Goal: Information Seeking & Learning: Learn about a topic

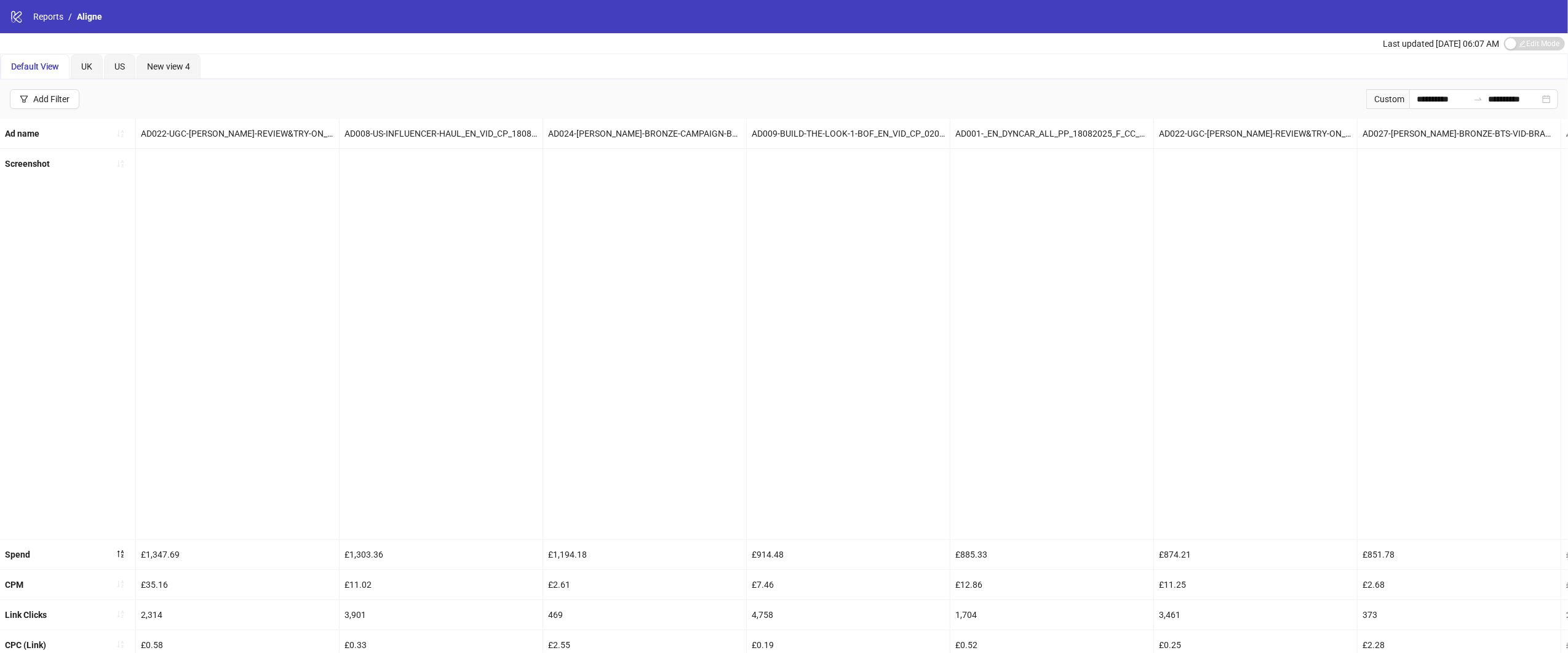
scroll to position [0, 2077]
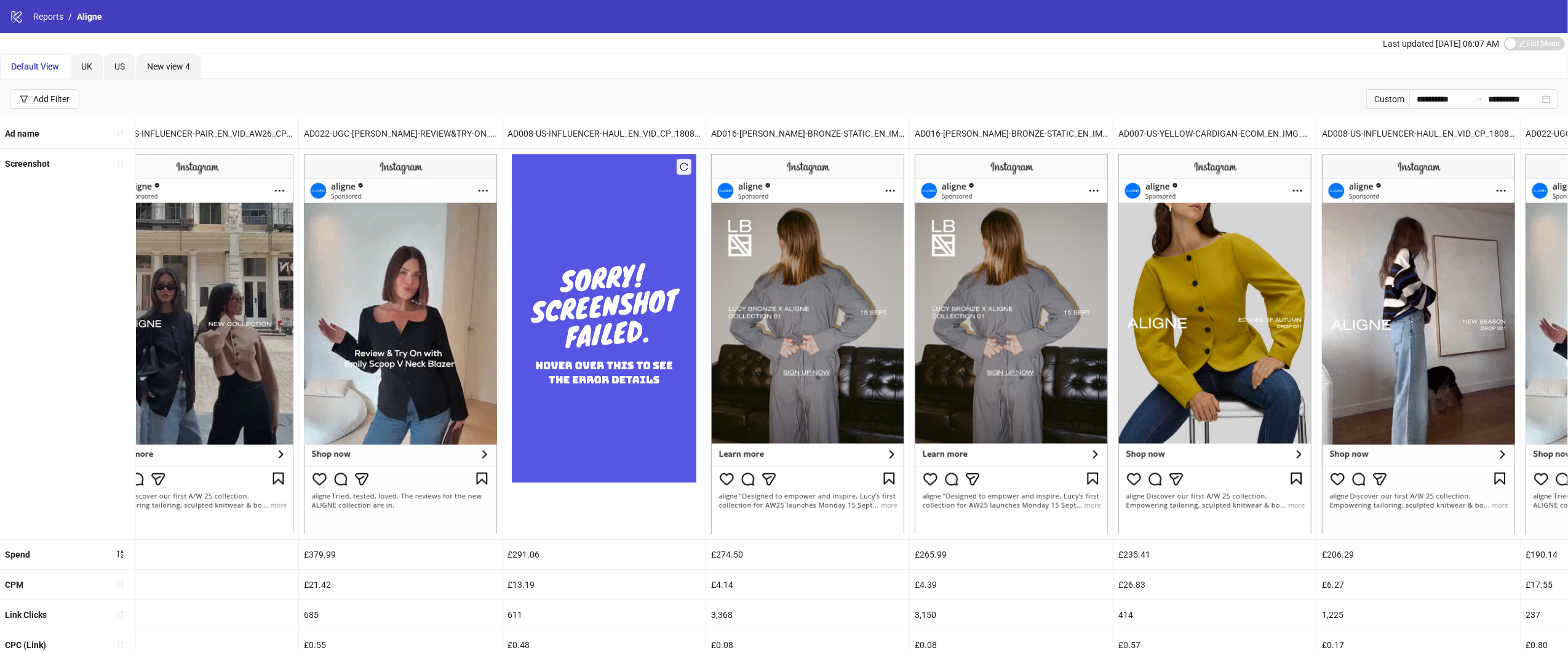
click at [42, 24] on div "logo/logo-mobile Reports / Aligne" at bounding box center [784, 16] width 1568 height 33
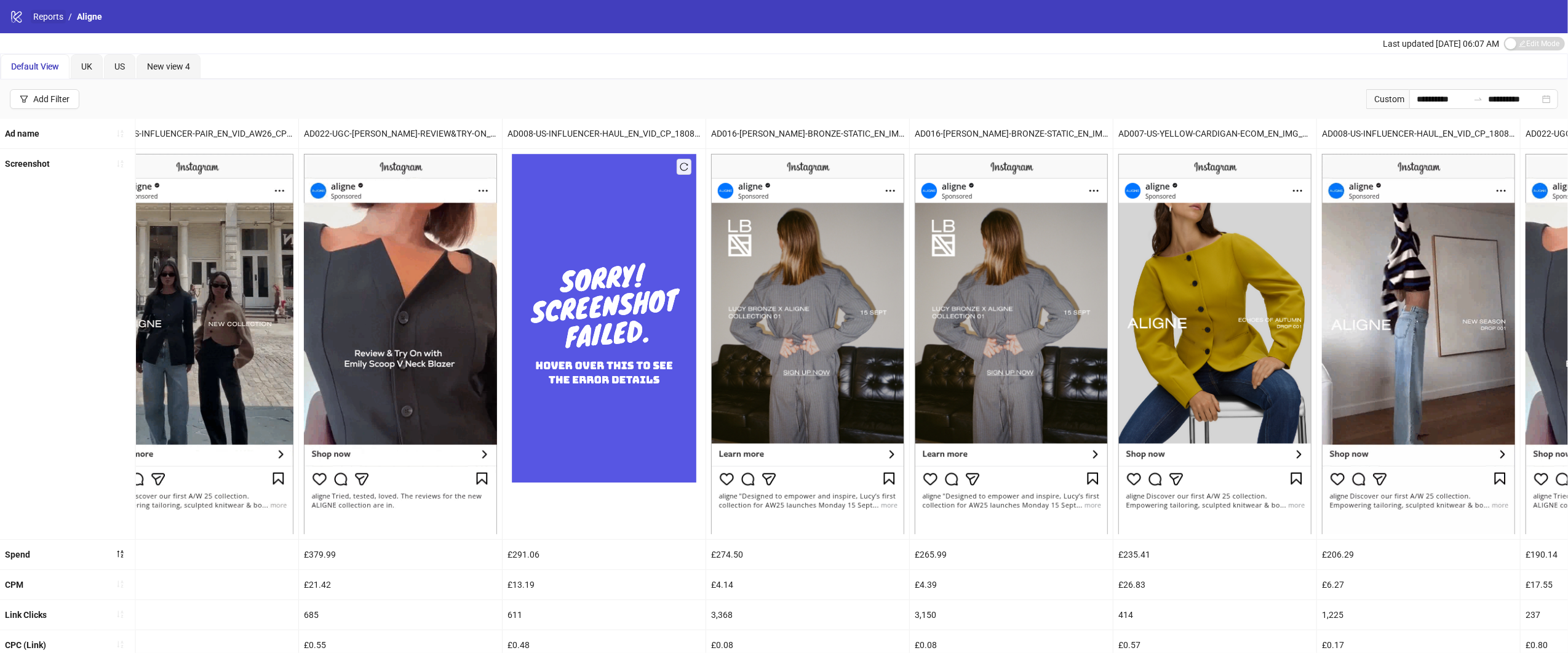
click at [43, 16] on link "Reports" at bounding box center [48, 16] width 35 height 14
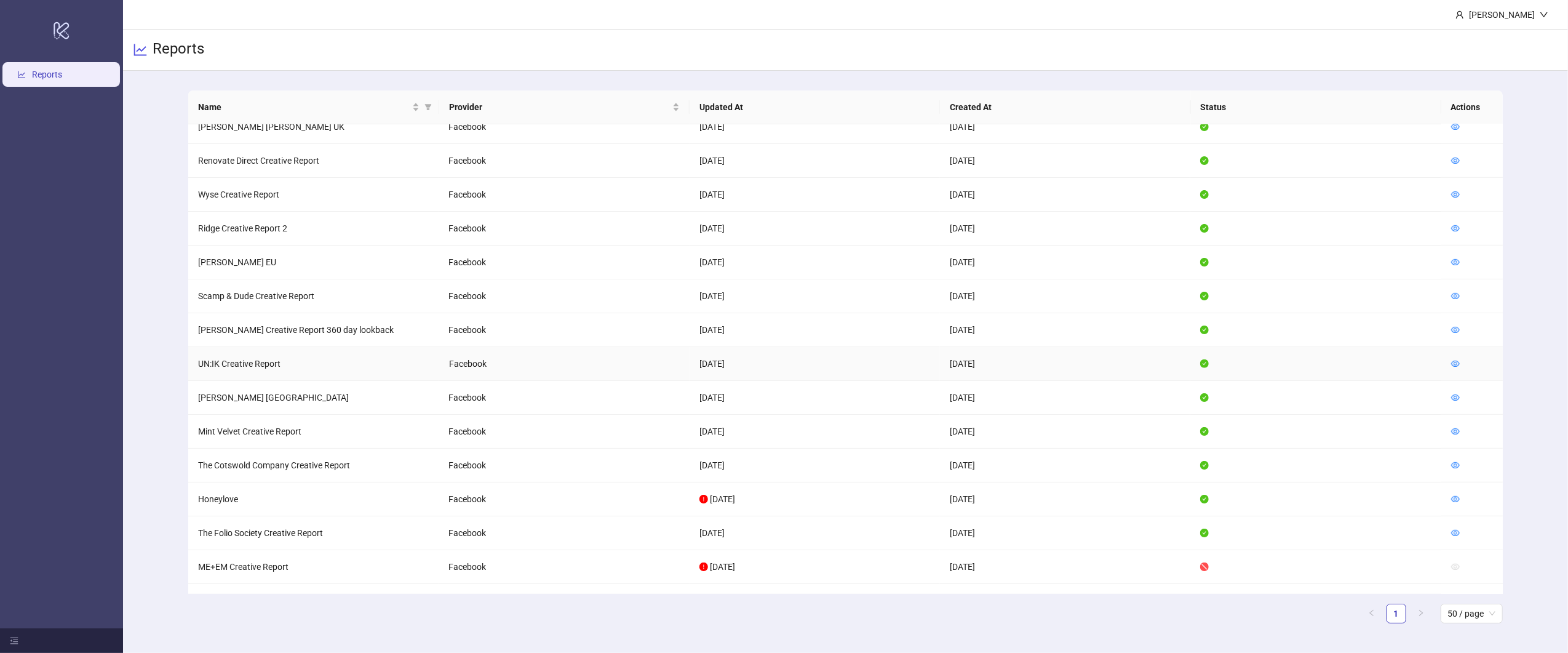
scroll to position [730, 0]
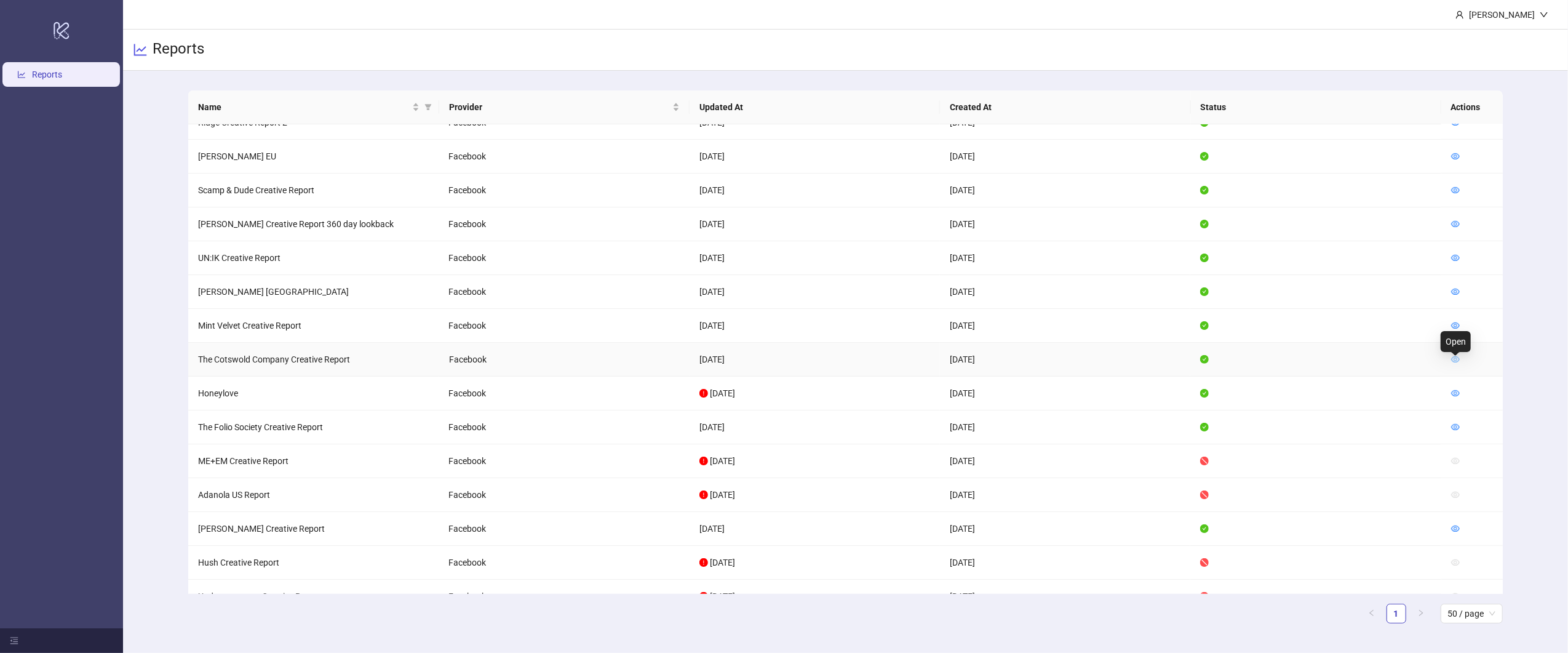
click at [1451, 362] on icon "eye" at bounding box center [1456, 360] width 9 height 9
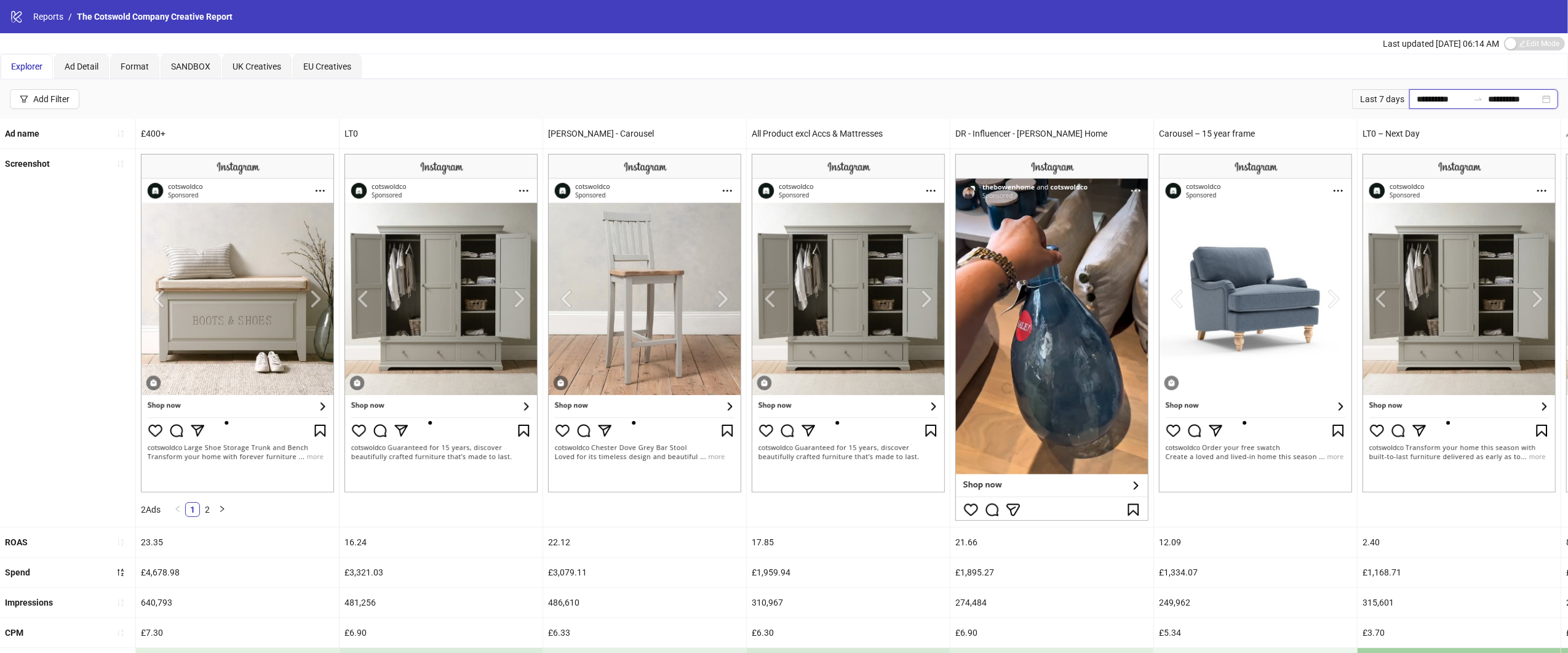
click at [1431, 97] on input "**********" at bounding box center [1442, 99] width 52 height 14
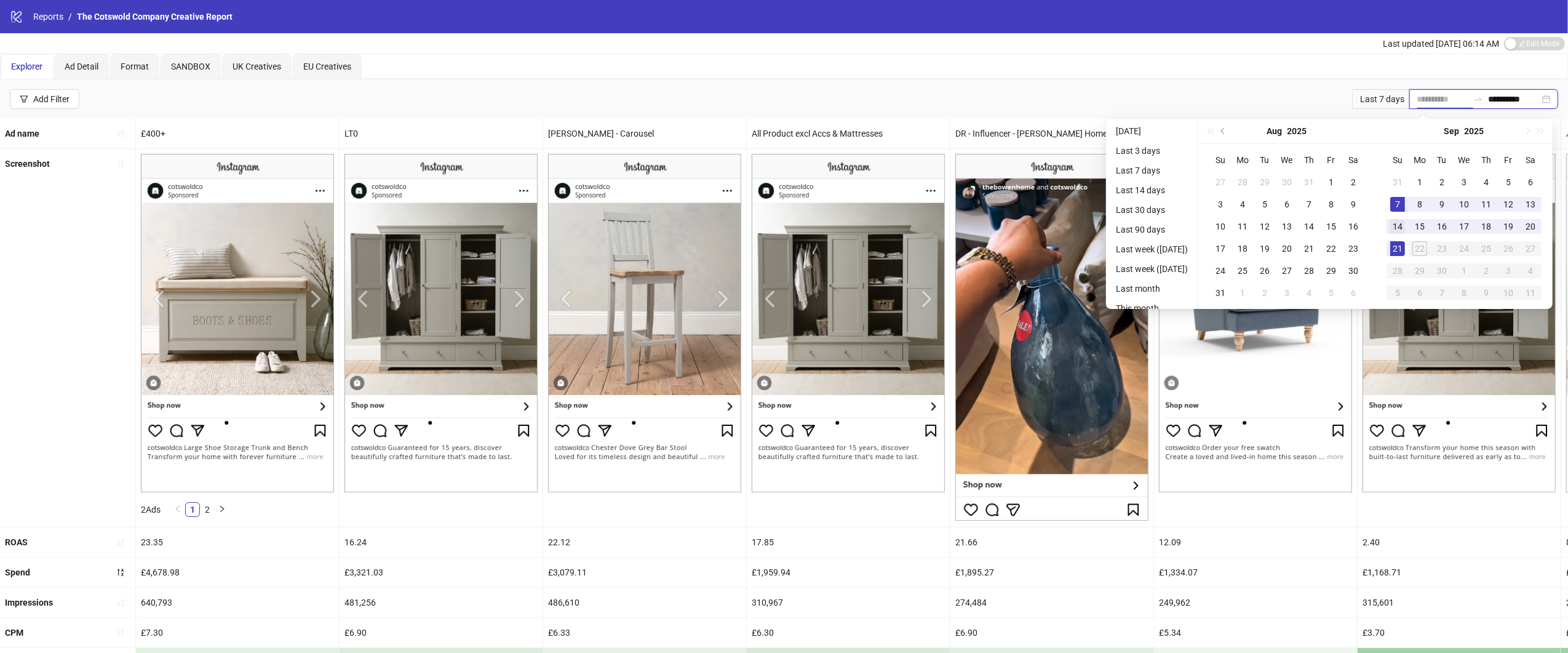
type input "**********"
click at [1404, 220] on div "14" at bounding box center [1398, 226] width 14 height 14
click at [1402, 243] on div "21" at bounding box center [1398, 249] width 14 height 14
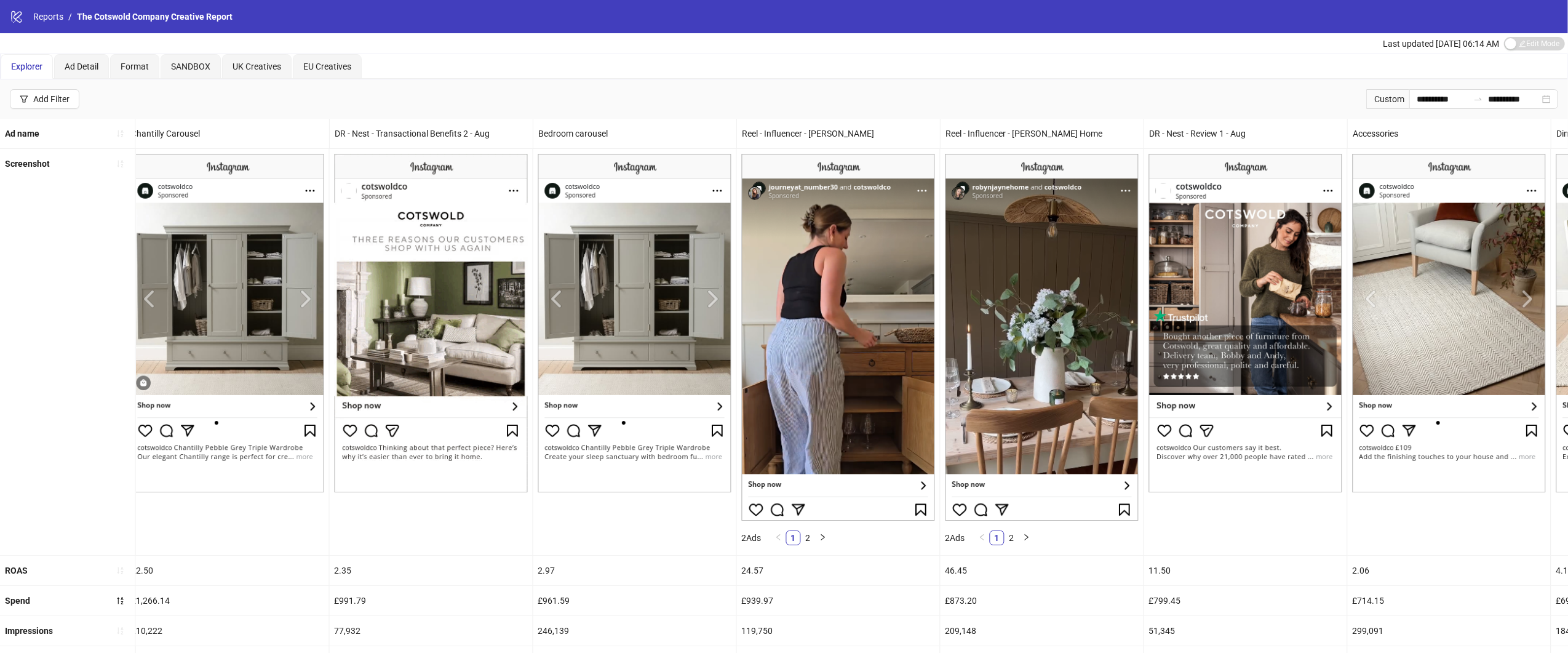
scroll to position [410, 0]
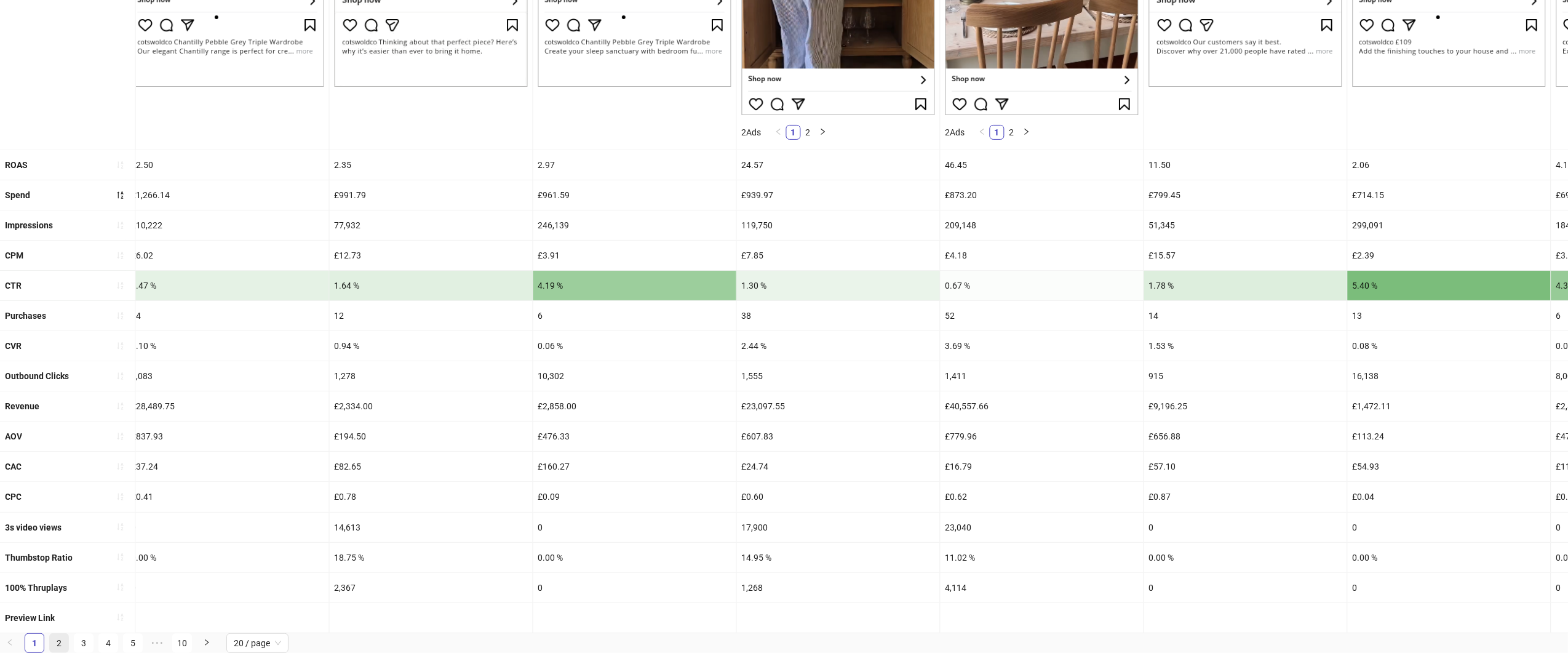
click at [57, 640] on link "2" at bounding box center [59, 643] width 18 height 18
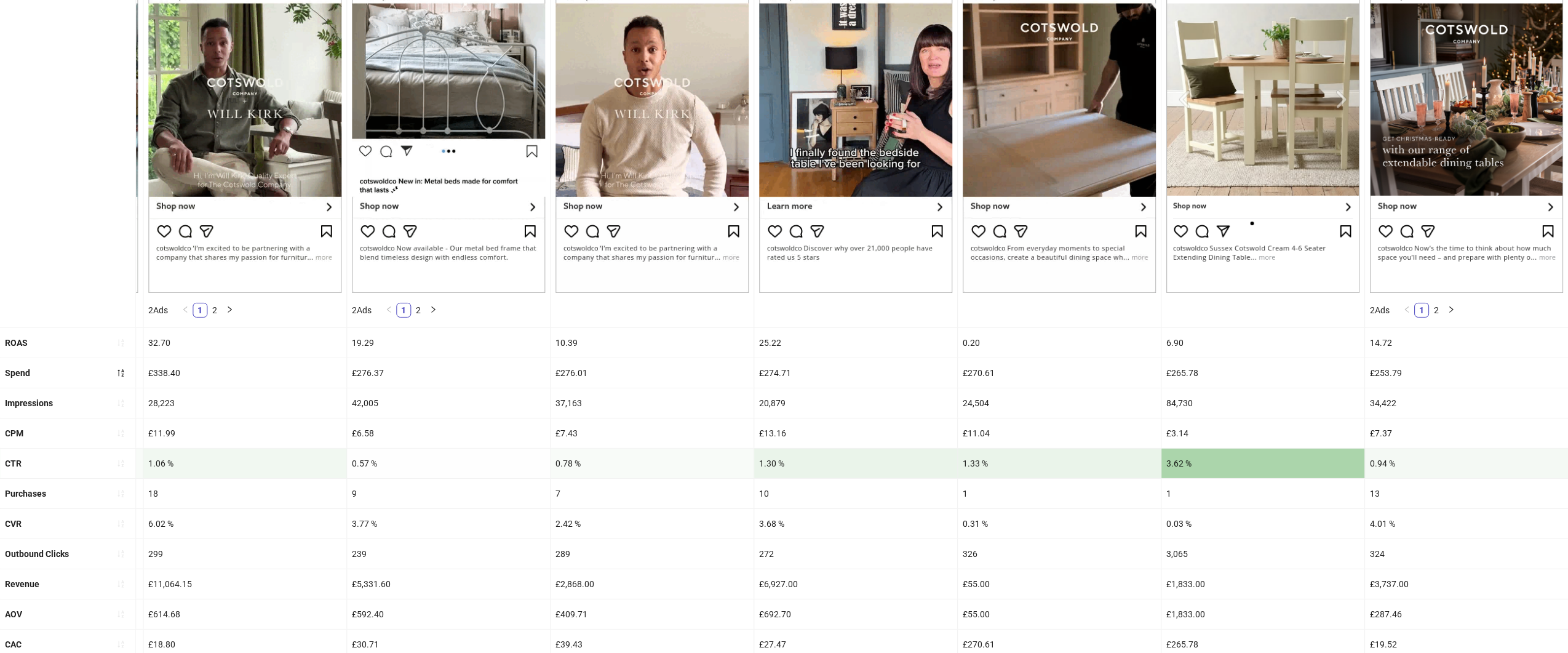
scroll to position [382, 0]
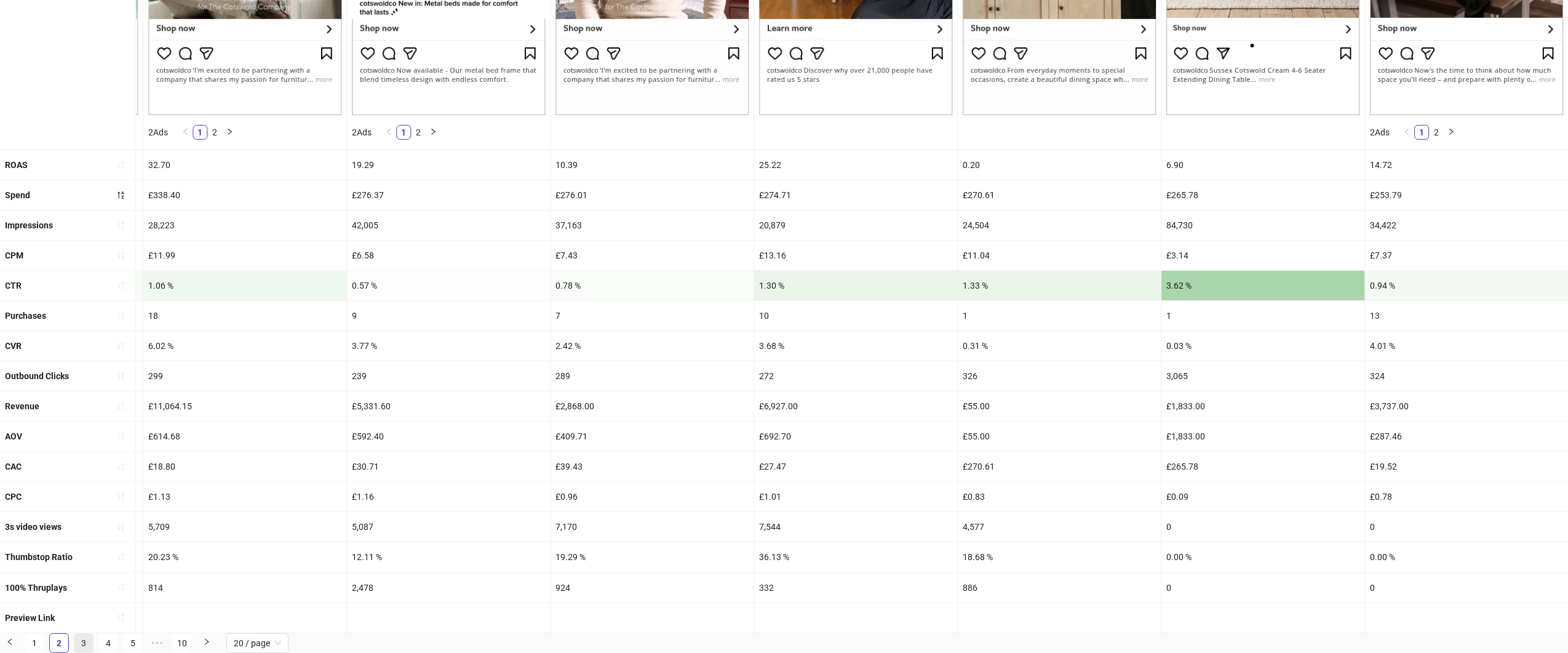
click at [82, 638] on link "3" at bounding box center [83, 643] width 18 height 18
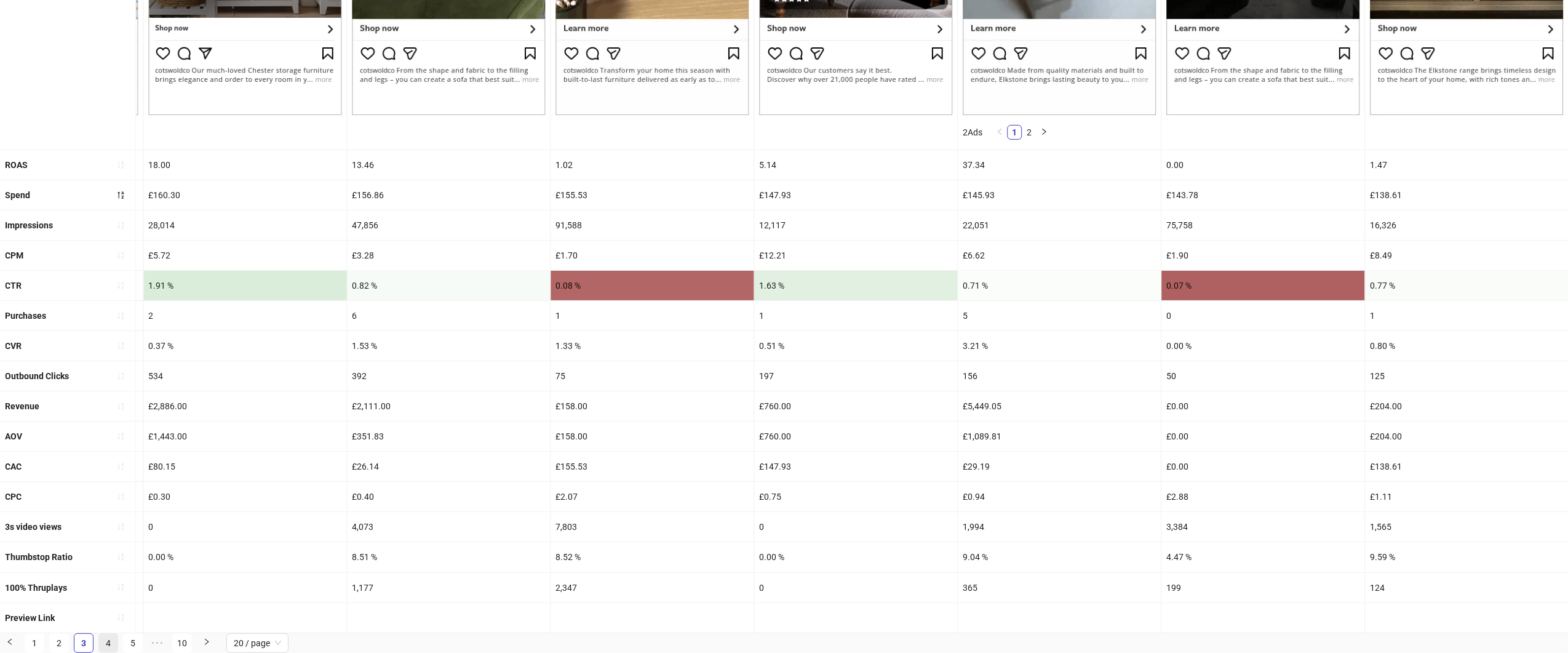
click at [107, 641] on link "4" at bounding box center [108, 643] width 18 height 18
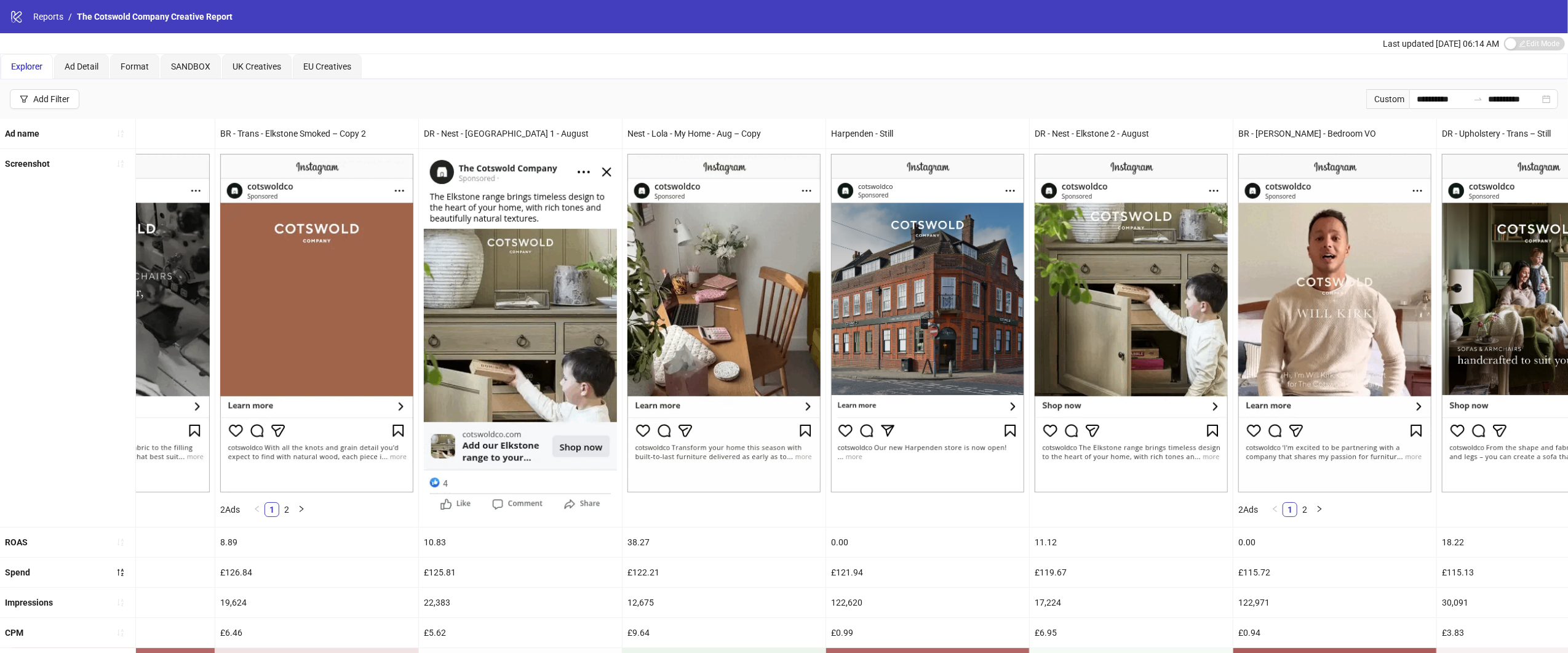
scroll to position [0, 0]
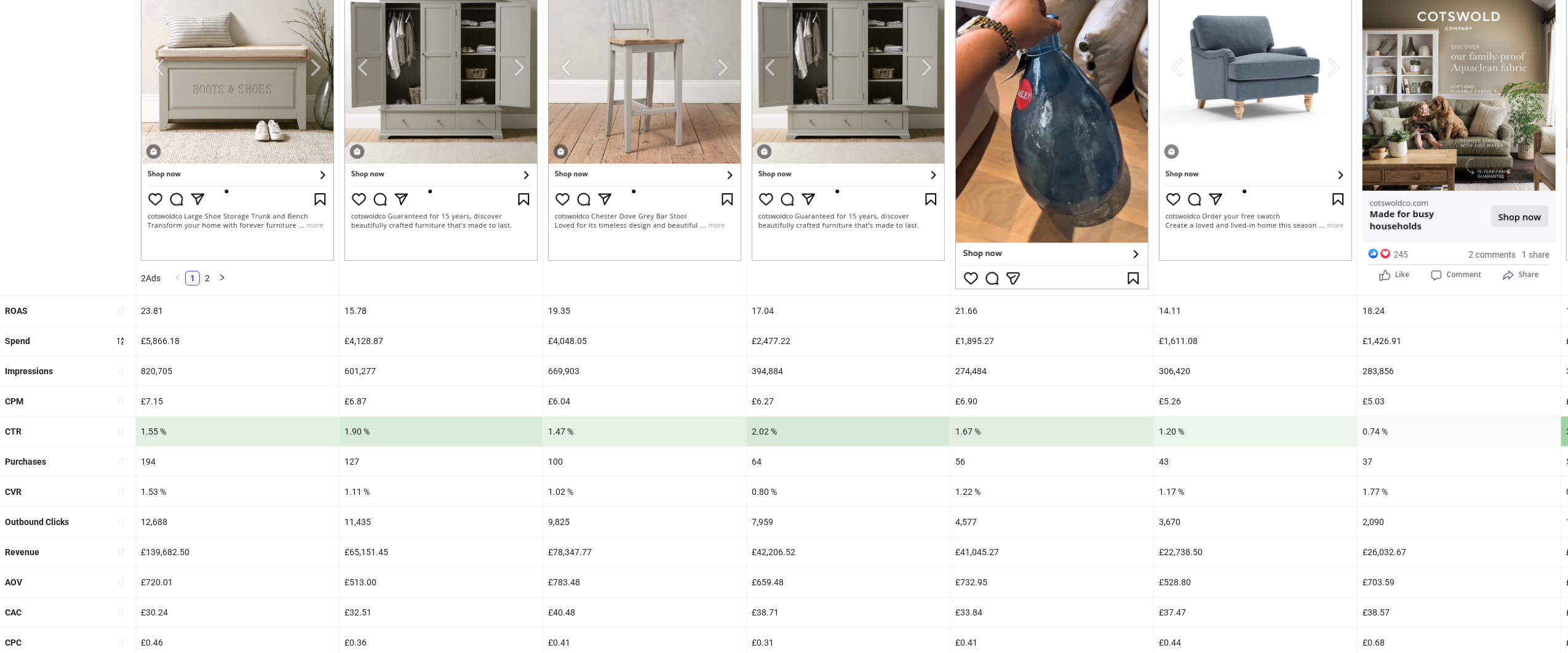
scroll to position [382, 0]
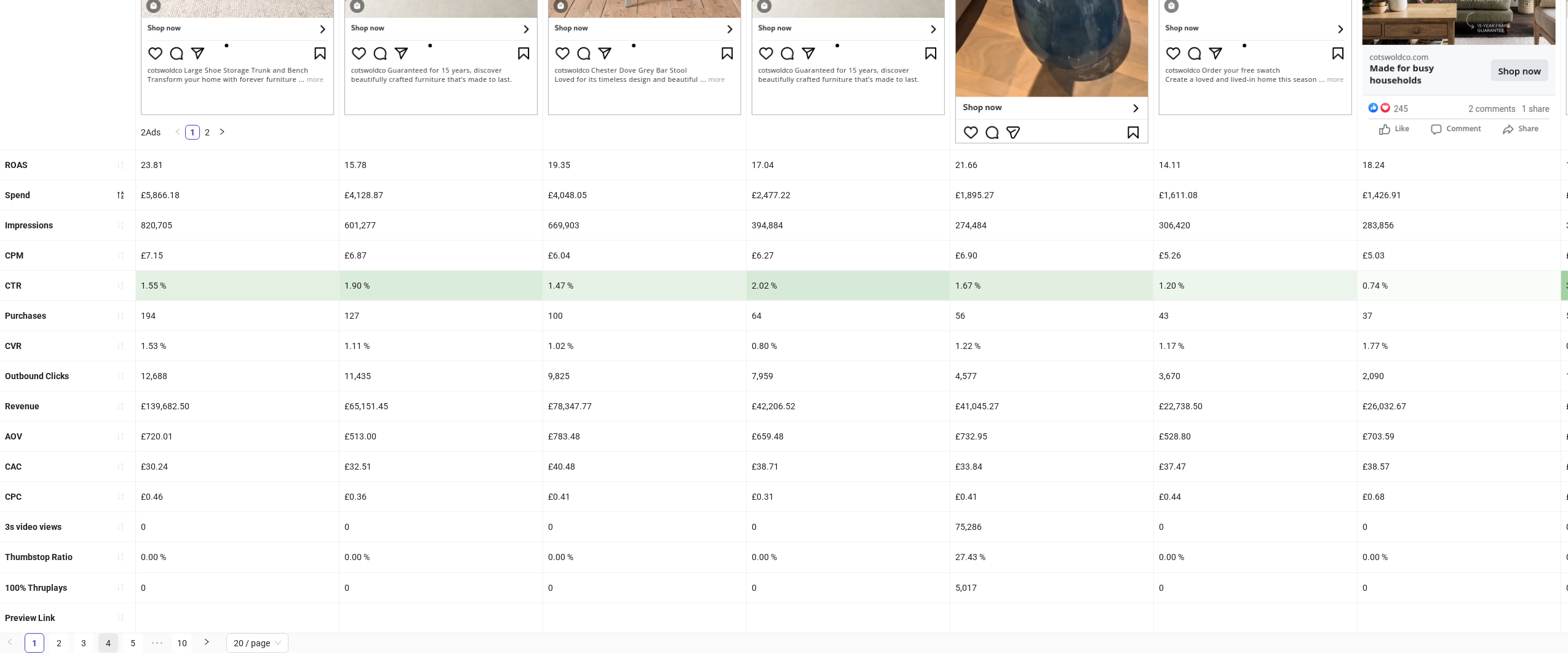
click at [103, 643] on link "4" at bounding box center [108, 643] width 18 height 18
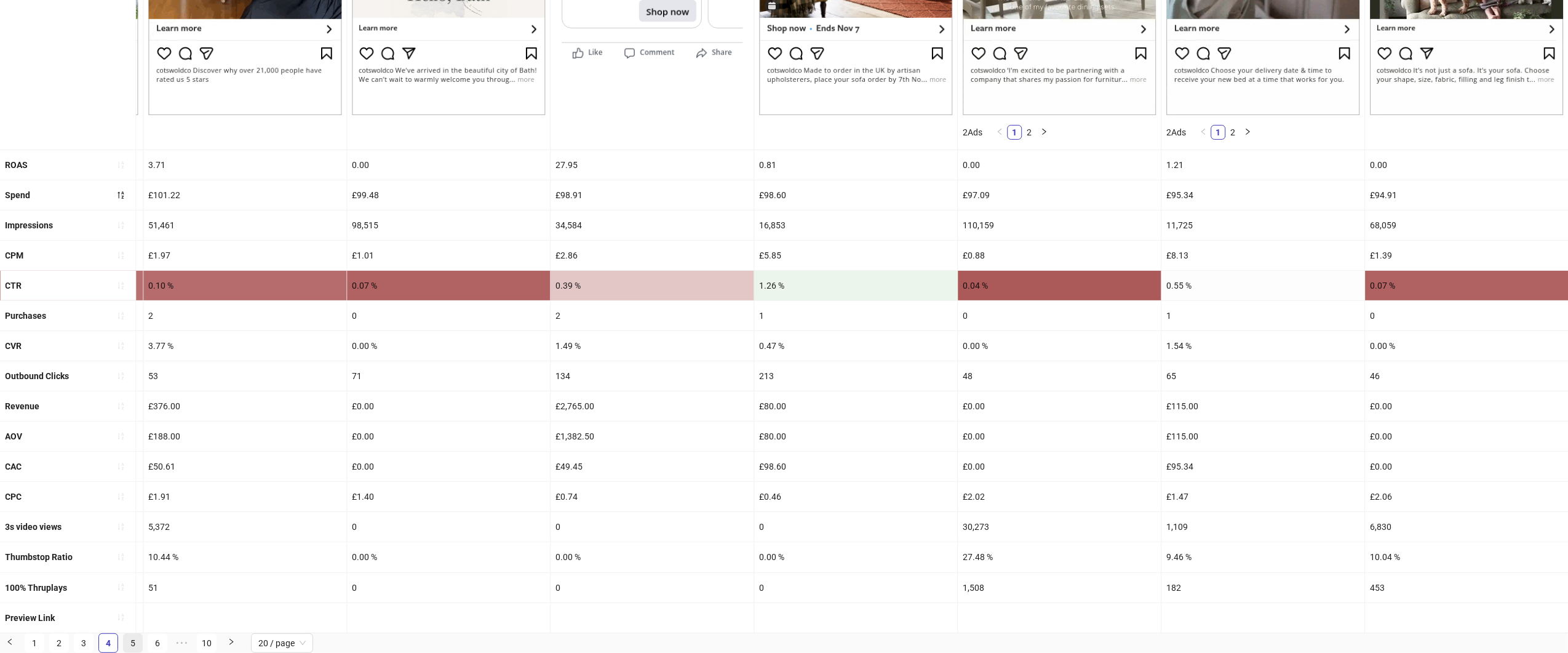
click at [130, 639] on link "5" at bounding box center [133, 643] width 18 height 18
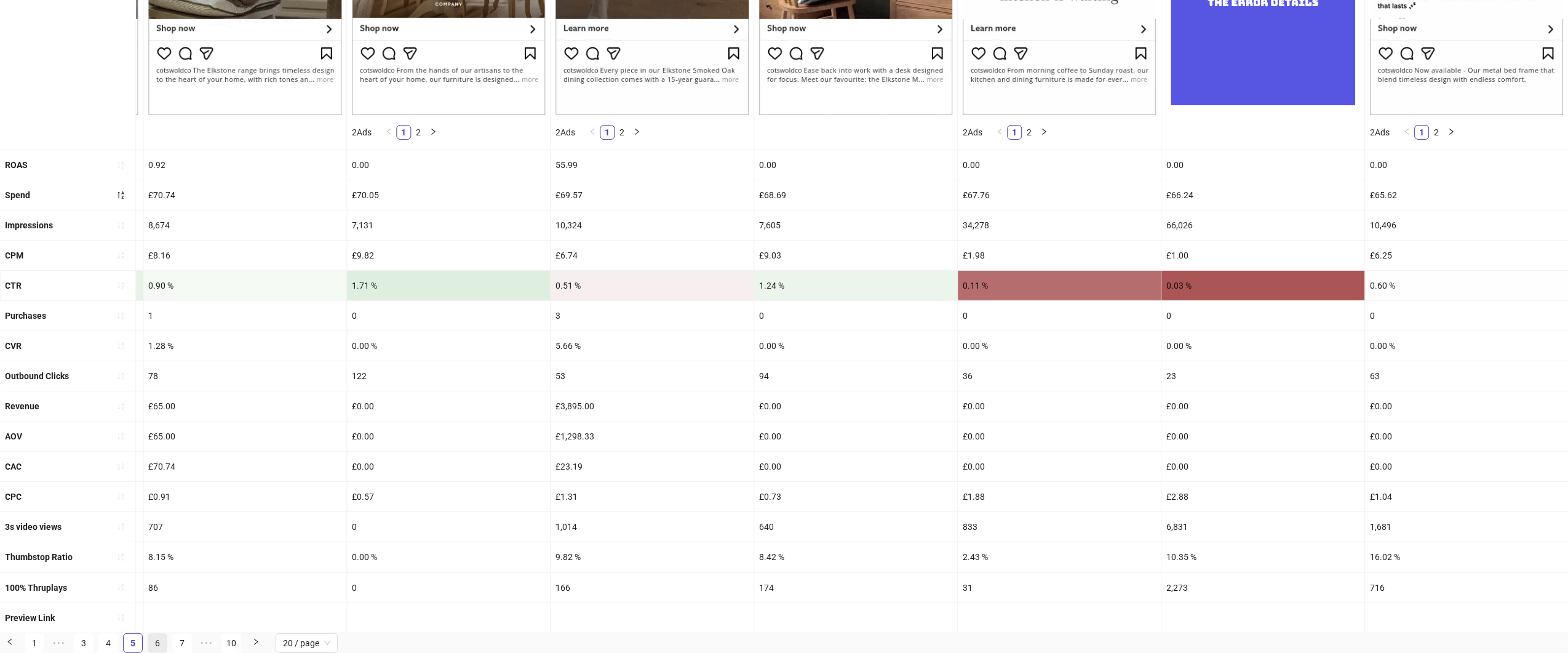
click at [158, 639] on link "6" at bounding box center [157, 643] width 18 height 18
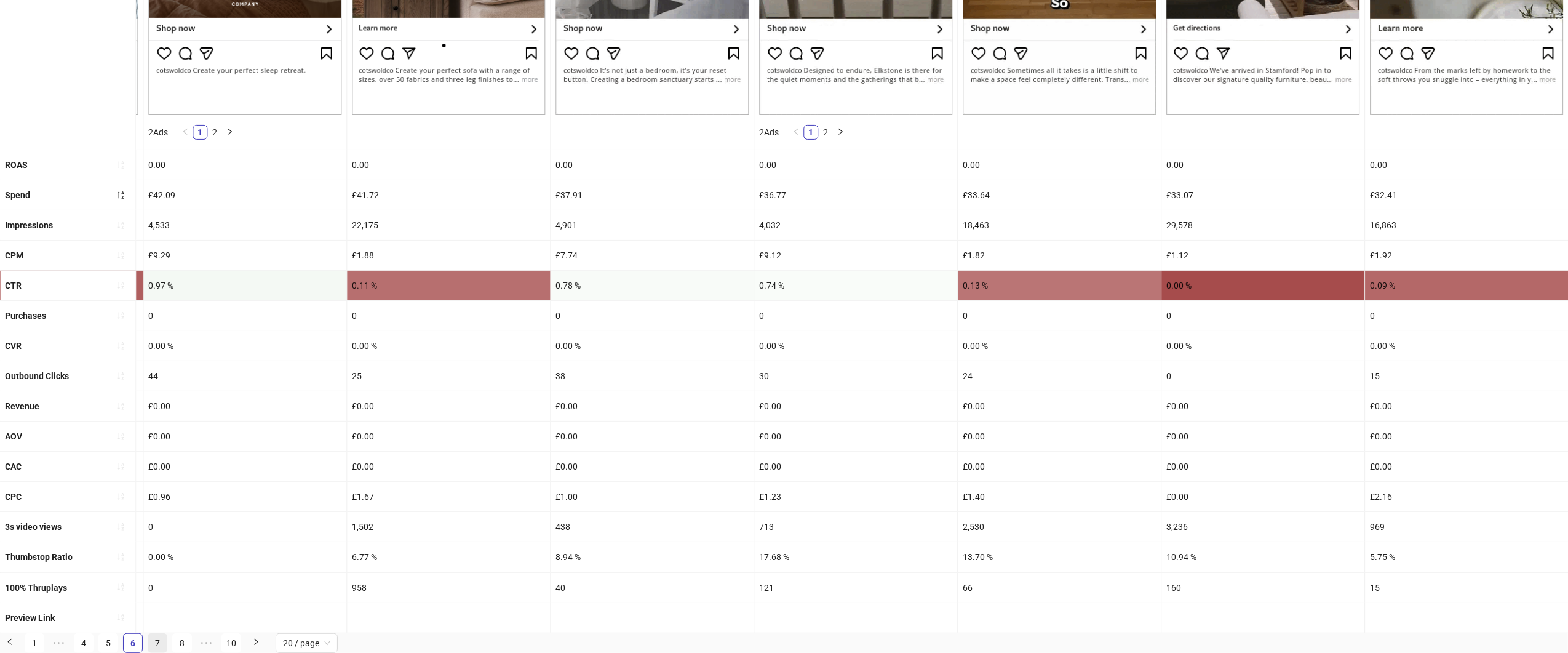
click at [153, 641] on link "7" at bounding box center [157, 643] width 18 height 18
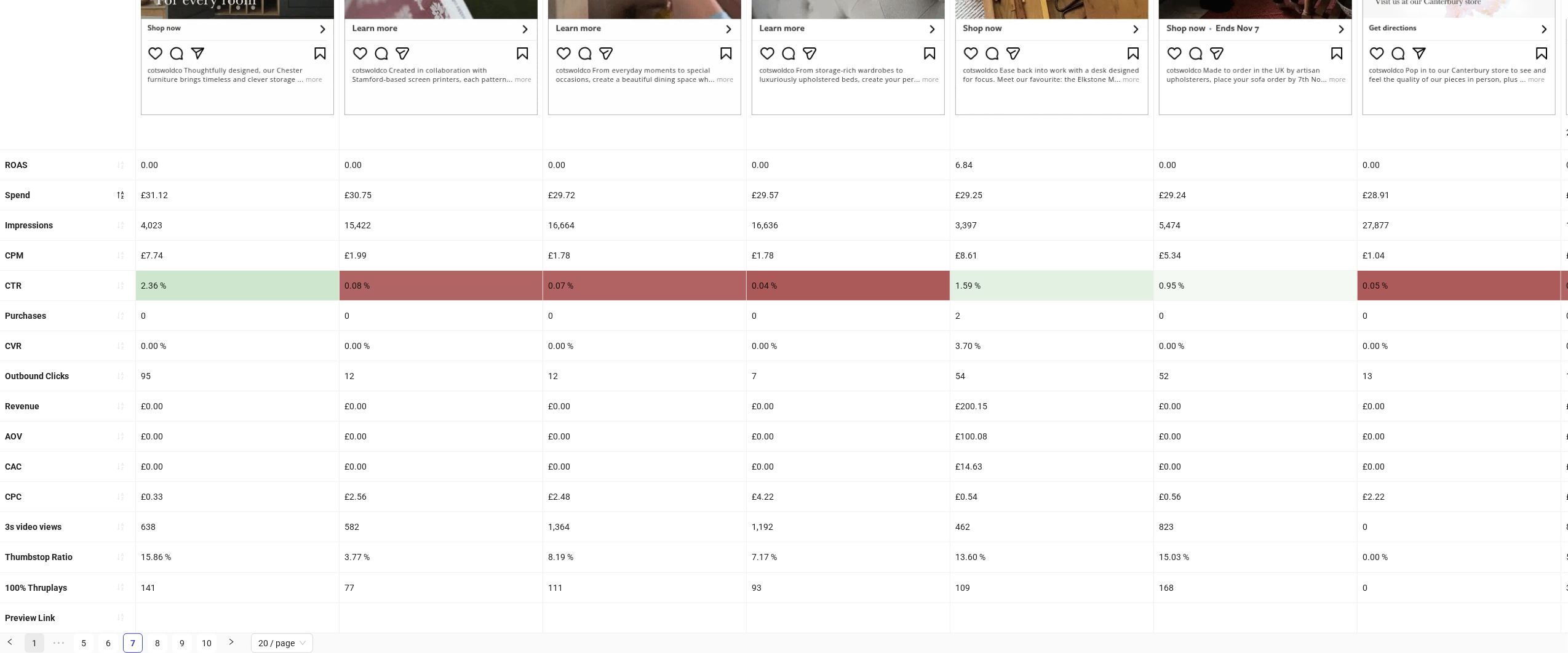
click at [25, 641] on link "1" at bounding box center [34, 643] width 18 height 18
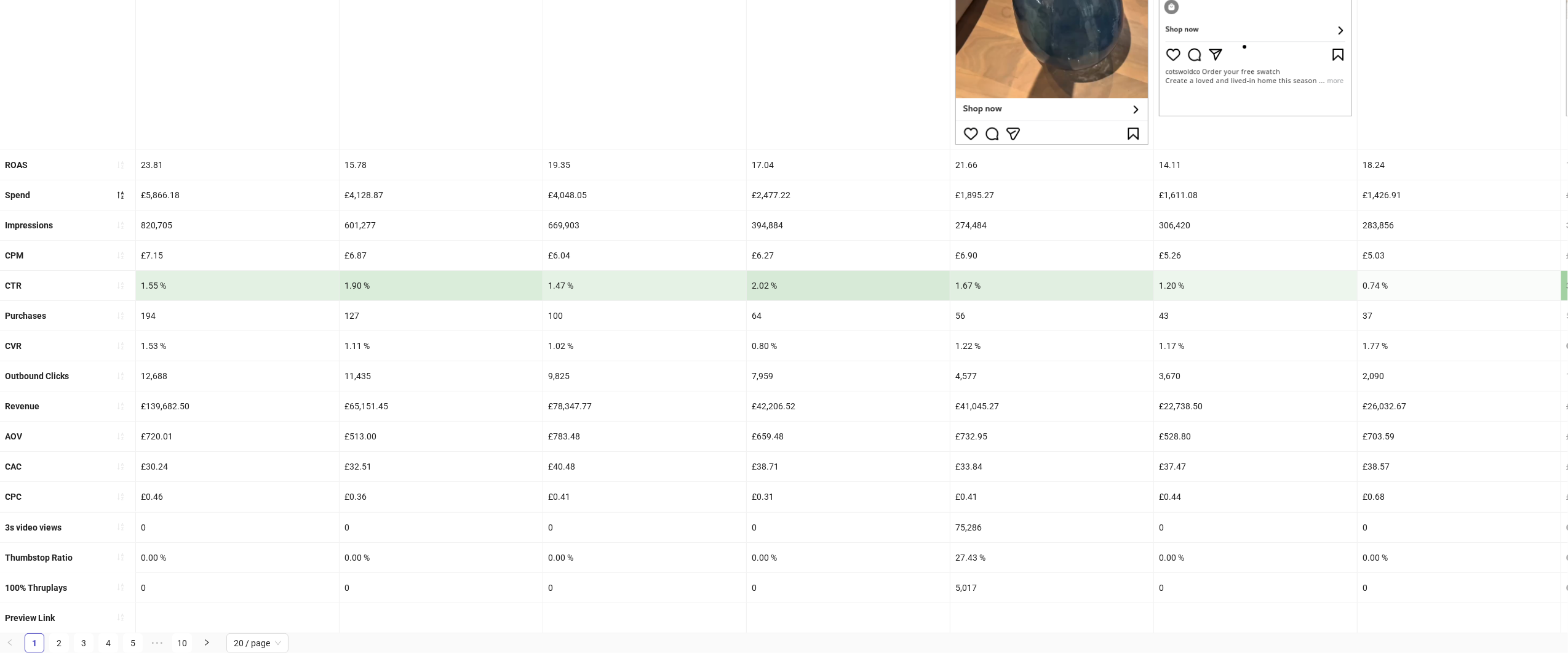
scroll to position [0, 0]
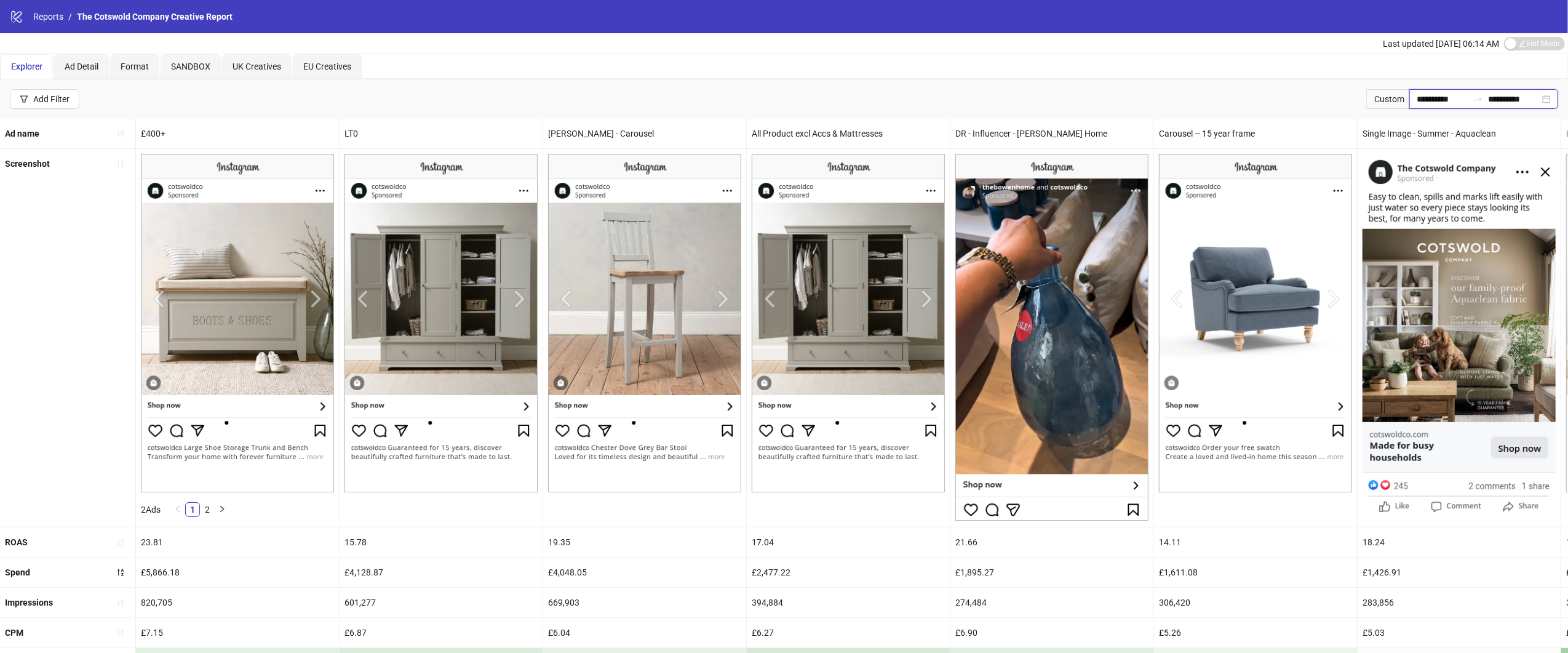
click at [1428, 99] on input "**********" at bounding box center [1442, 99] width 52 height 14
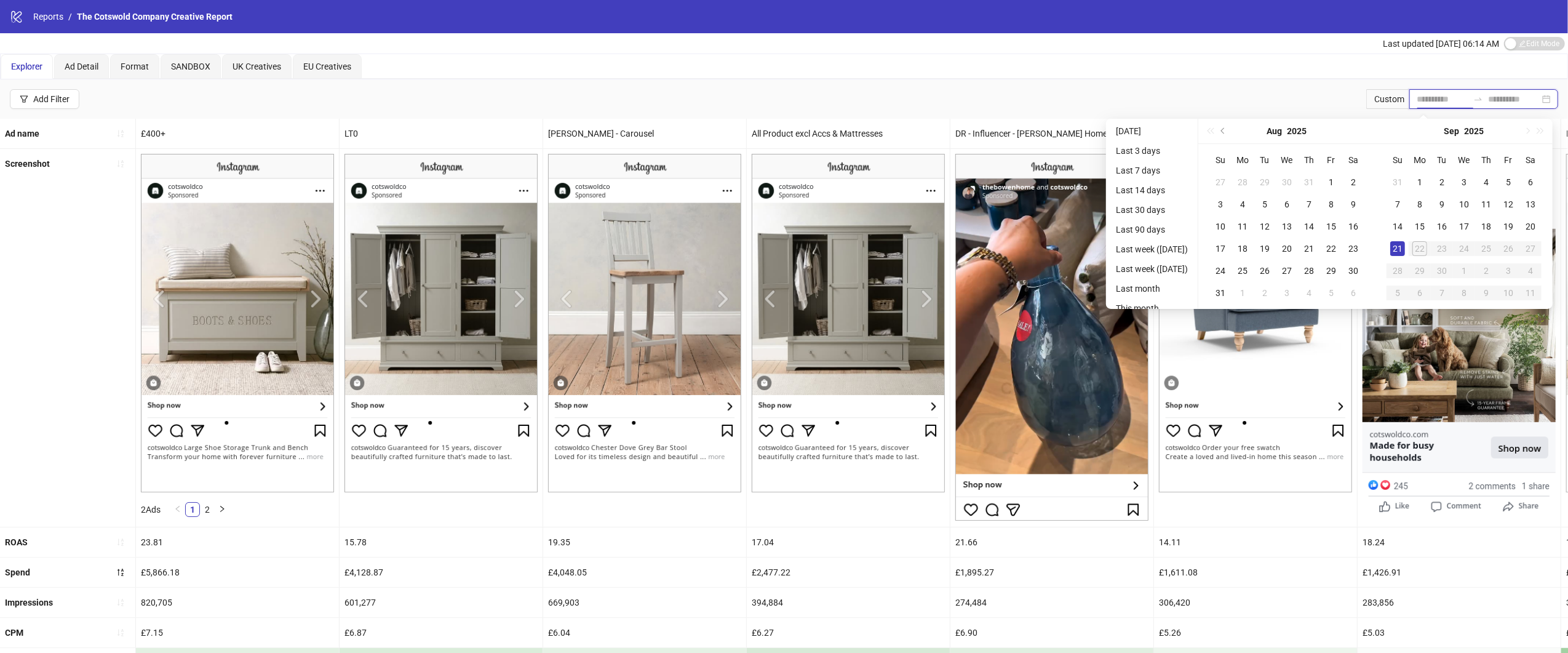
type input "**********"
click at [1128, 102] on div "**********" at bounding box center [784, 99] width 1568 height 40
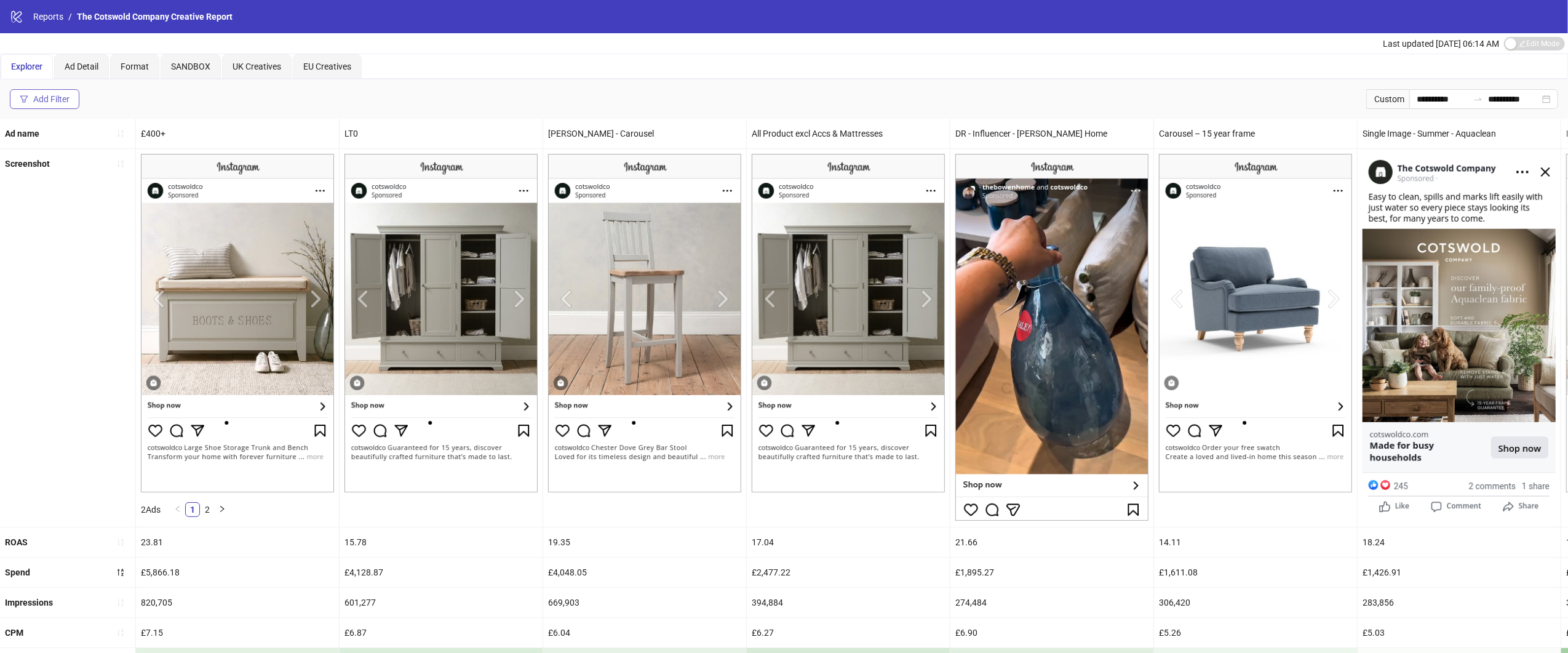
click at [69, 105] on button "Add Filter" at bounding box center [44, 99] width 70 height 20
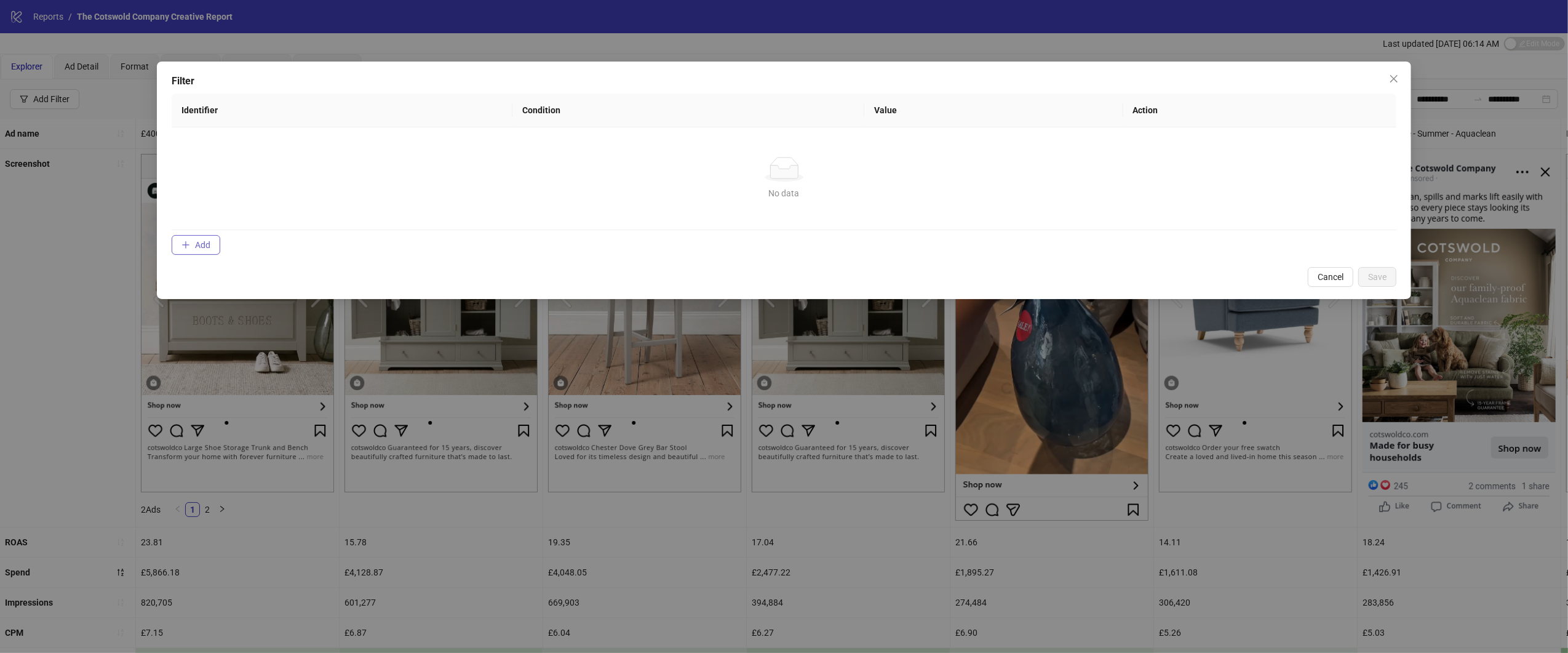
click at [203, 247] on span "Add" at bounding box center [202, 244] width 15 height 10
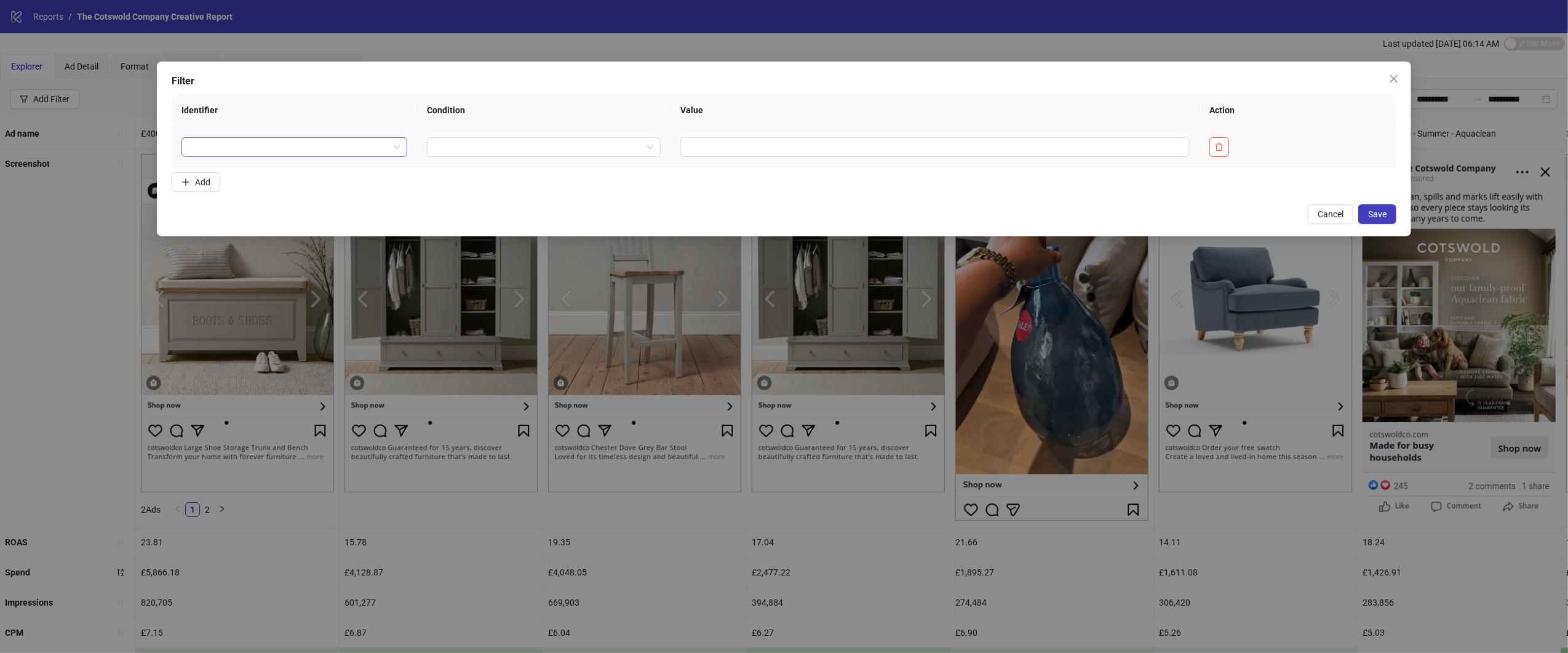
click at [325, 145] on input "search" at bounding box center [288, 147] width 200 height 18
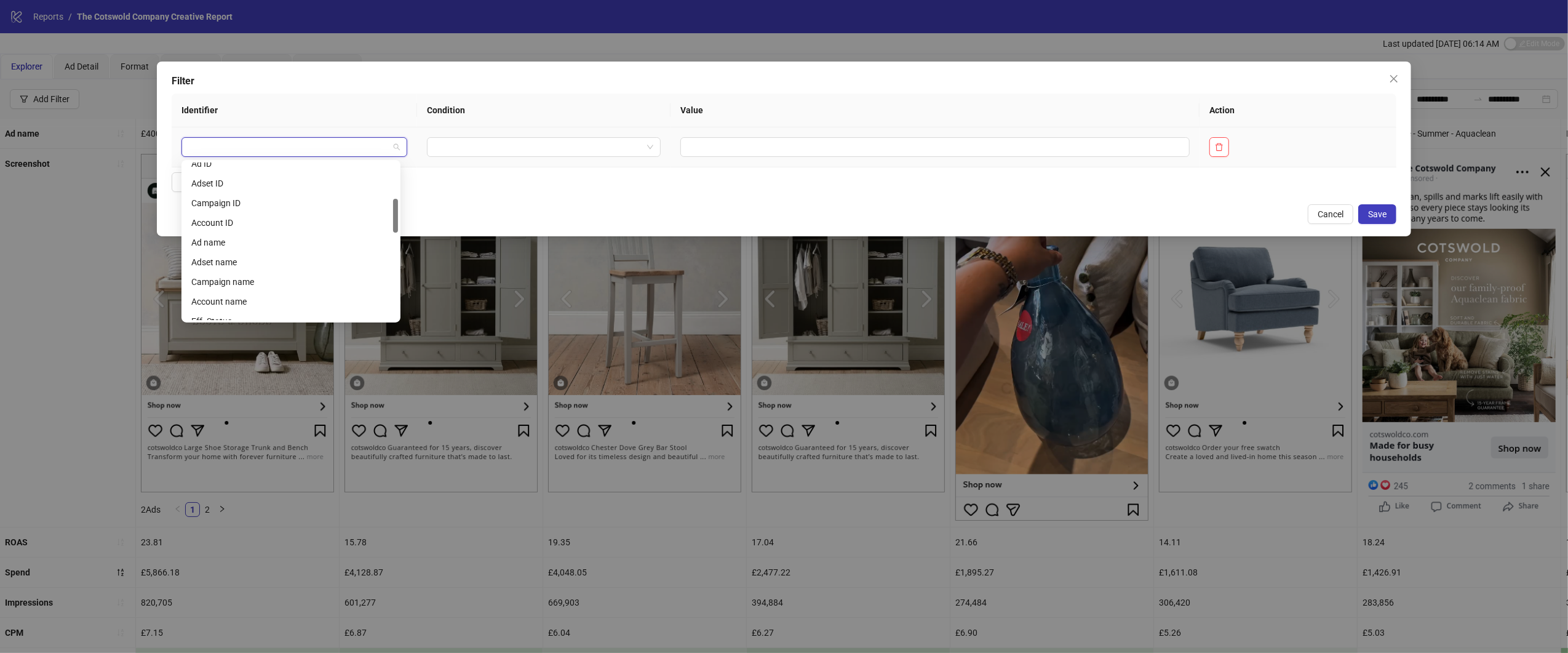
scroll to position [161, 0]
click at [286, 242] on div "Ad name" at bounding box center [291, 247] width 200 height 14
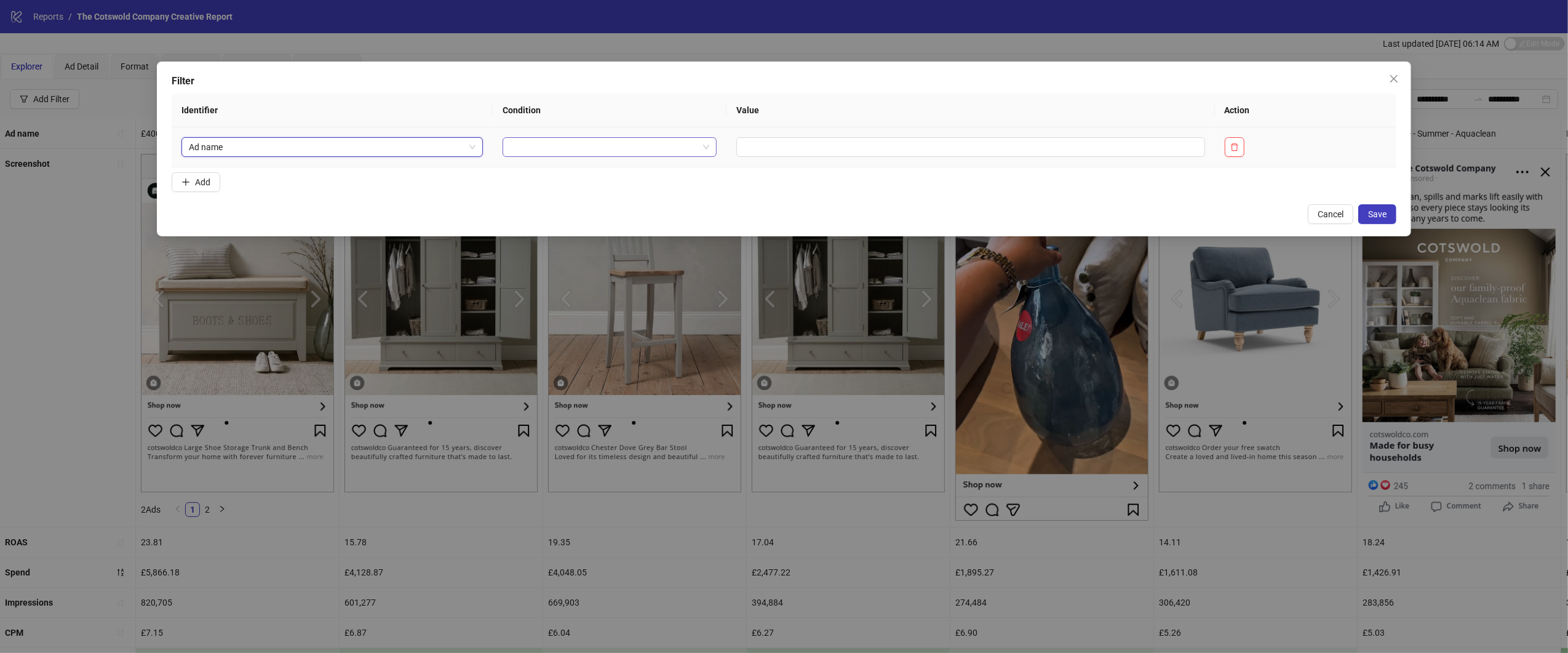
click at [550, 153] on input "search" at bounding box center [604, 147] width 188 height 18
click at [549, 193] on div "CONTAINS" at bounding box center [606, 192] width 189 height 14
click at [826, 143] on input "text" at bounding box center [1008, 147] width 426 height 20
type input "****"
click at [1393, 213] on button "Save" at bounding box center [1377, 214] width 38 height 20
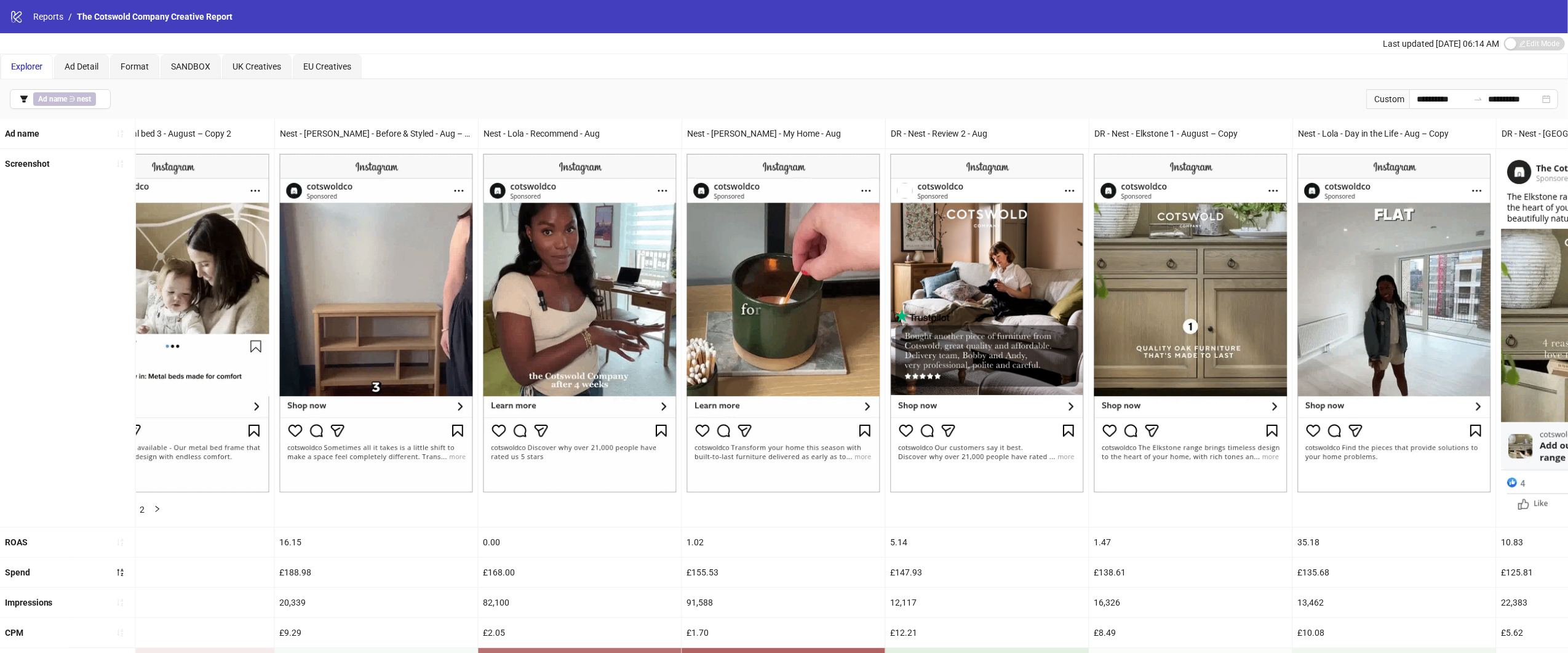
scroll to position [0, 2643]
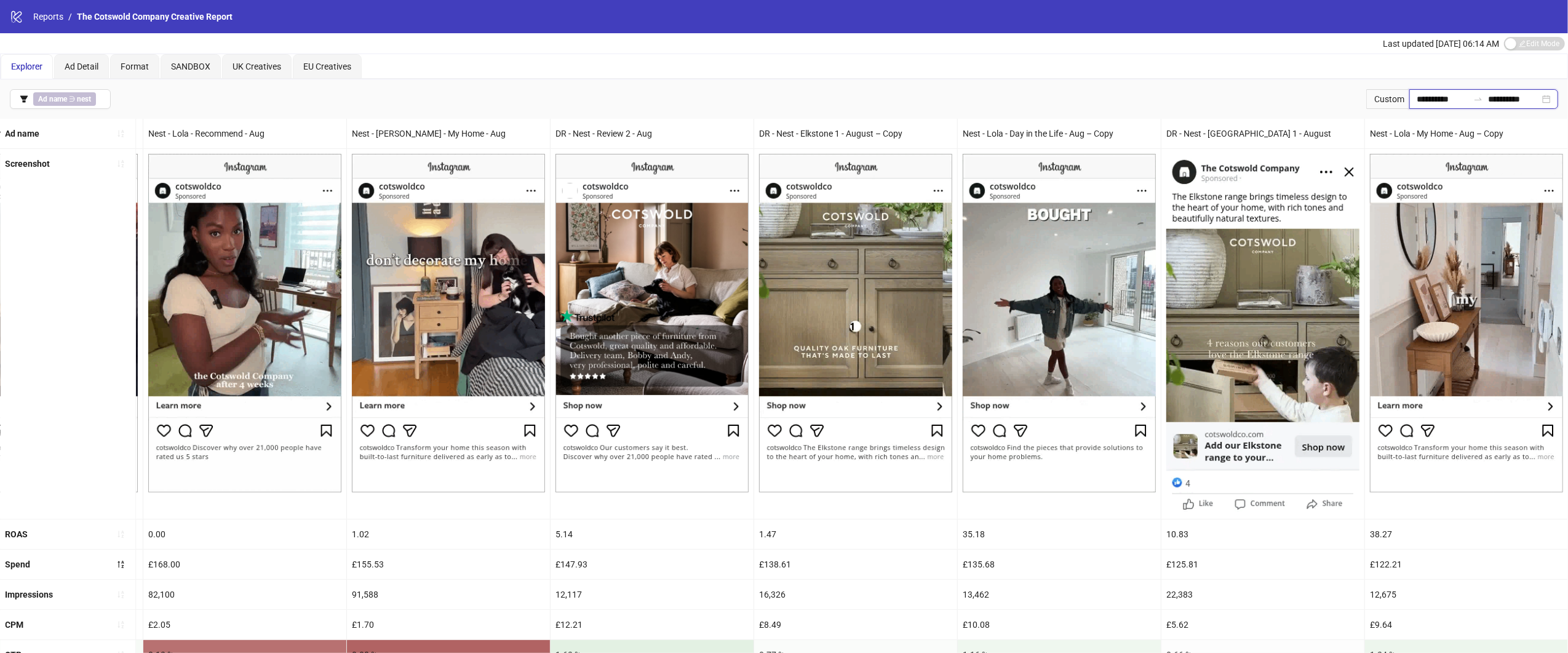
click at [1423, 101] on input "**********" at bounding box center [1442, 99] width 52 height 14
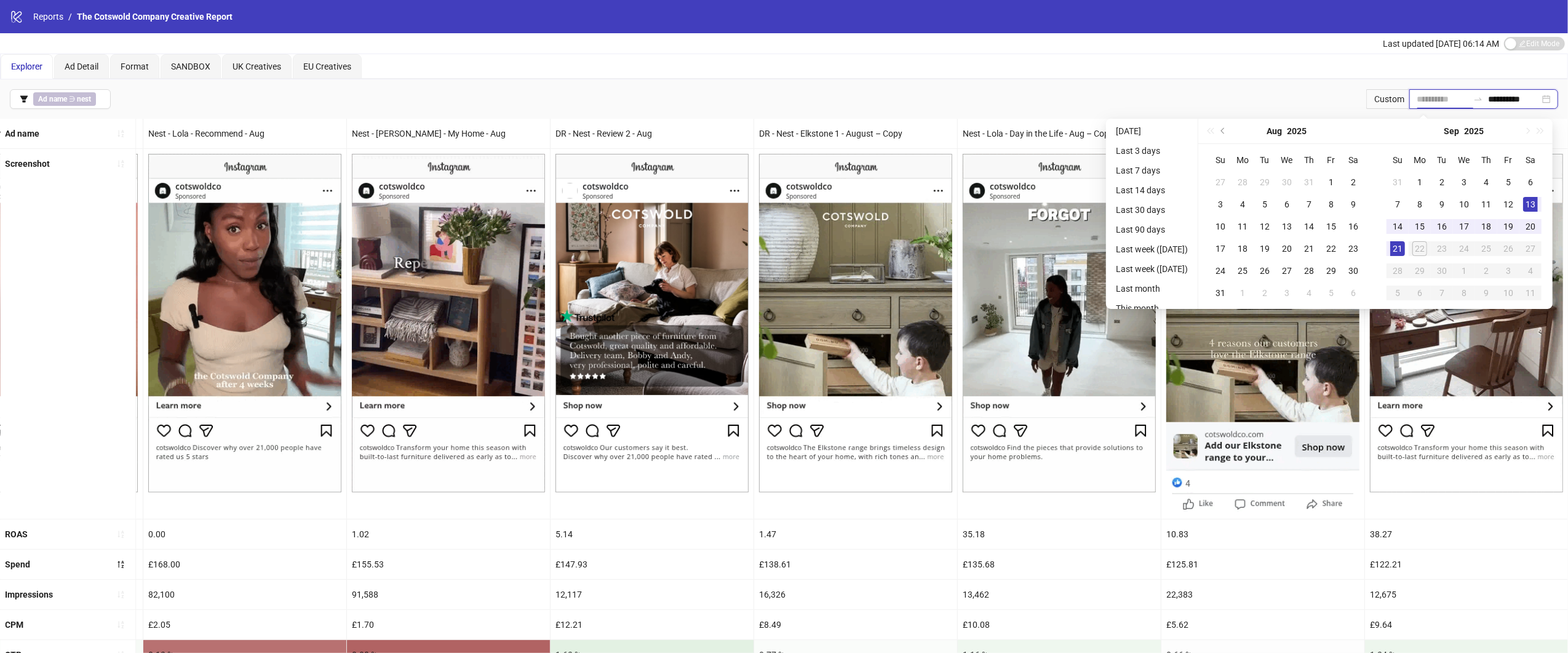
type input "**********"
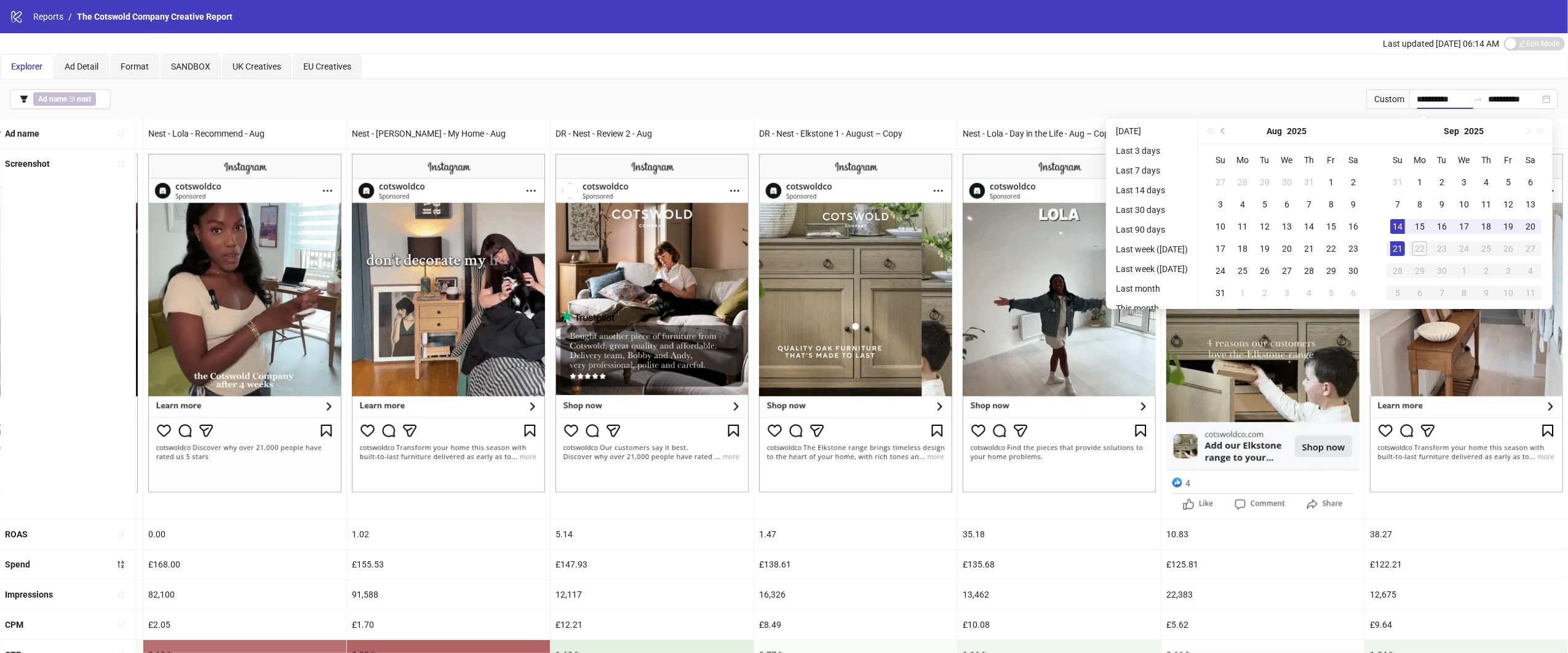
click at [1325, 98] on div "**********" at bounding box center [784, 99] width 1568 height 40
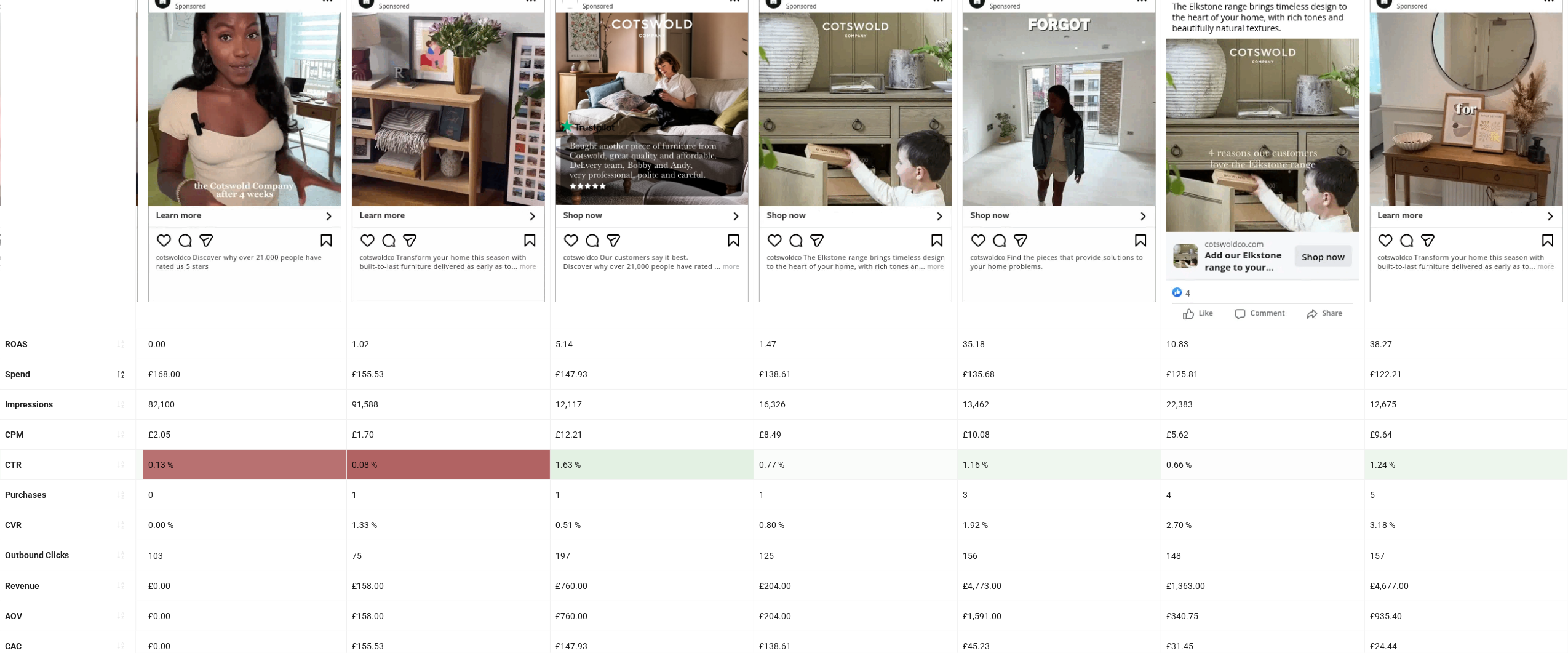
scroll to position [374, 0]
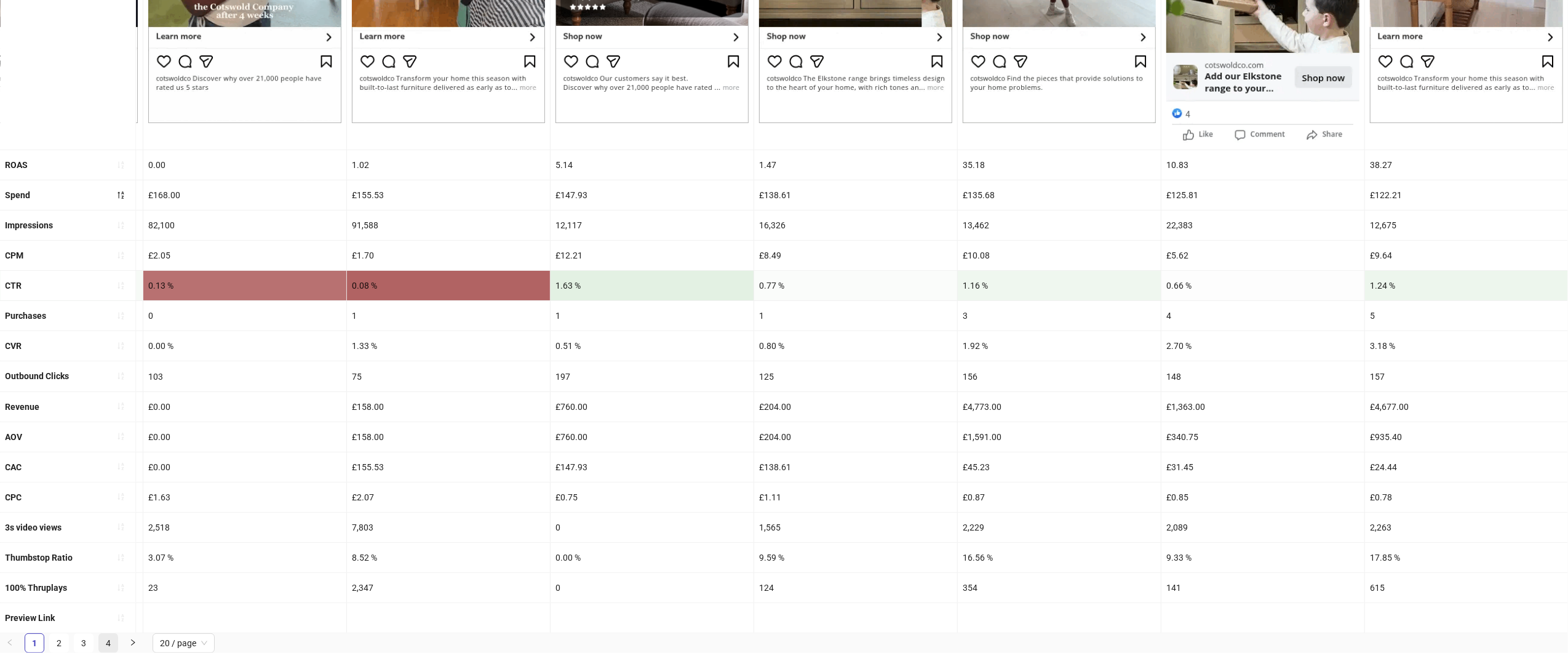
click at [115, 640] on link "4" at bounding box center [108, 643] width 18 height 18
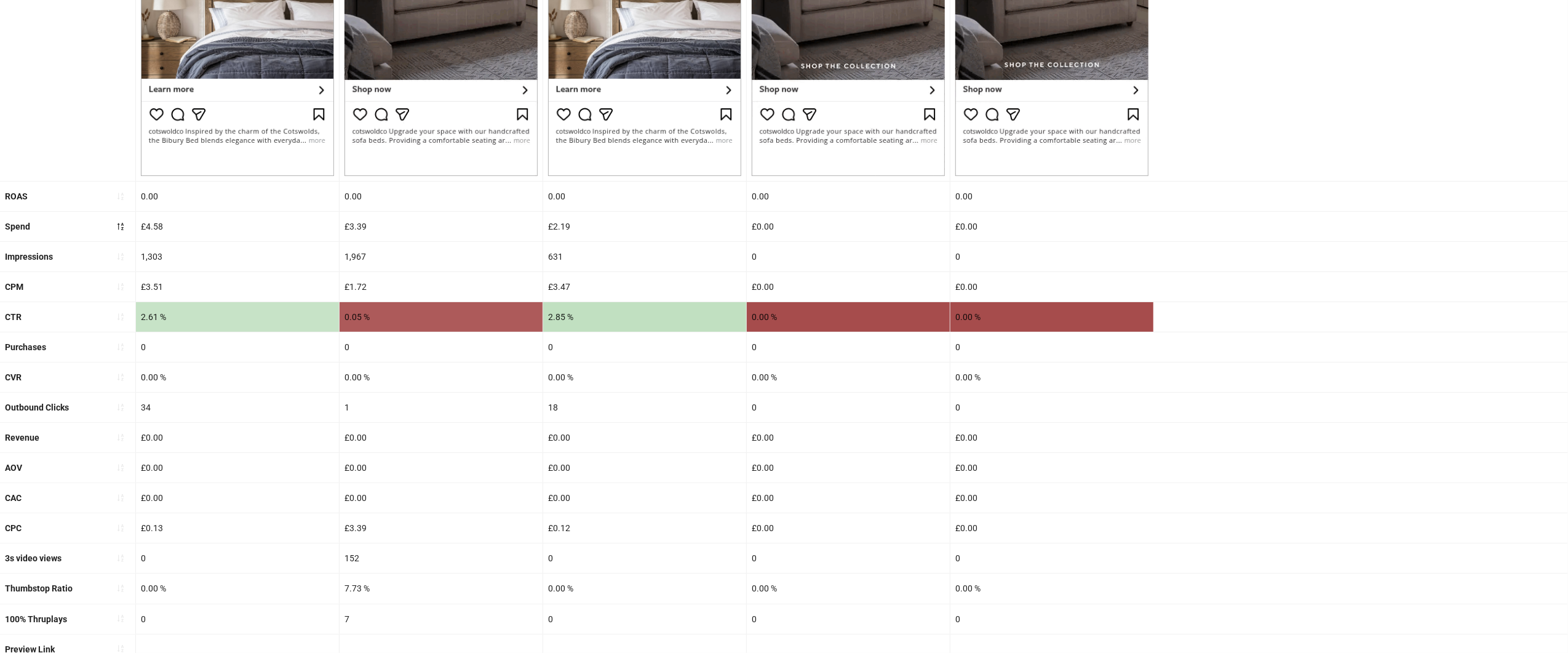
scroll to position [352, 0]
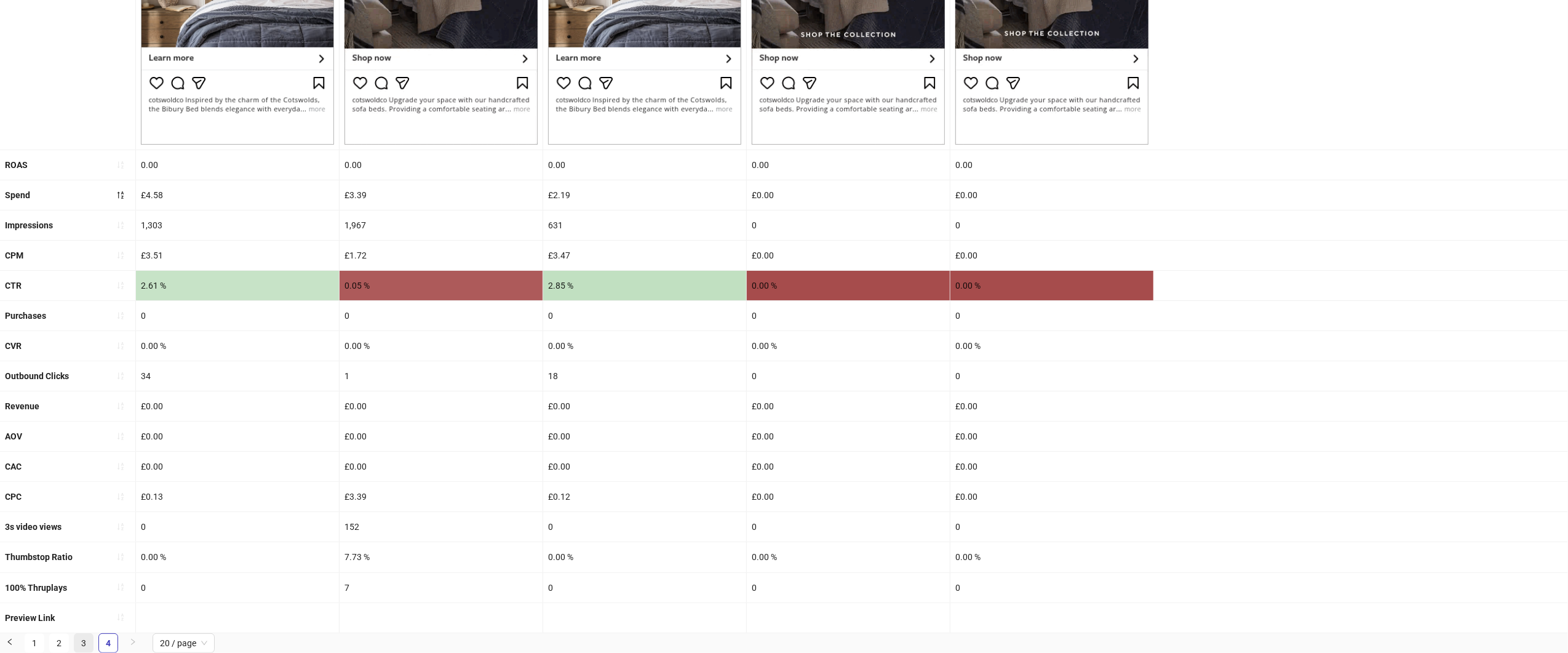
click at [86, 642] on link "3" at bounding box center [83, 643] width 18 height 18
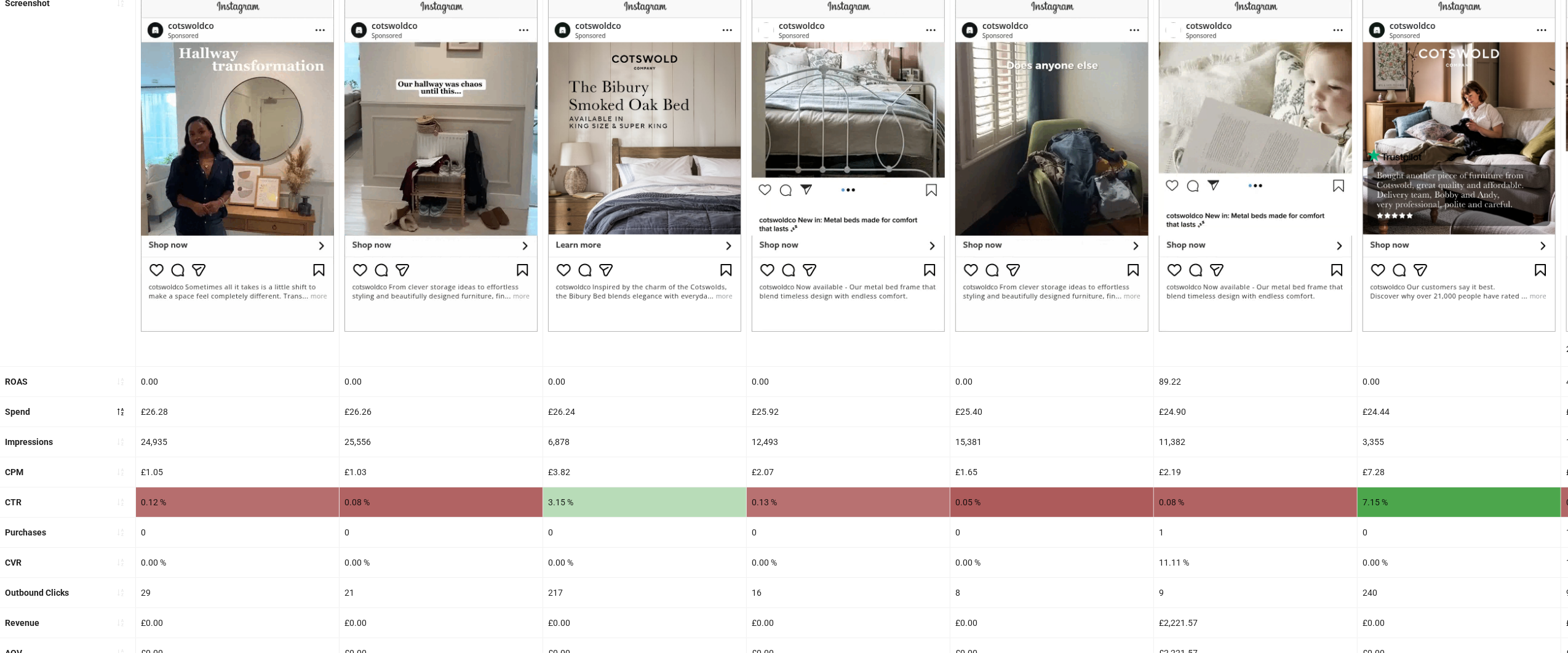
scroll to position [382, 0]
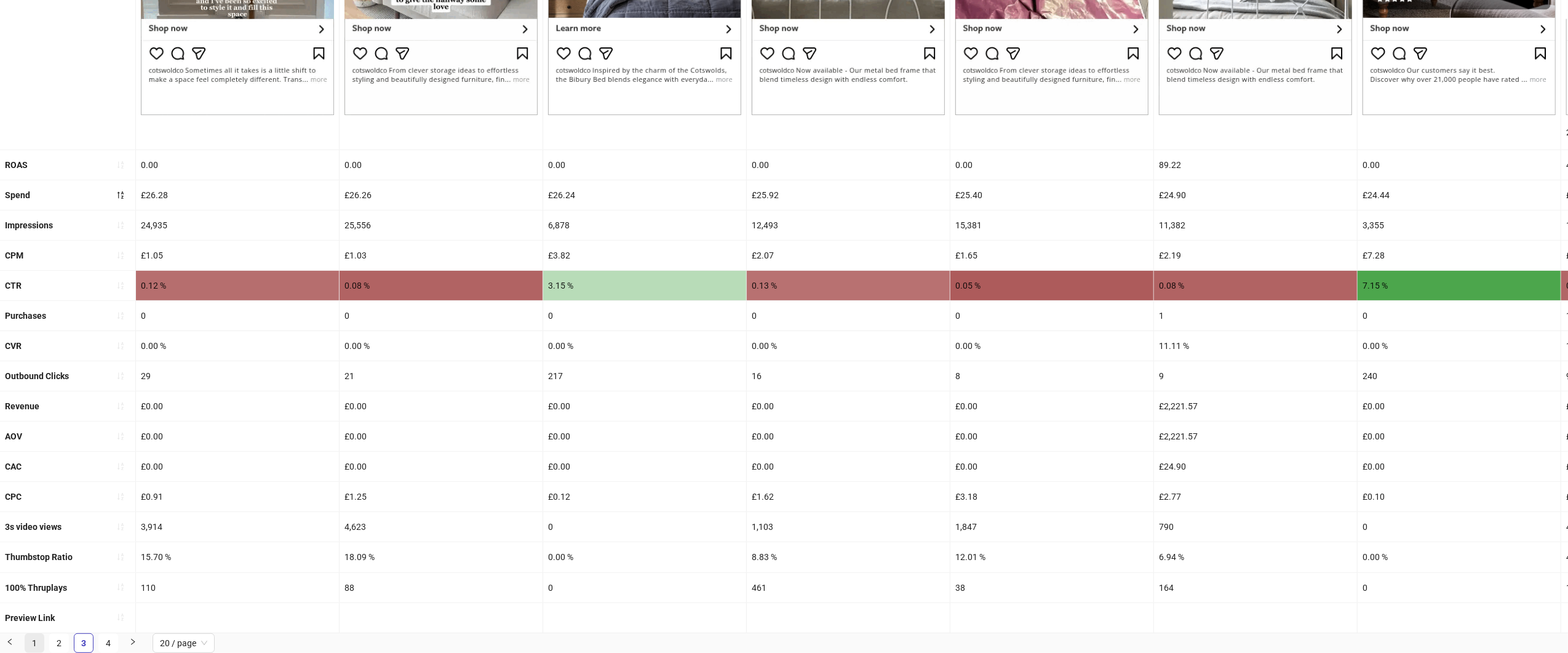
click at [34, 645] on link "1" at bounding box center [34, 643] width 18 height 18
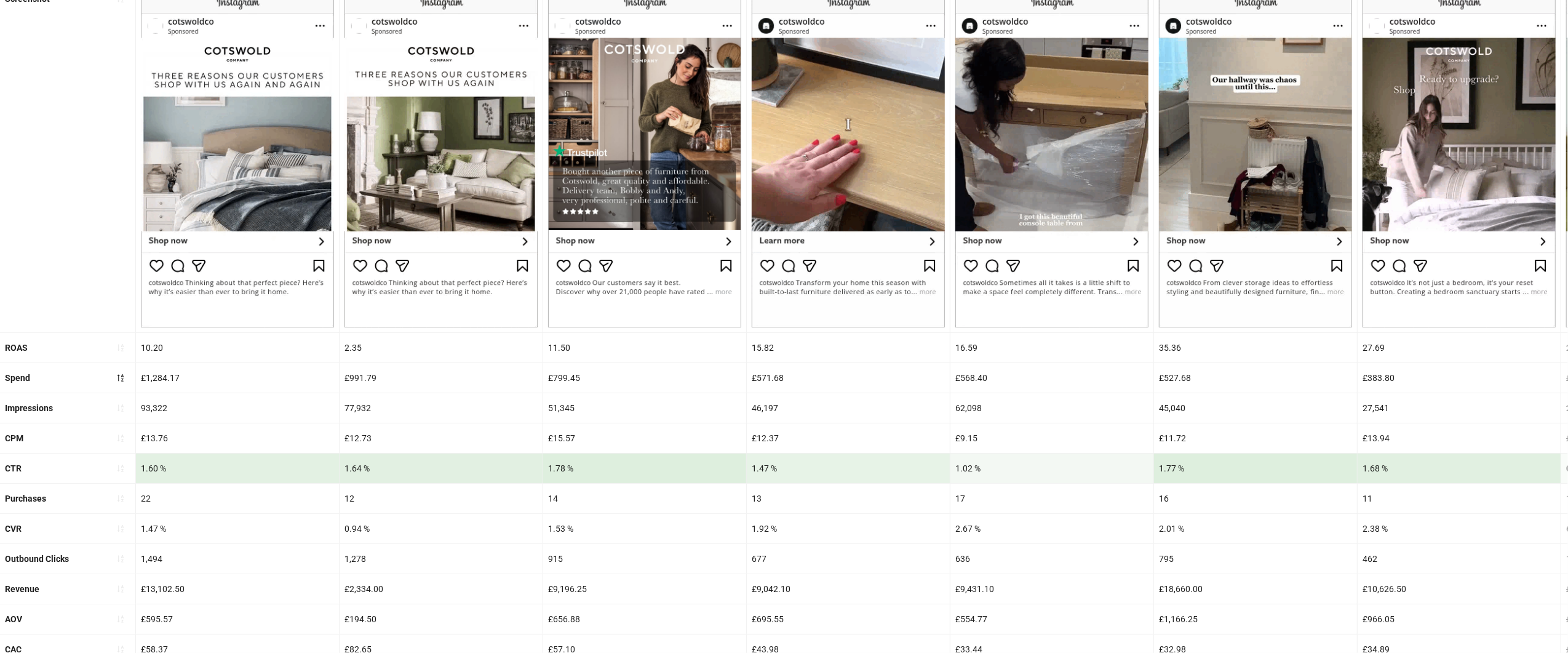
scroll to position [167, 0]
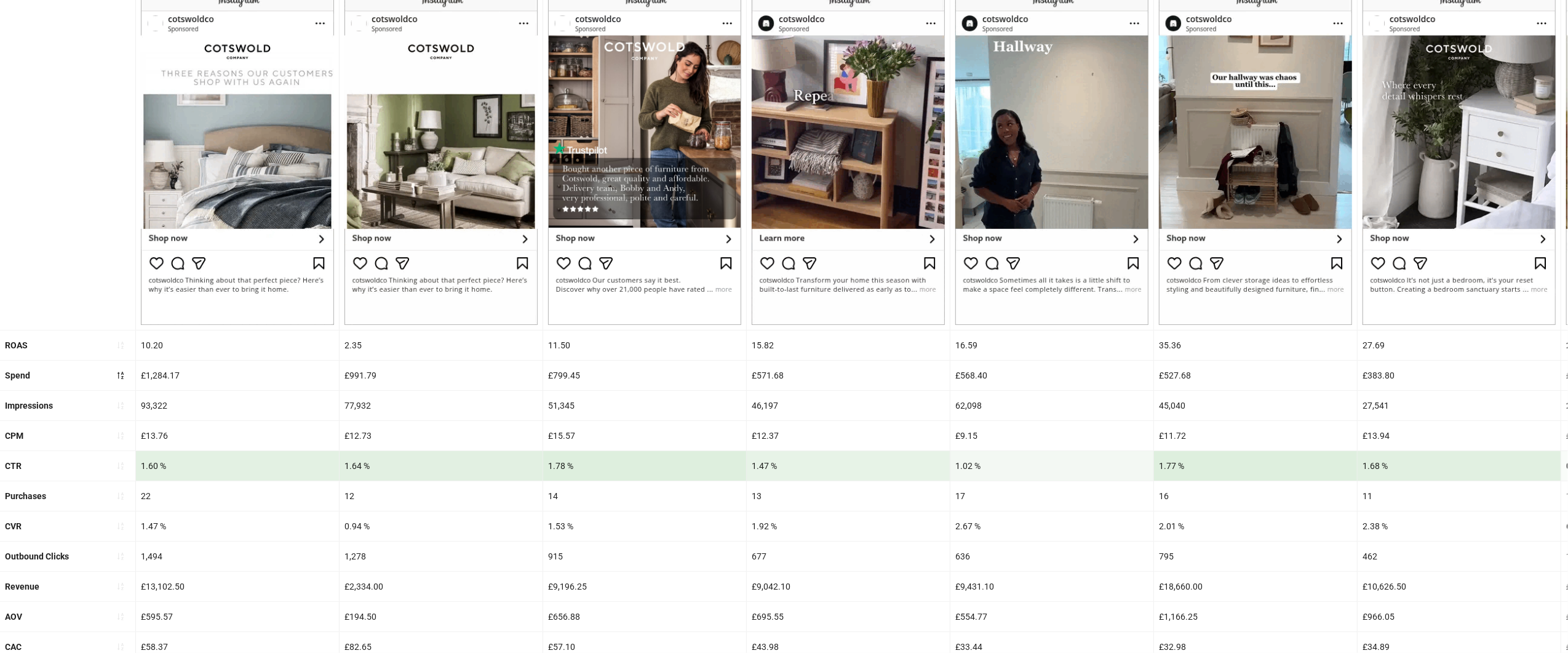
click at [164, 380] on div "£1,284.17" at bounding box center [237, 375] width 203 height 30
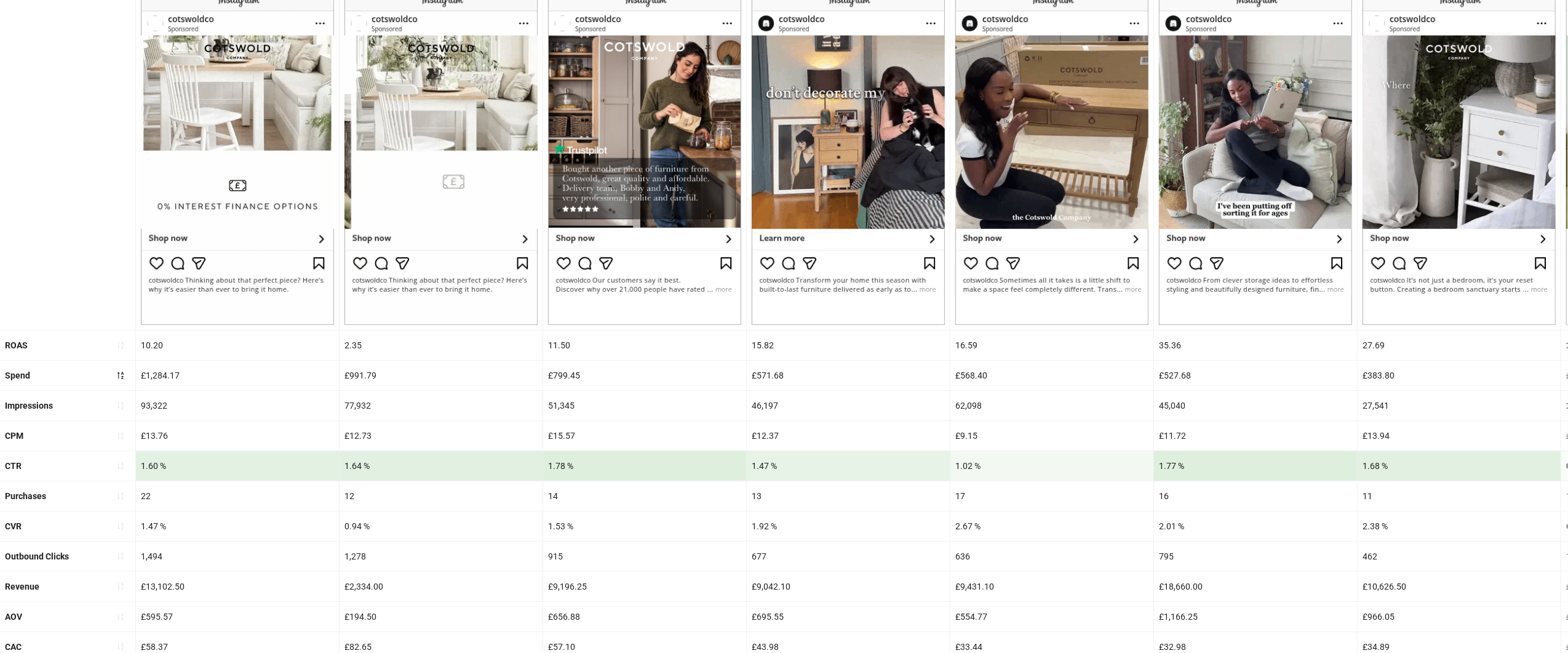
click at [164, 380] on div "£1,284.17" at bounding box center [237, 375] width 203 height 30
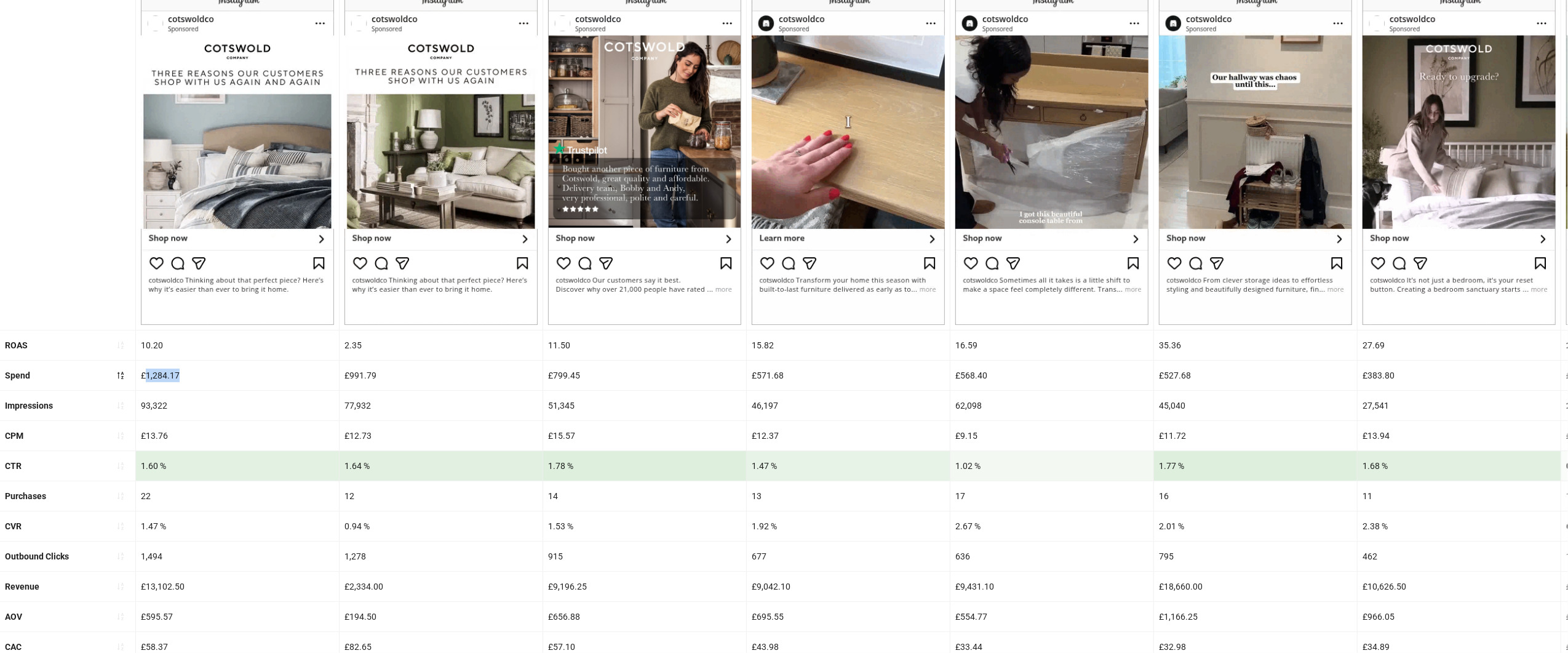
click at [164, 380] on div "£1,284.17" at bounding box center [237, 375] width 203 height 30
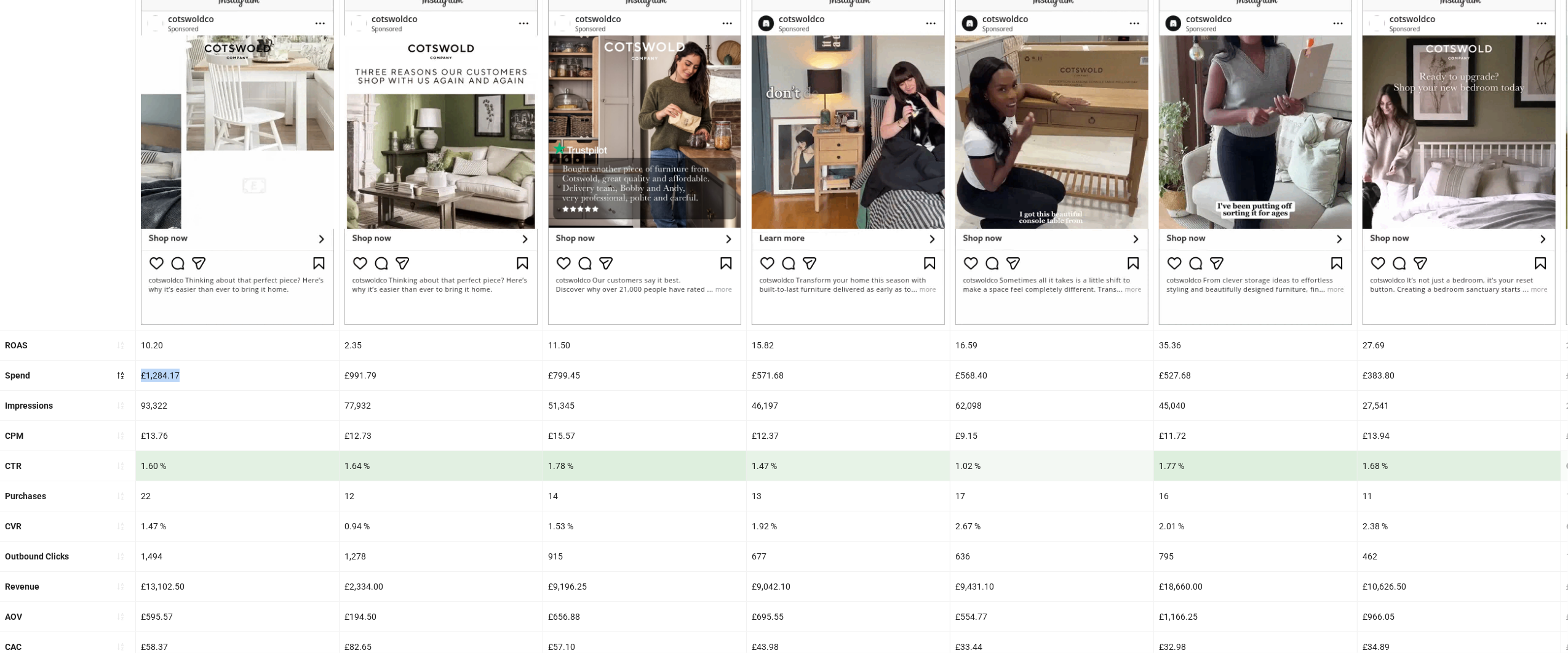
copy div "£1,284.17"
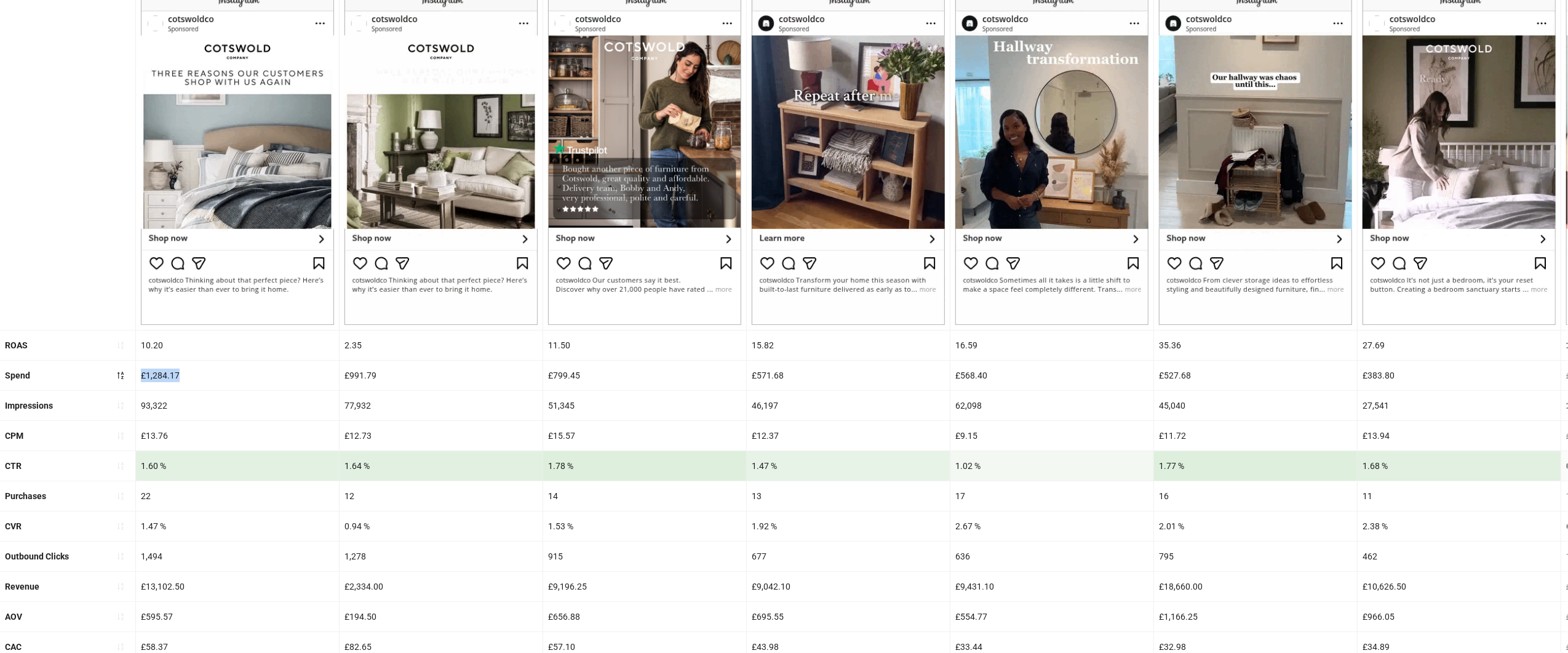
click at [163, 593] on div "£13,102.50" at bounding box center [237, 586] width 203 height 30
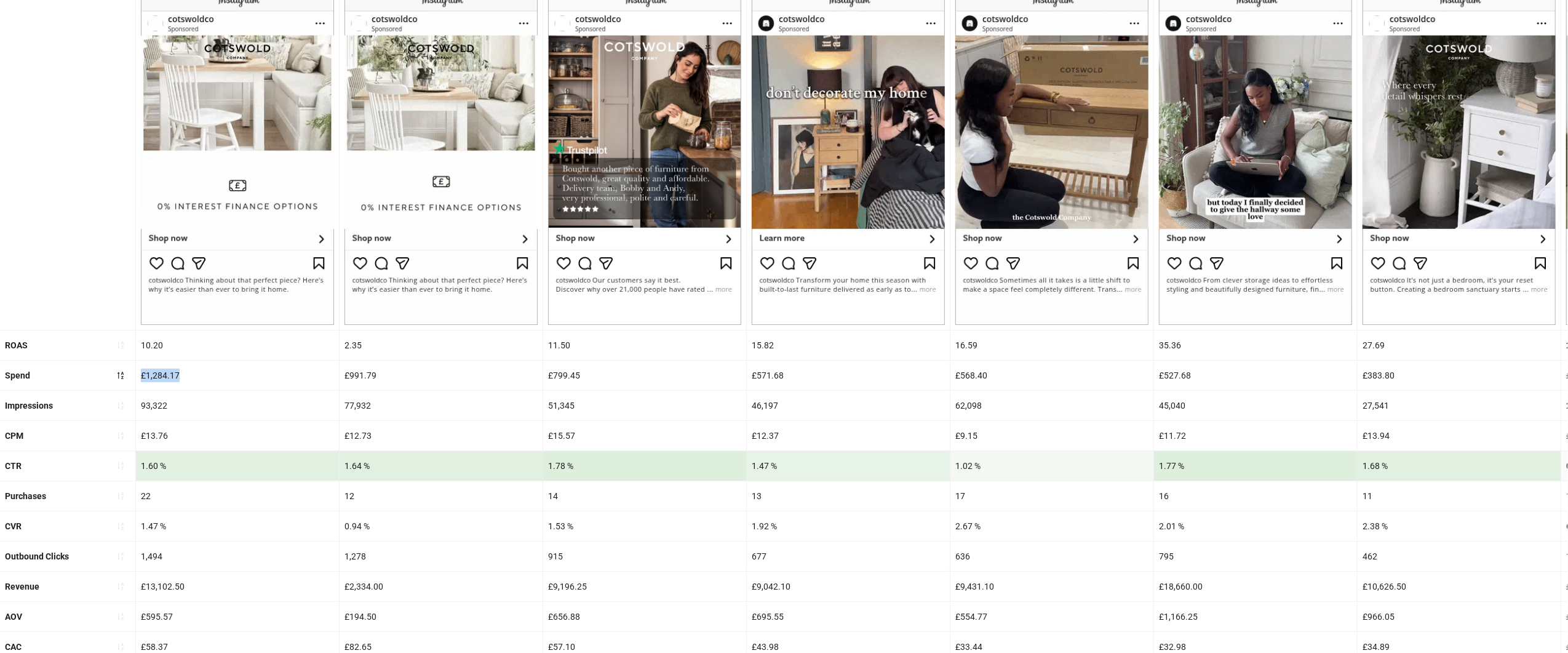
click at [163, 593] on div "£13,102.50" at bounding box center [237, 586] width 203 height 30
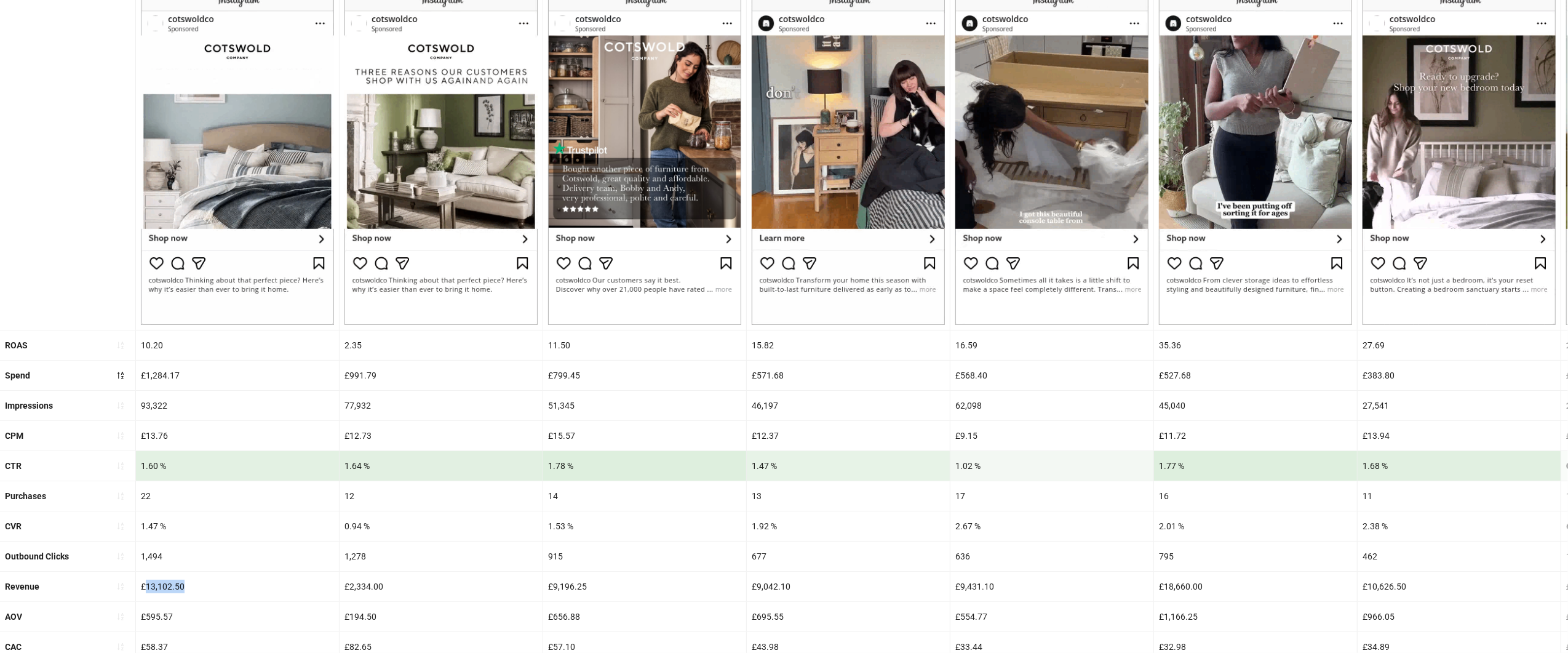
click at [163, 593] on div "£13,102.50" at bounding box center [237, 586] width 203 height 30
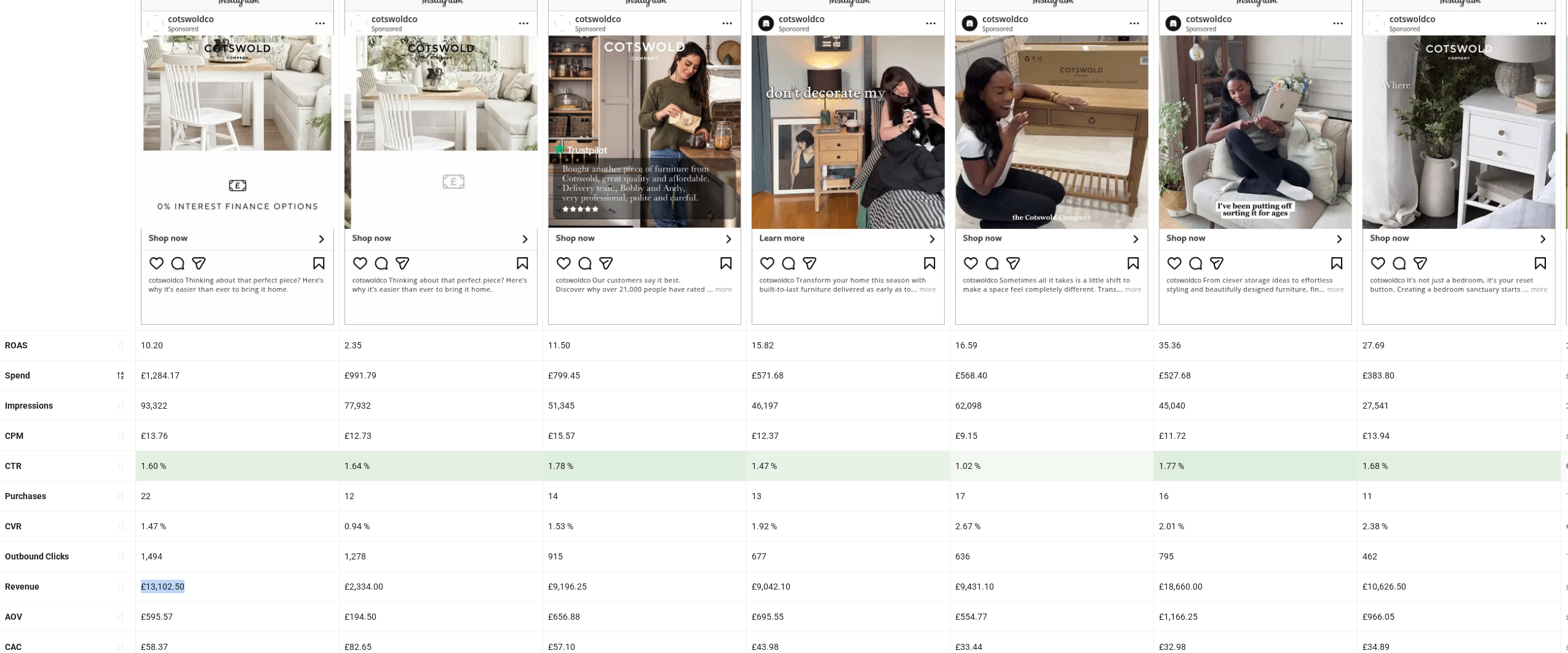
copy div "£13,102.50"
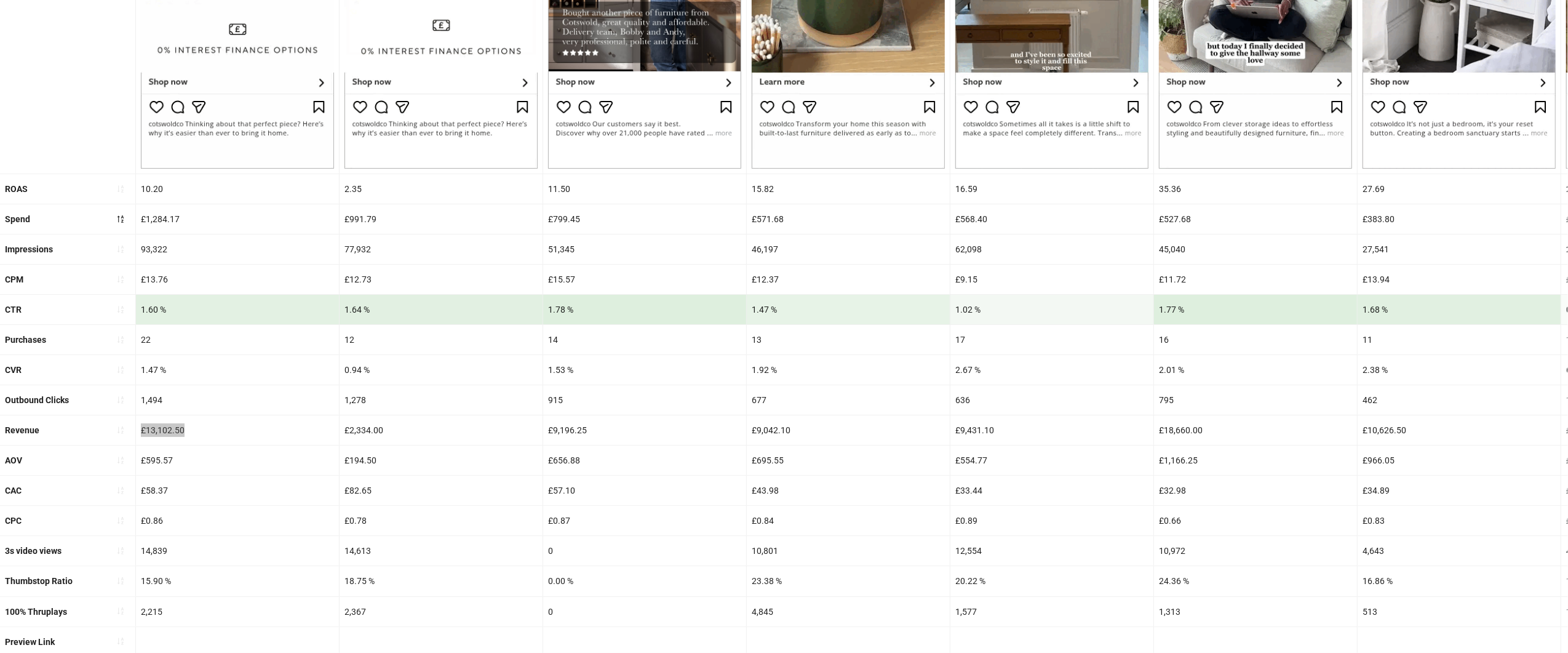
scroll to position [352, 0]
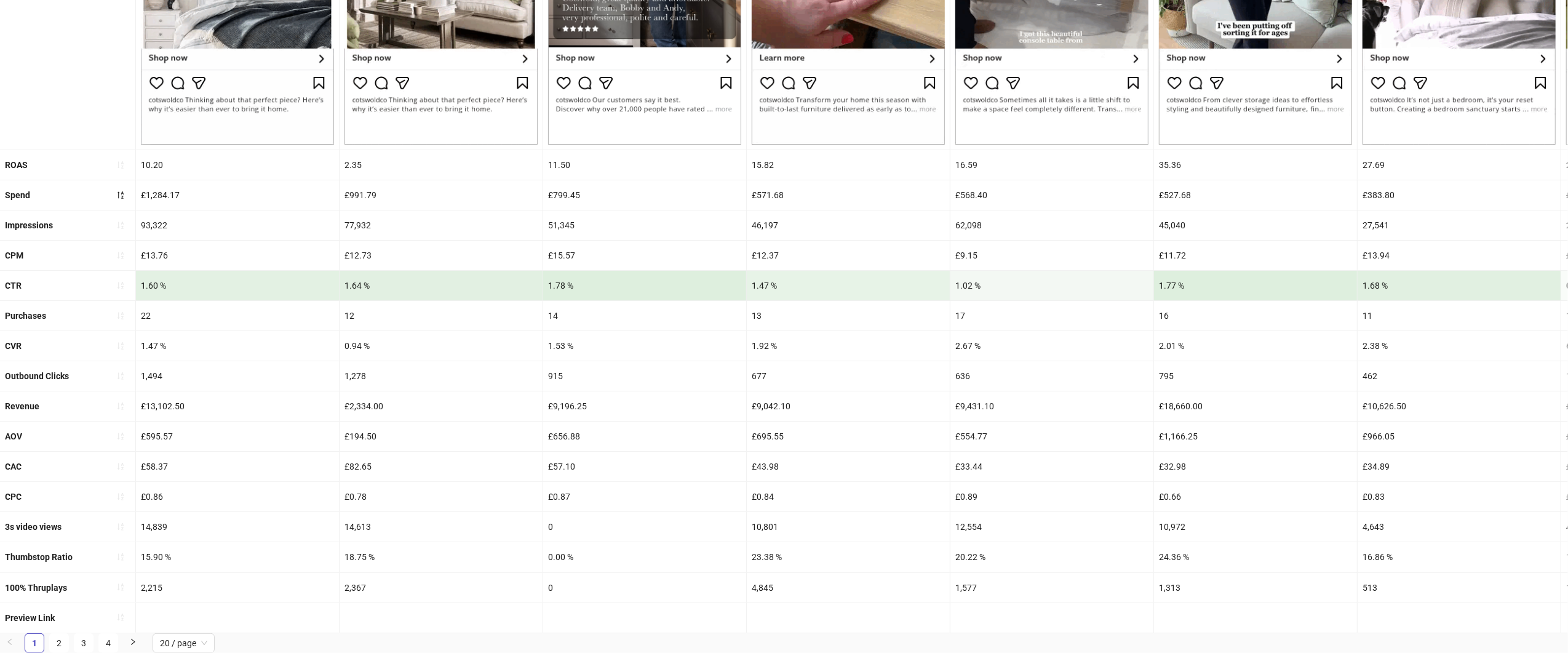
click at [186, 192] on div "£1,284.17" at bounding box center [237, 194] width 203 height 30
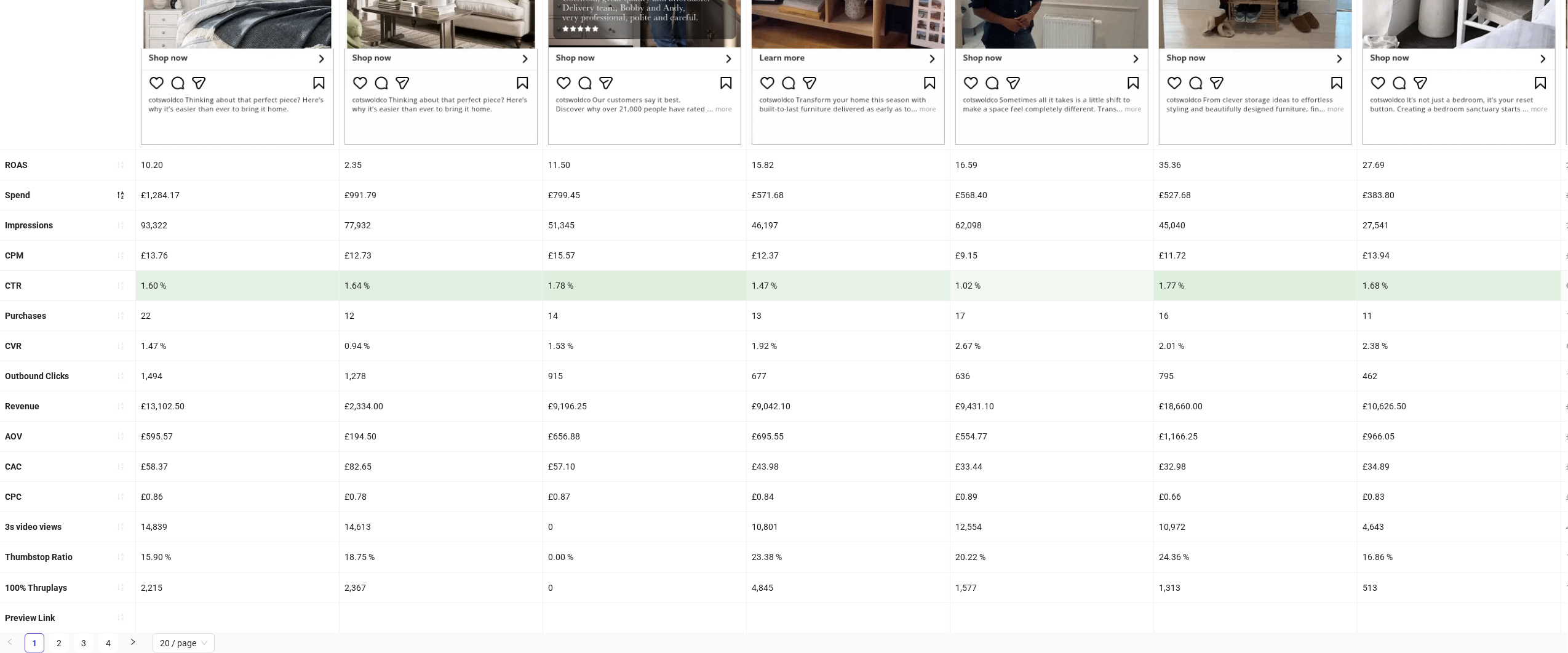
click at [164, 185] on div "£1,284.17" at bounding box center [237, 194] width 203 height 30
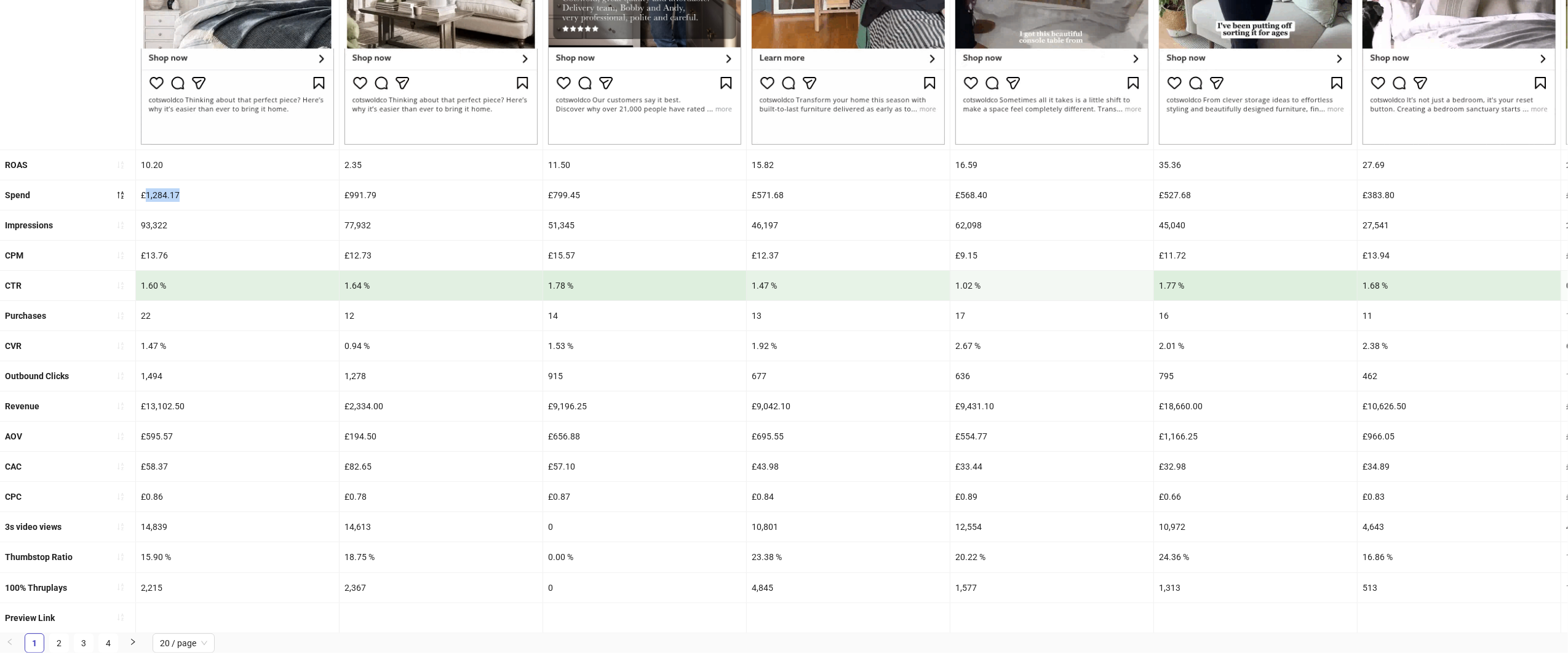
click at [164, 185] on div "£1,284.17" at bounding box center [237, 194] width 203 height 30
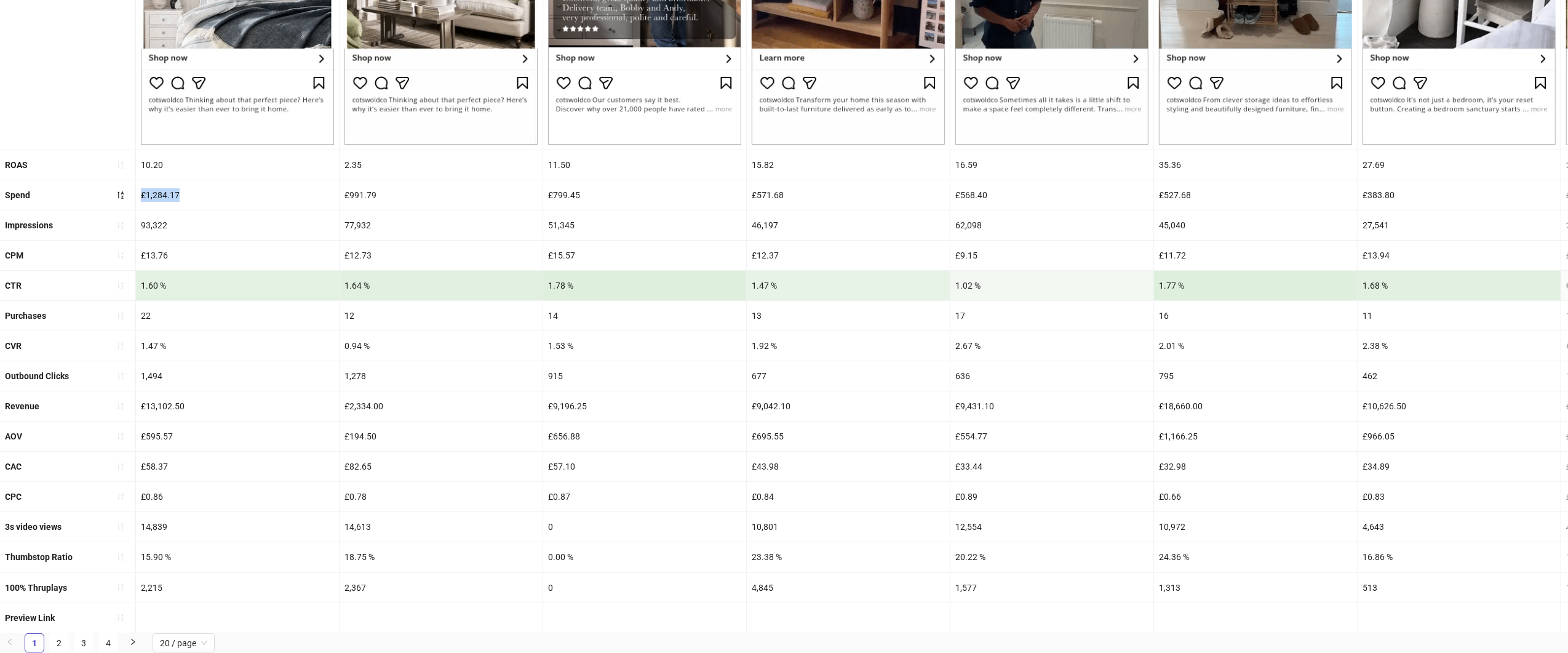
click at [164, 185] on div "£1,284.17" at bounding box center [237, 194] width 203 height 30
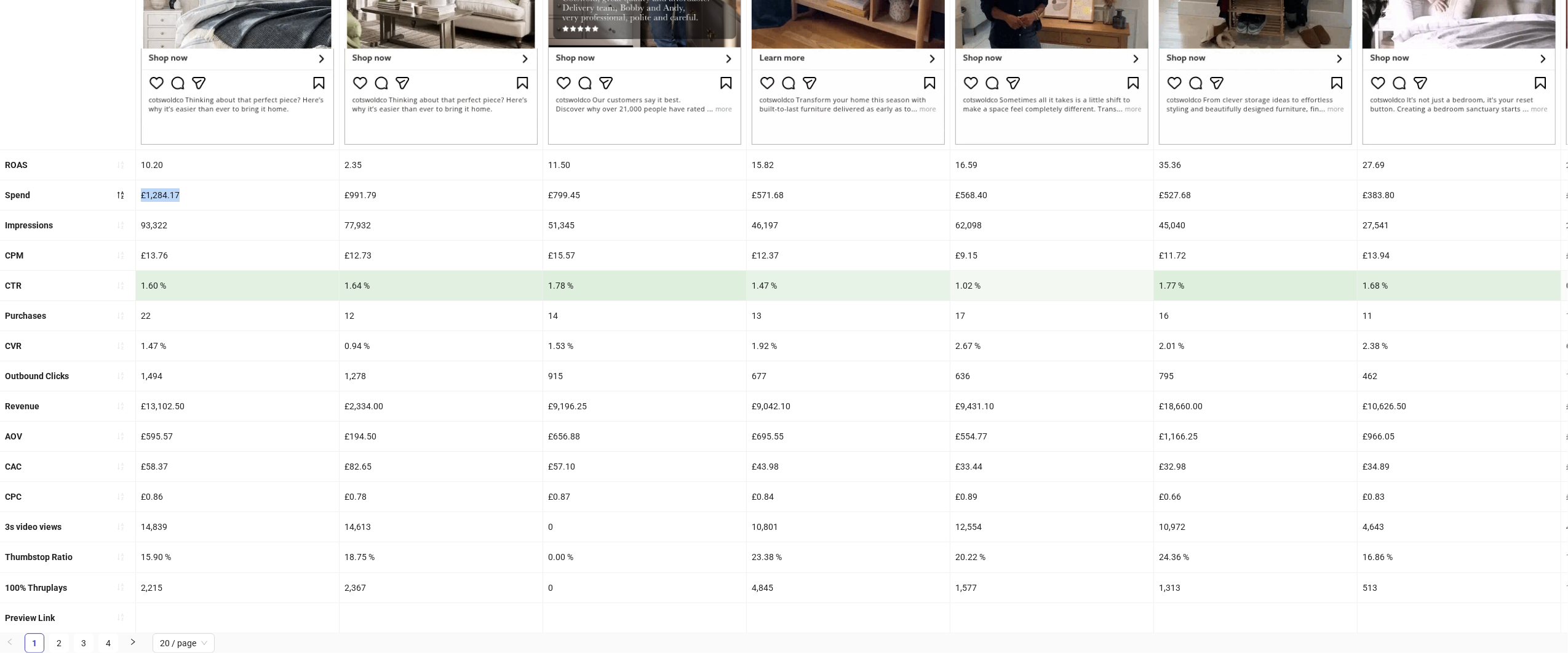
copy div "£1,284.17"
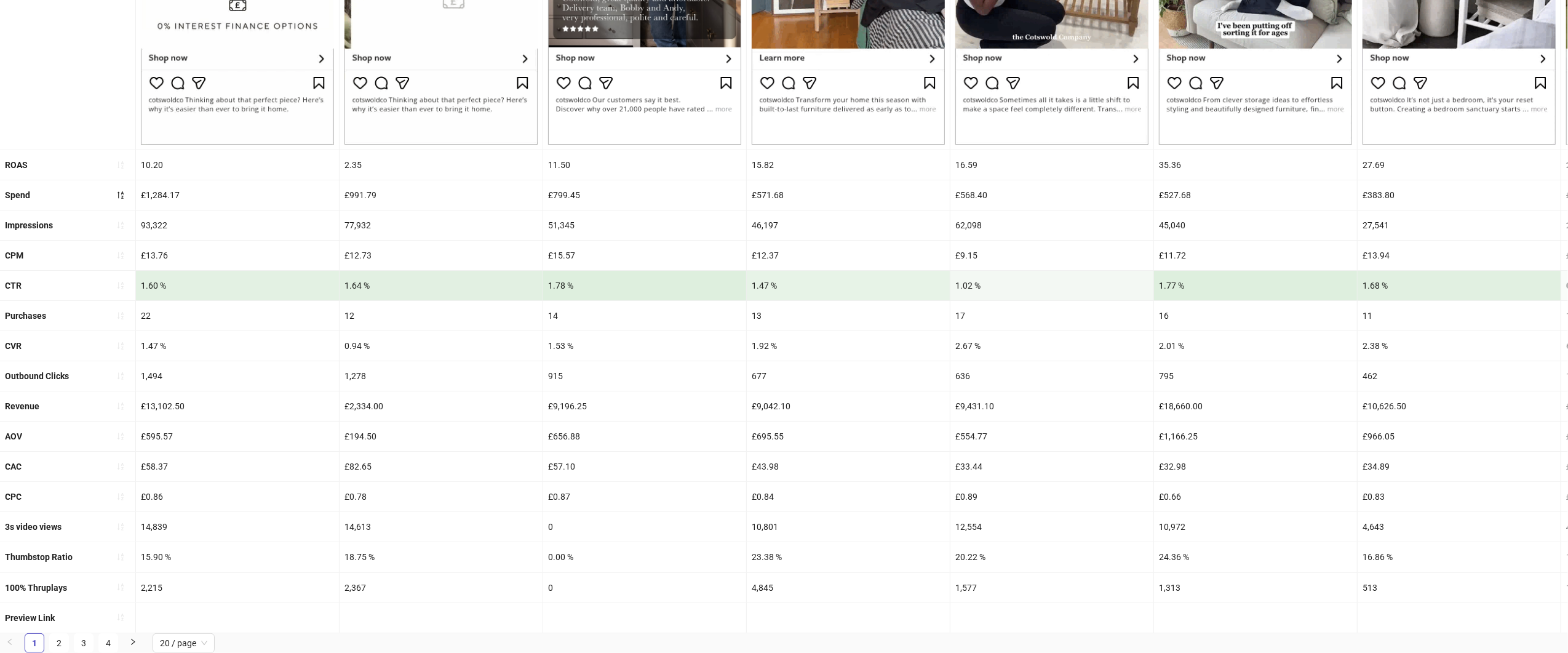
click at [162, 398] on div "£13,102.50" at bounding box center [237, 406] width 203 height 30
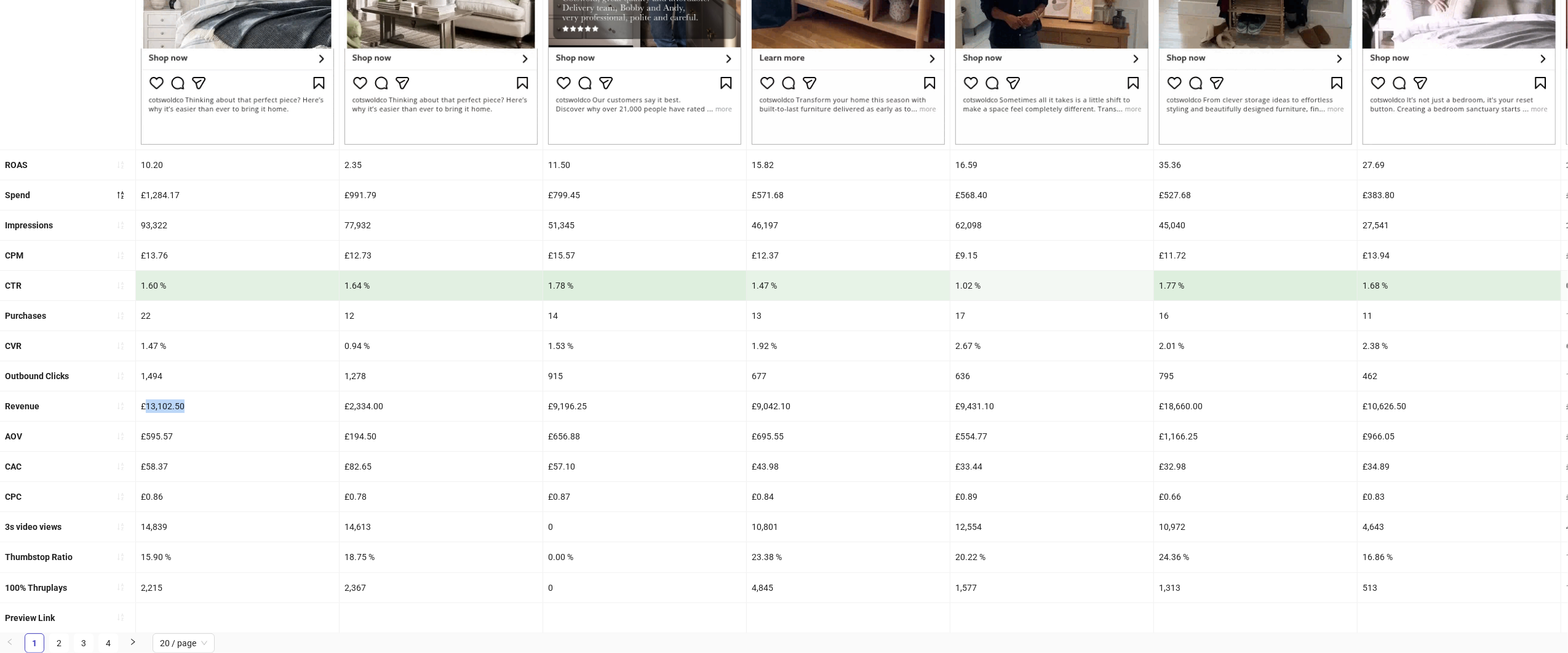
click at [162, 398] on div "£13,102.50" at bounding box center [237, 406] width 203 height 30
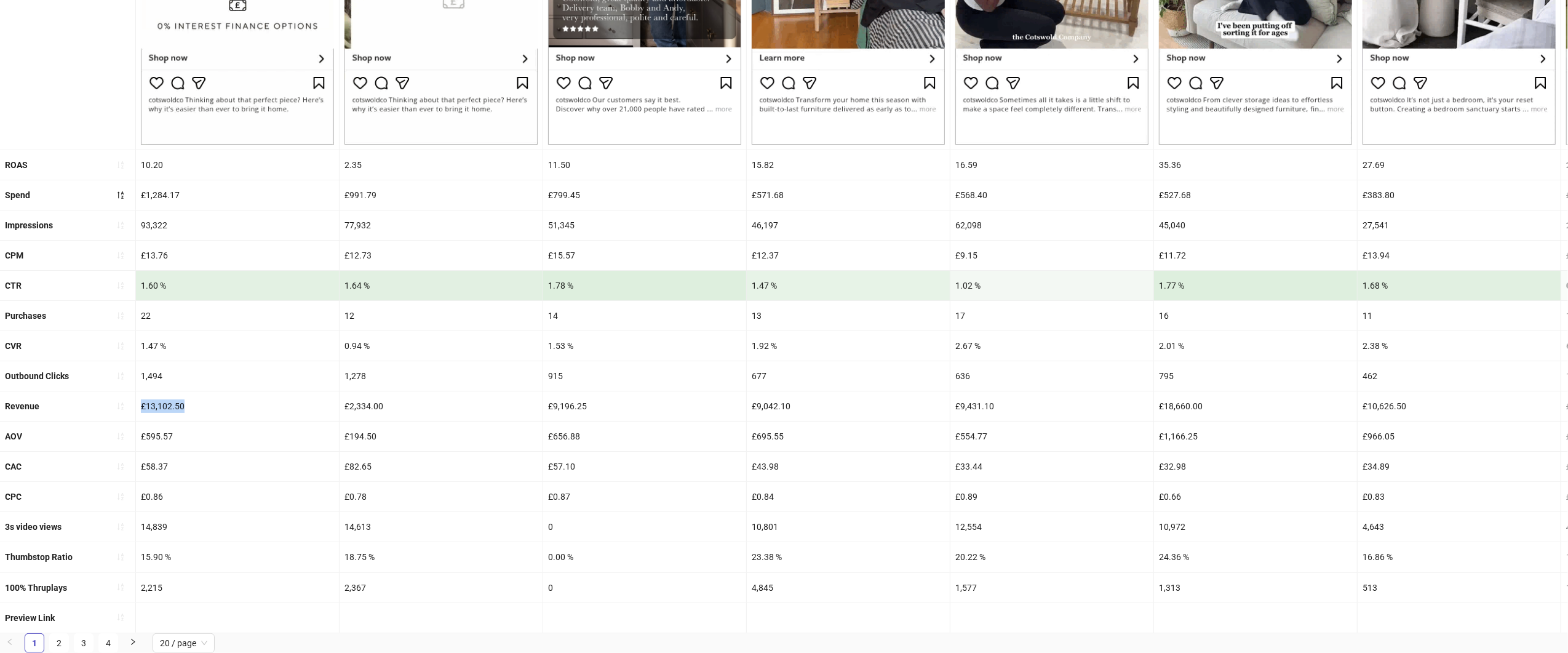
click at [162, 398] on div "£13,102.50" at bounding box center [237, 406] width 203 height 30
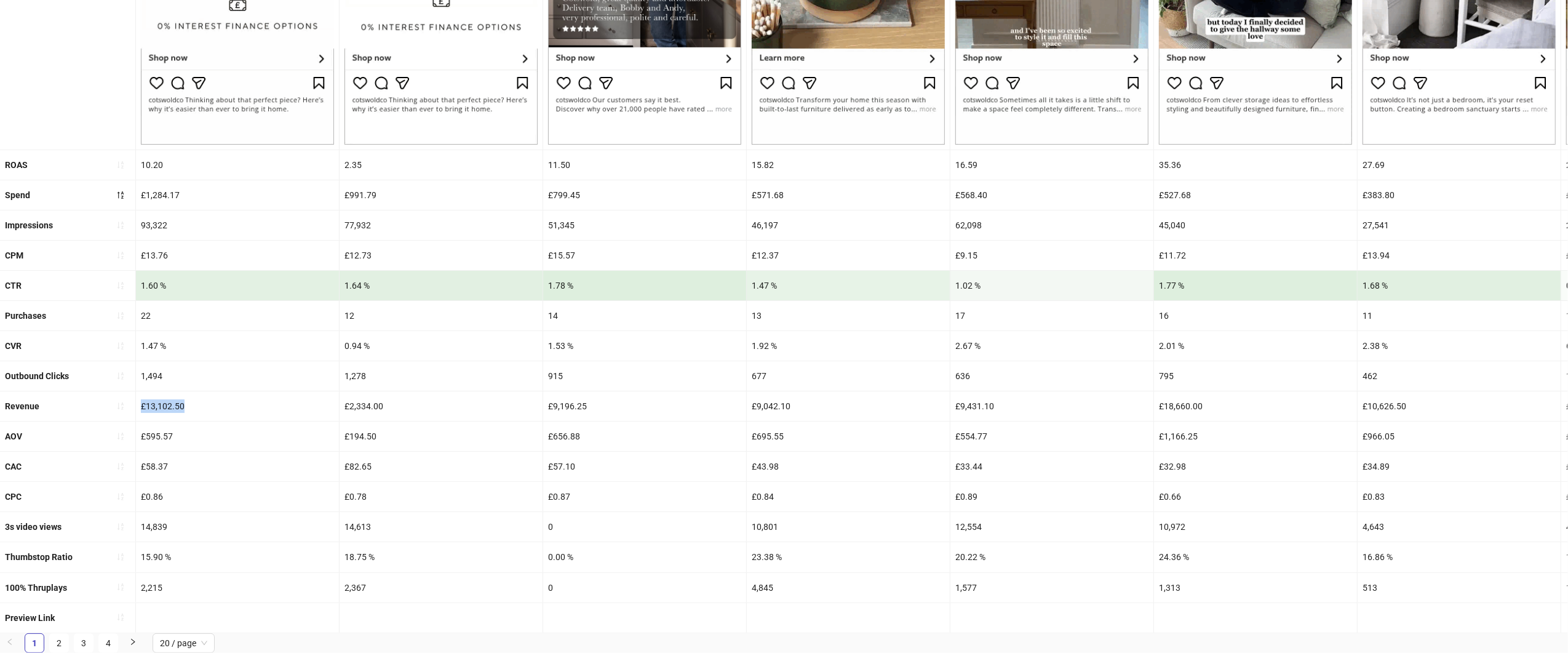
copy div "£13,102.50"
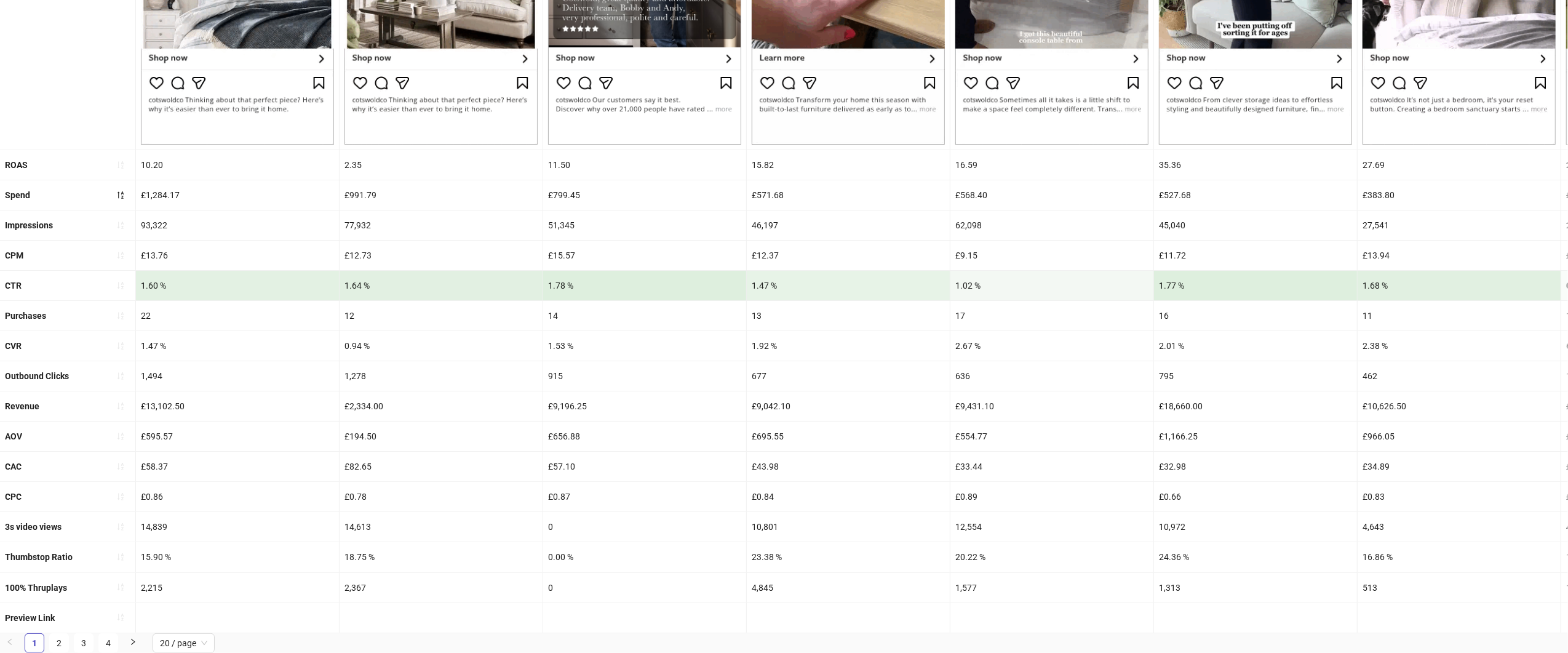
click at [174, 180] on div "£1,284.17" at bounding box center [237, 194] width 203 height 30
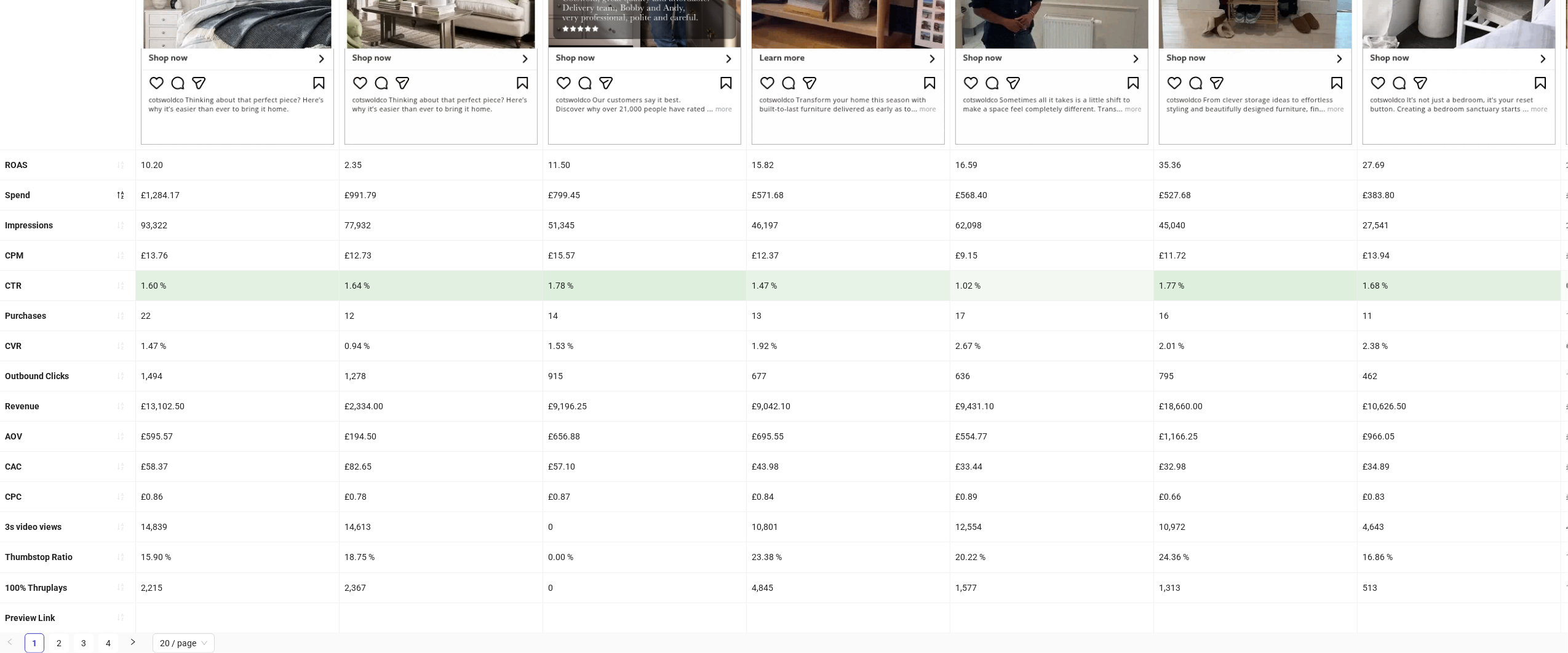
click at [156, 160] on div "10.20" at bounding box center [237, 165] width 203 height 30
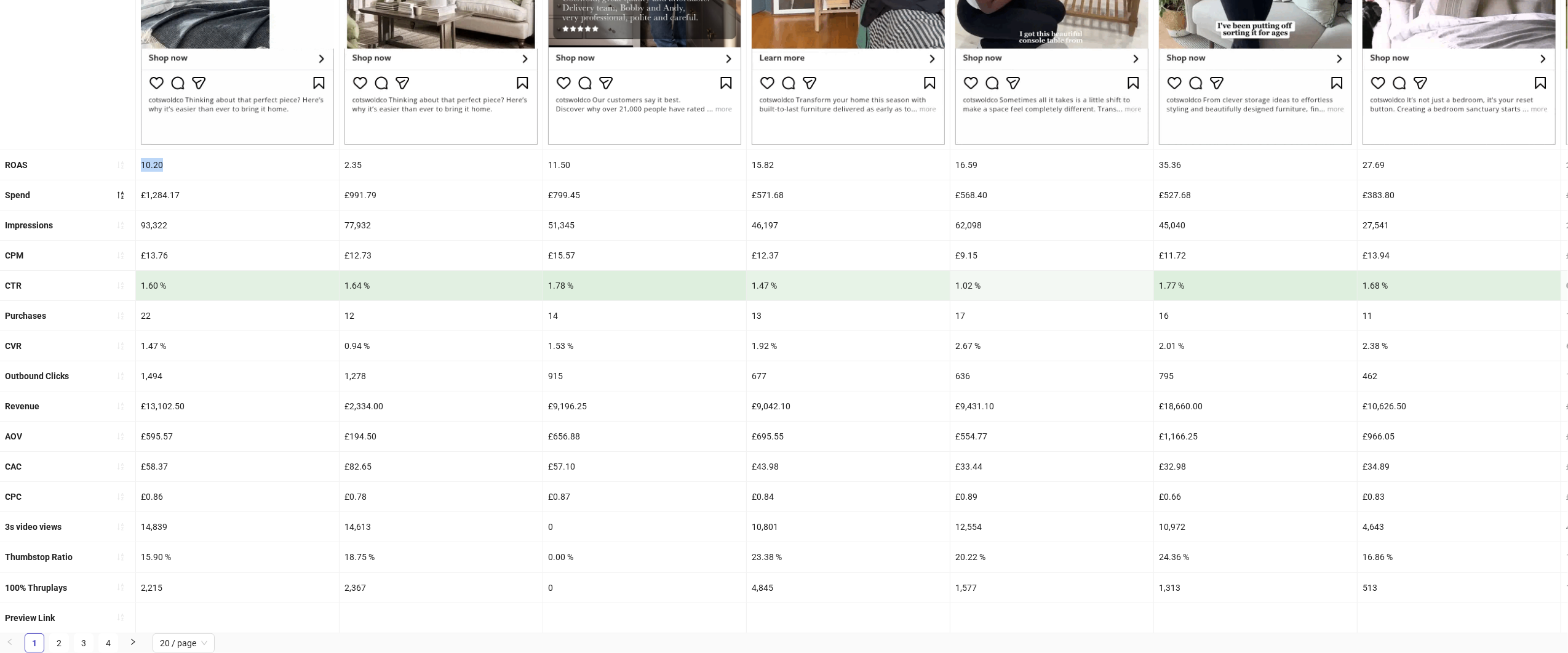
click at [156, 160] on div "10.20" at bounding box center [237, 165] width 203 height 30
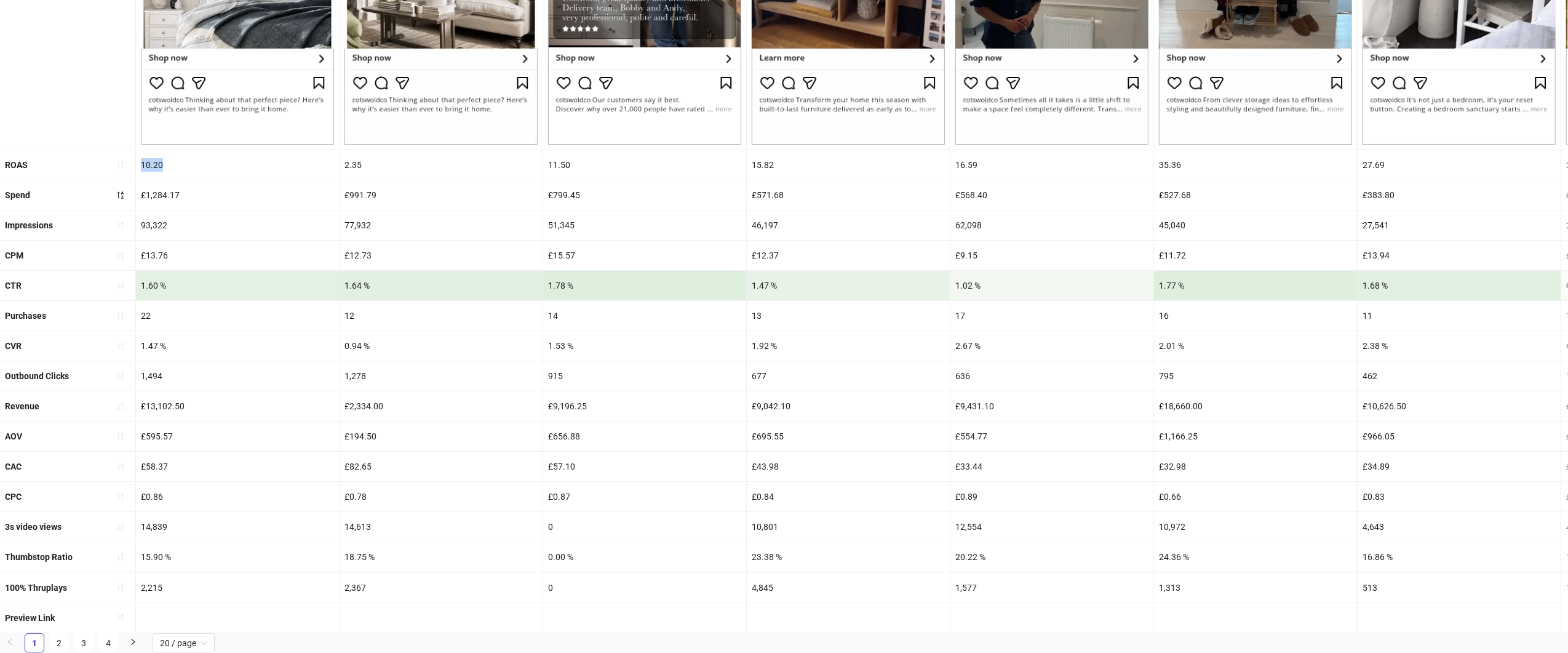
click at [156, 160] on div "10.20" at bounding box center [237, 165] width 203 height 30
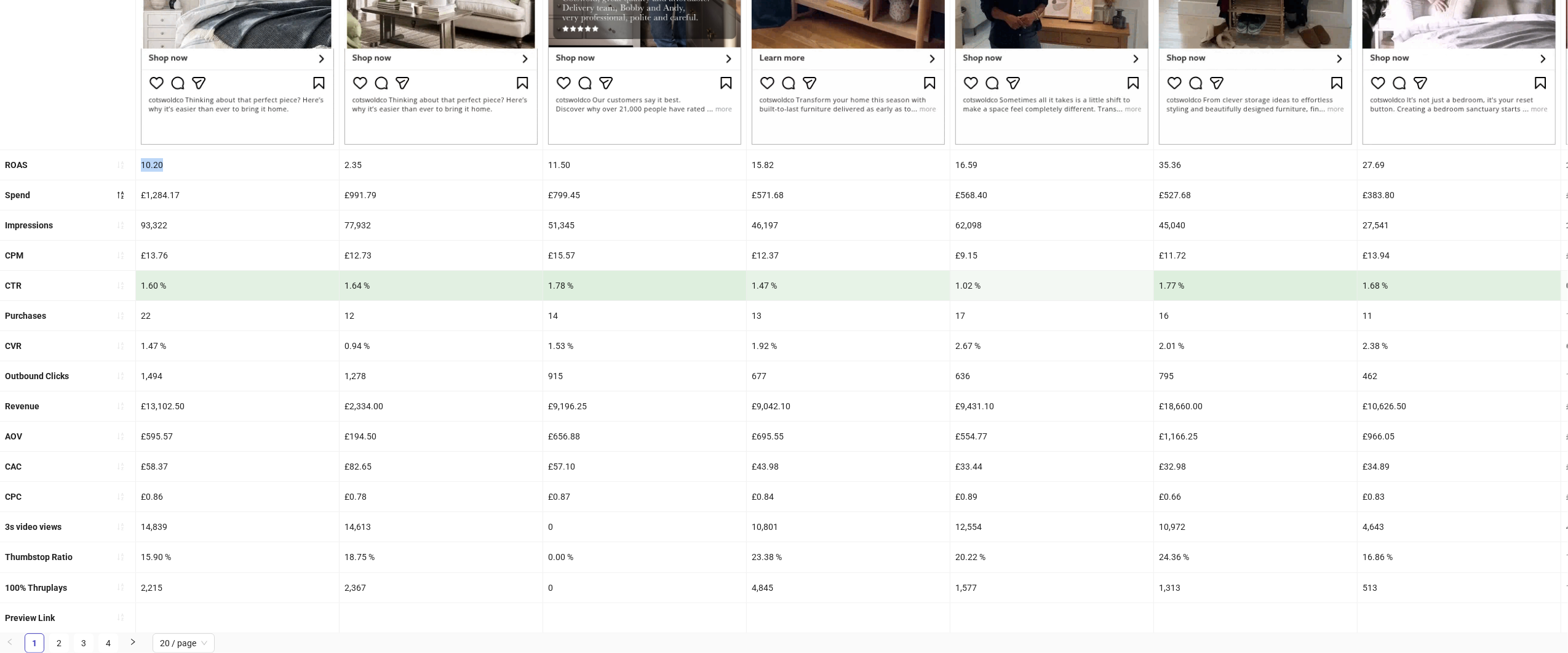
copy div "10.20"
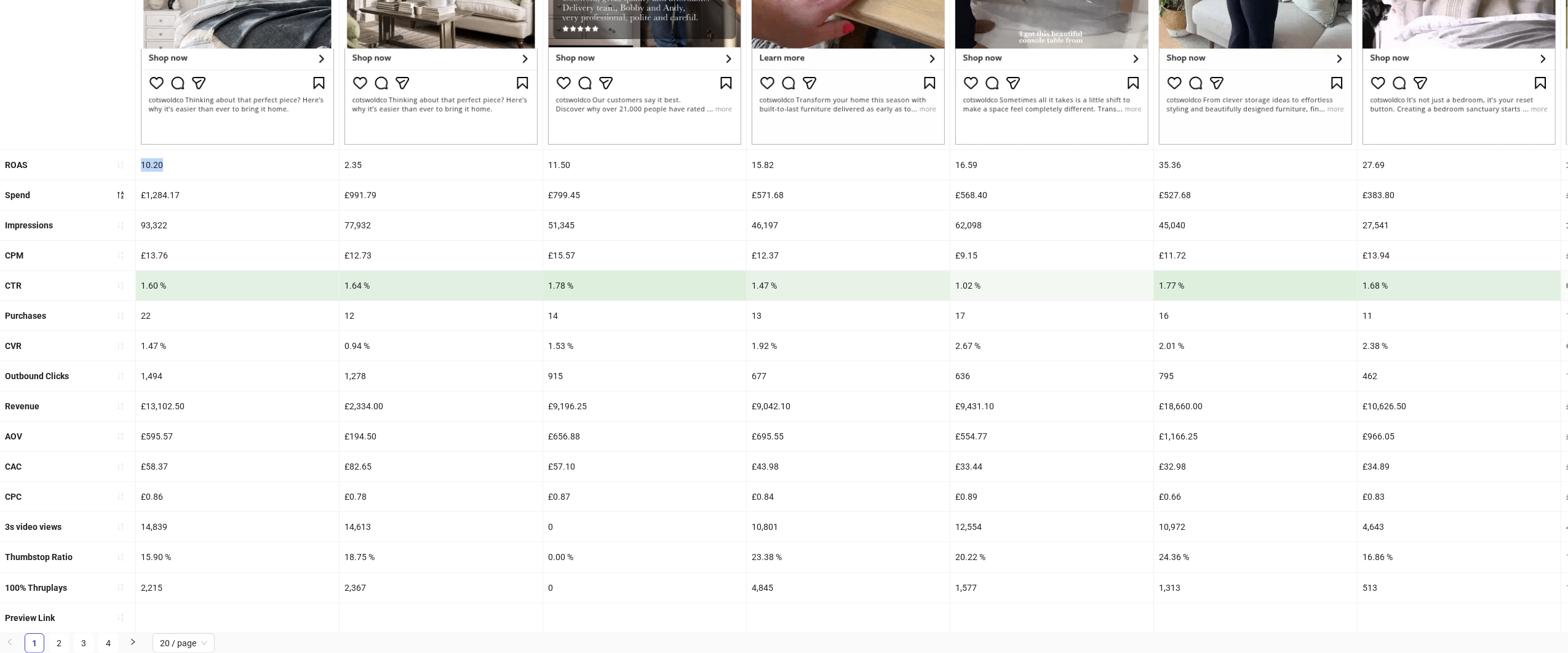
scroll to position [344, 0]
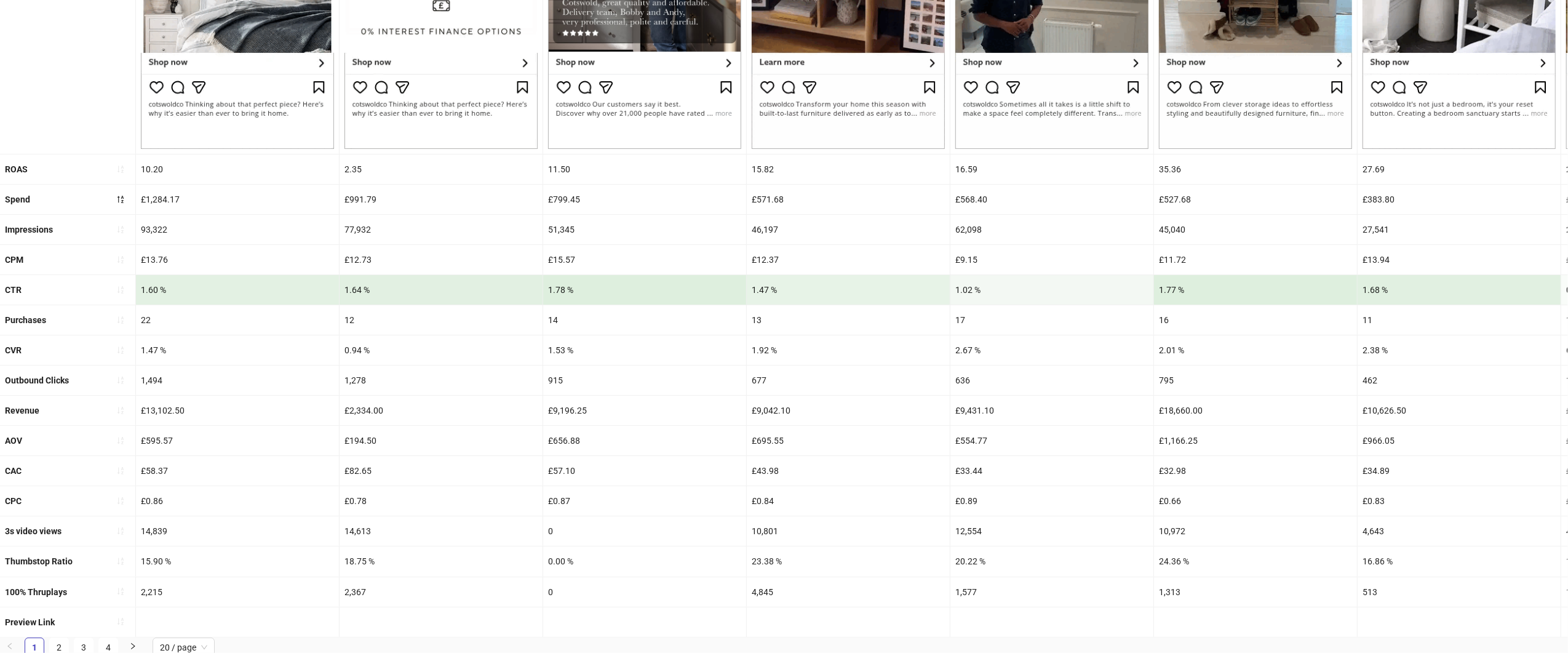
click at [267, 209] on div "£1,284.17" at bounding box center [237, 199] width 203 height 30
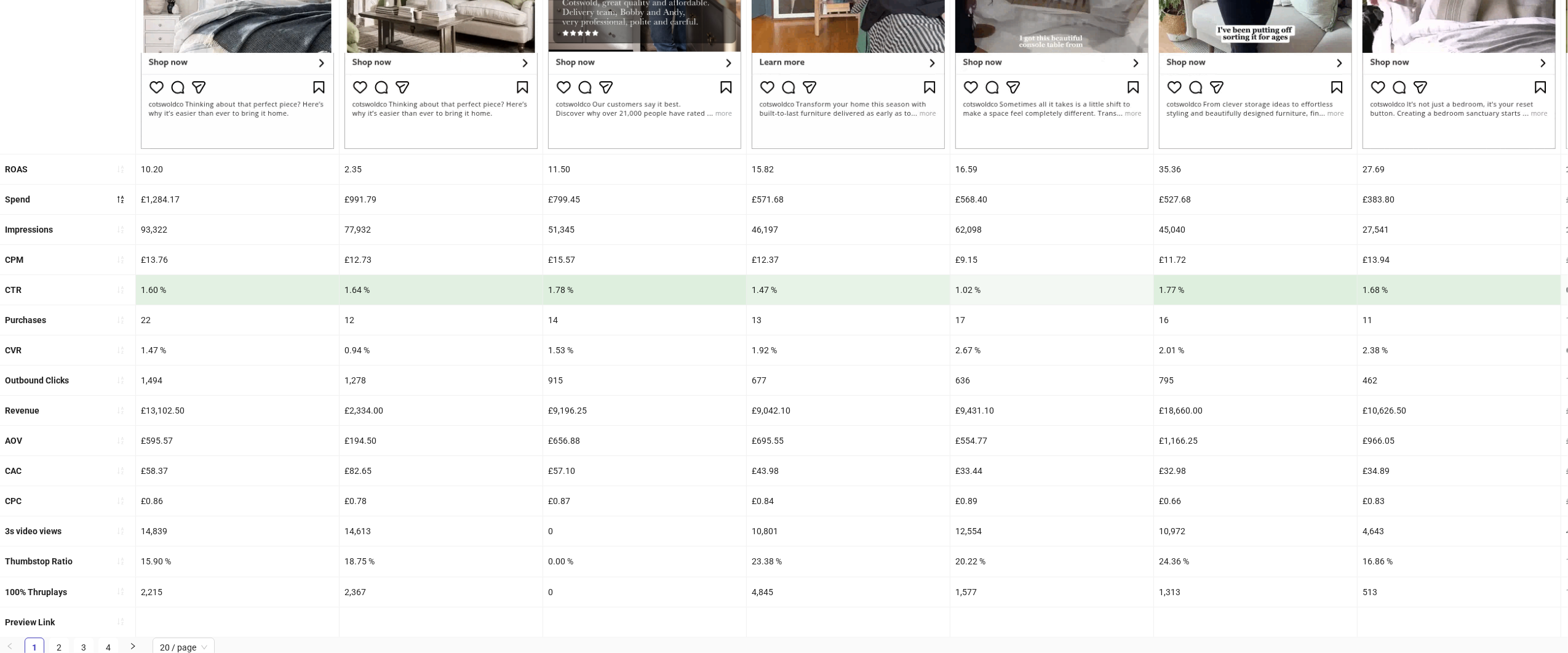
click at [221, 204] on div "£1,284.17" at bounding box center [237, 199] width 203 height 30
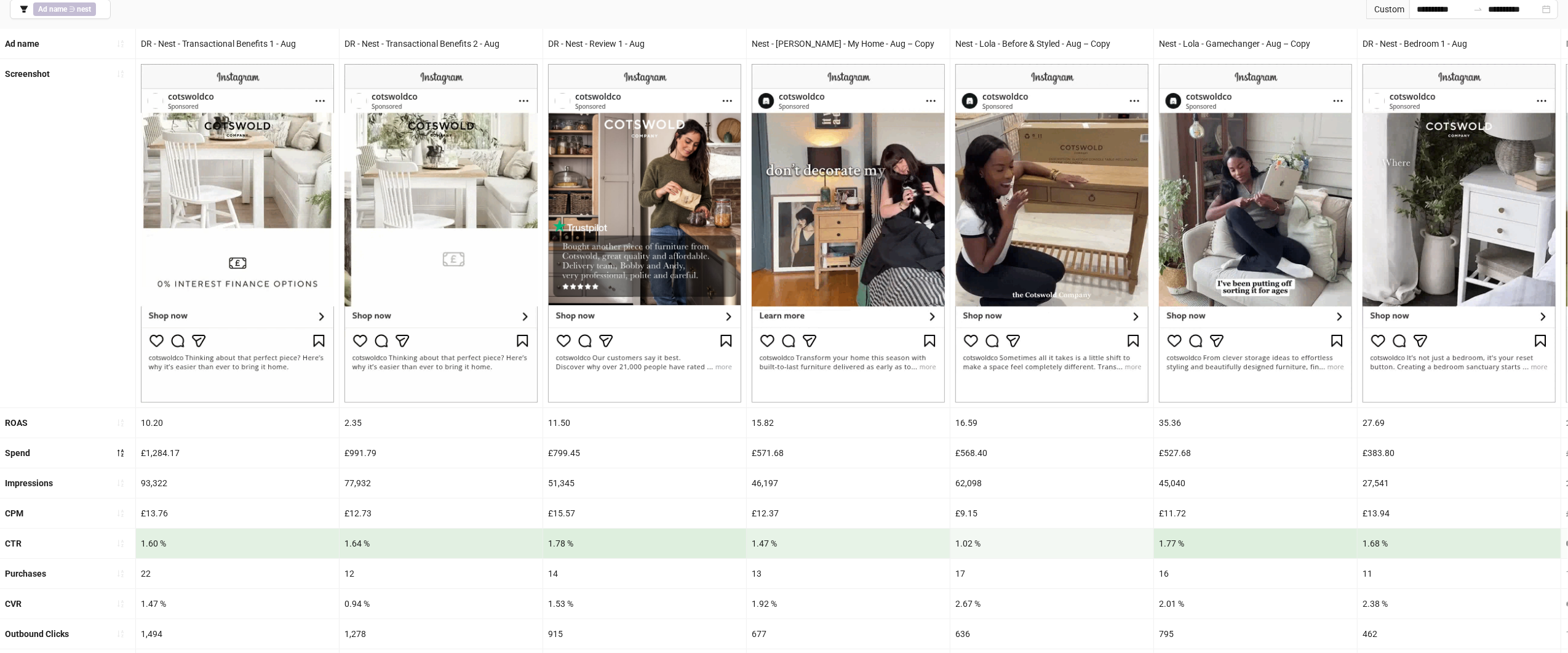
scroll to position [93, 0]
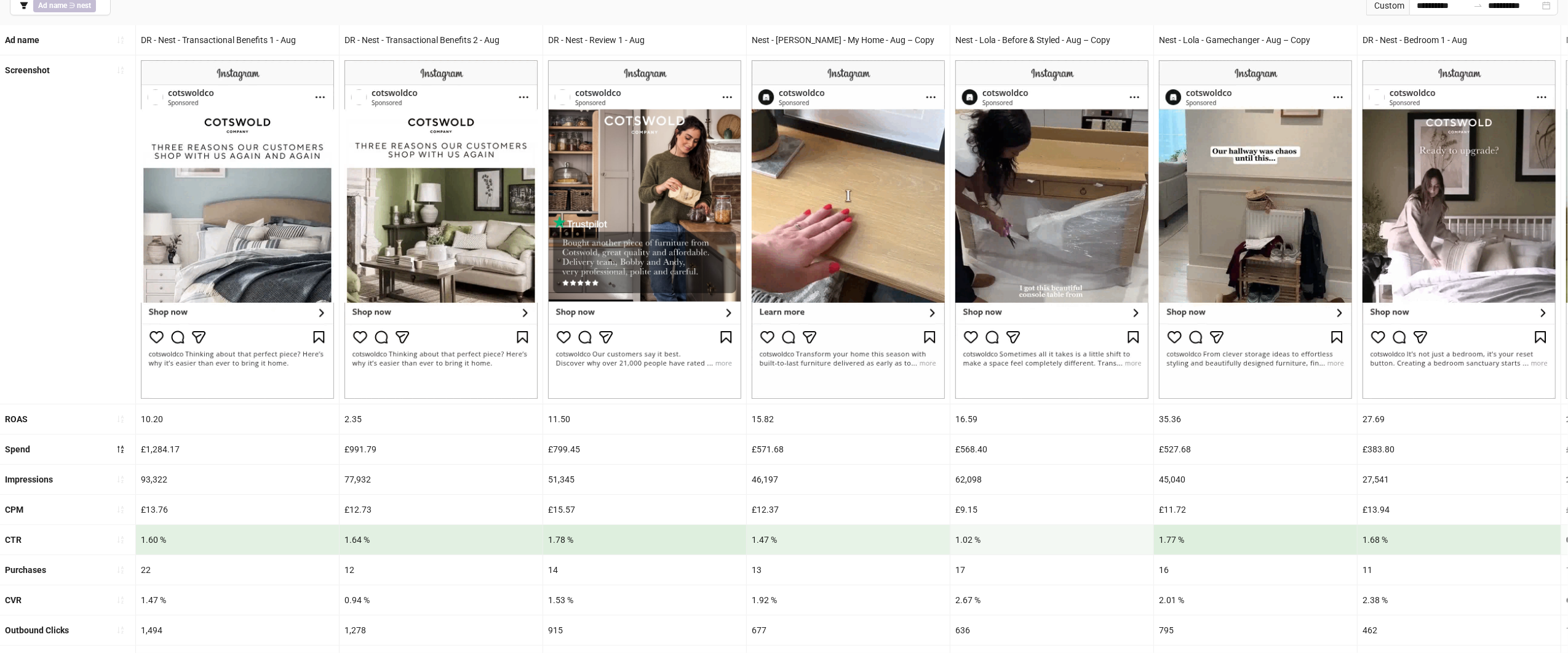
click at [251, 450] on div "£1,284.17" at bounding box center [237, 450] width 203 height 30
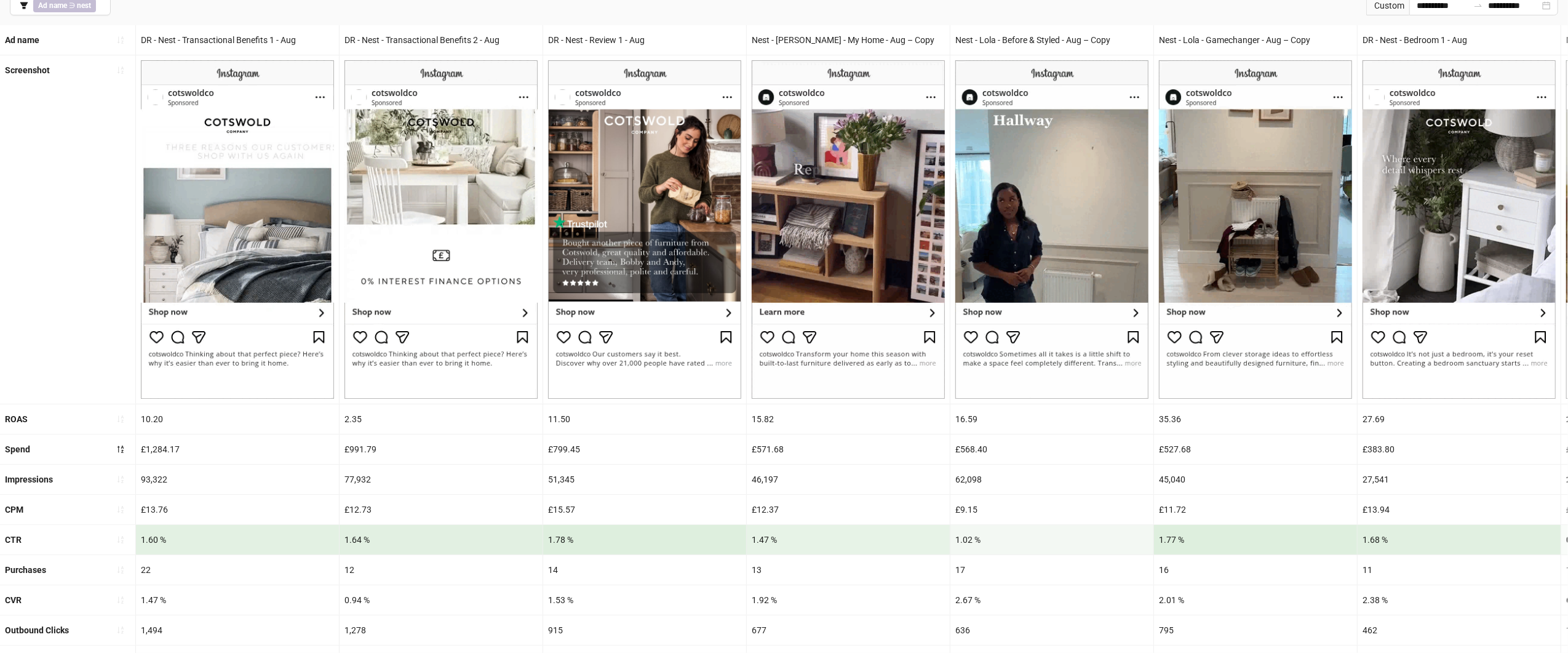
click at [155, 449] on div "£1,284.17" at bounding box center [237, 450] width 203 height 30
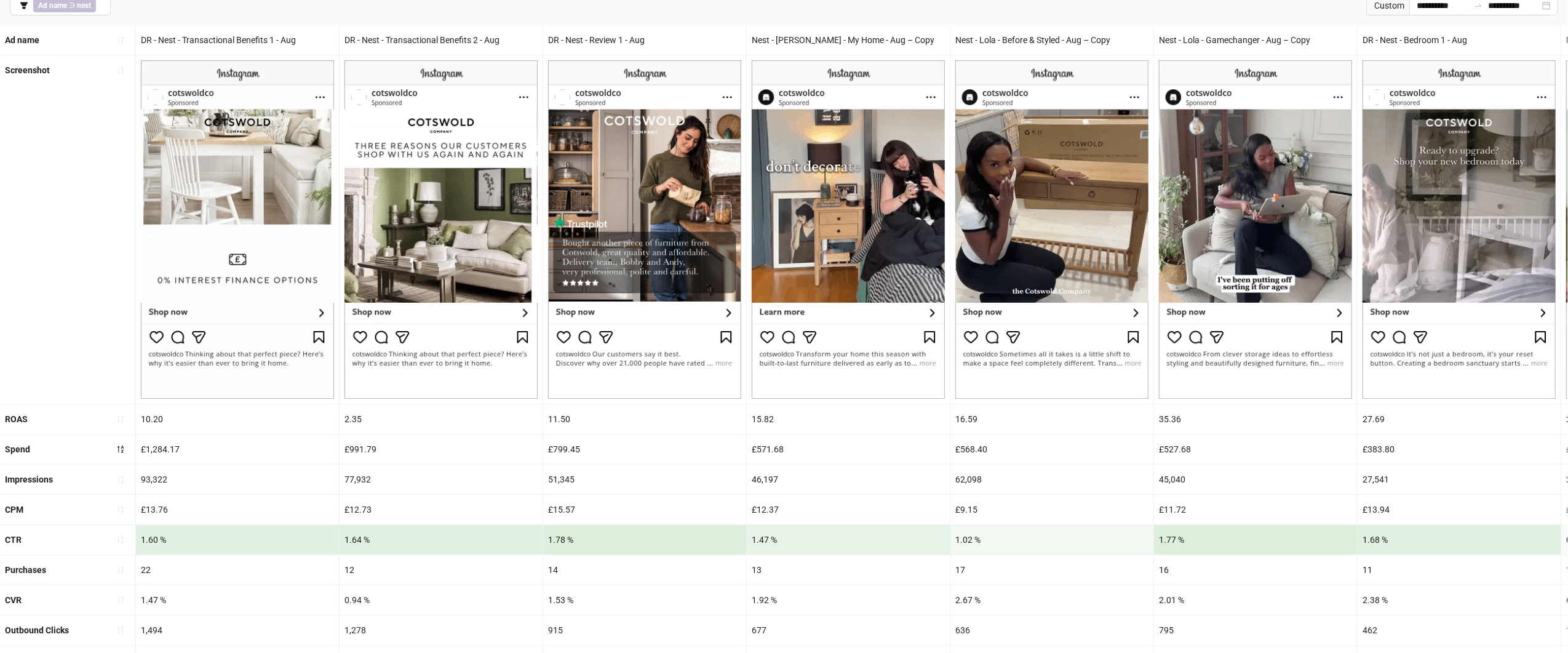
click at [155, 449] on div "£1,284.17" at bounding box center [237, 450] width 203 height 30
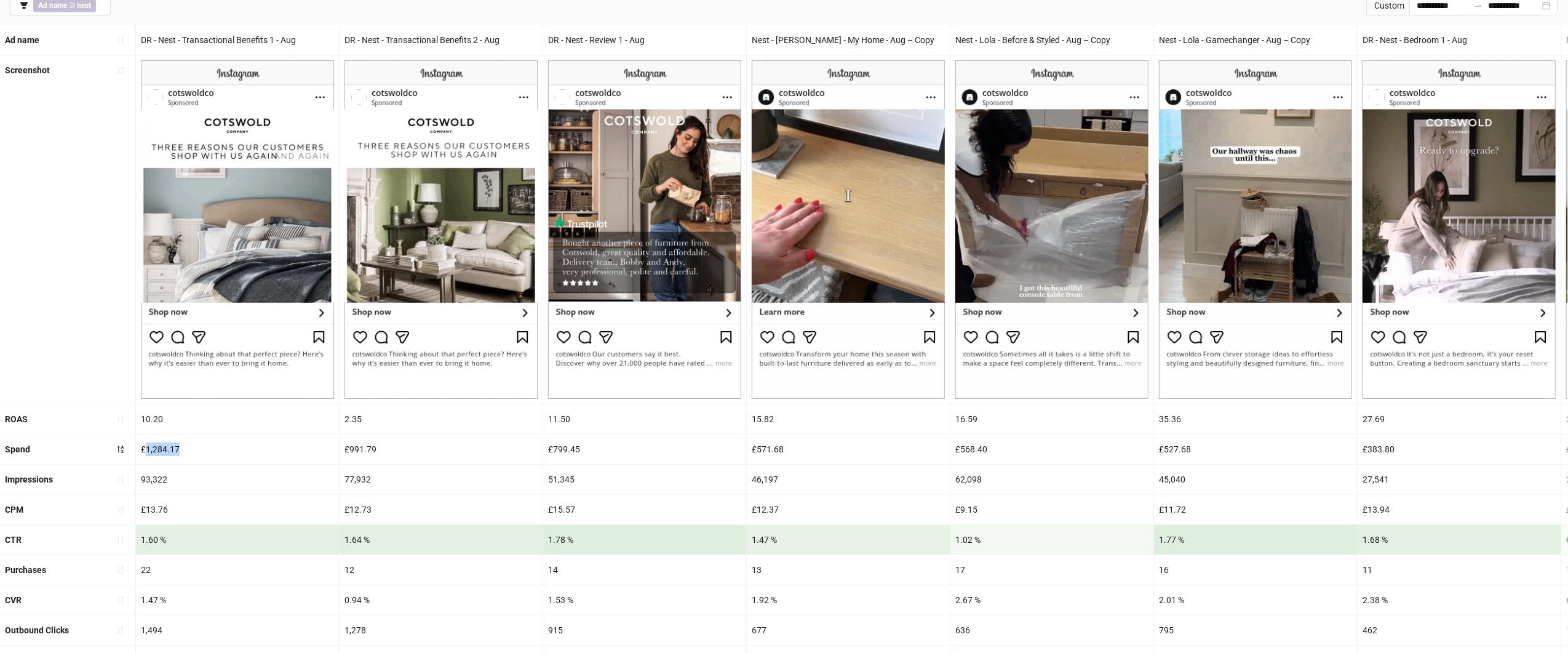
click at [155, 449] on div "£1,284.17" at bounding box center [237, 450] width 203 height 30
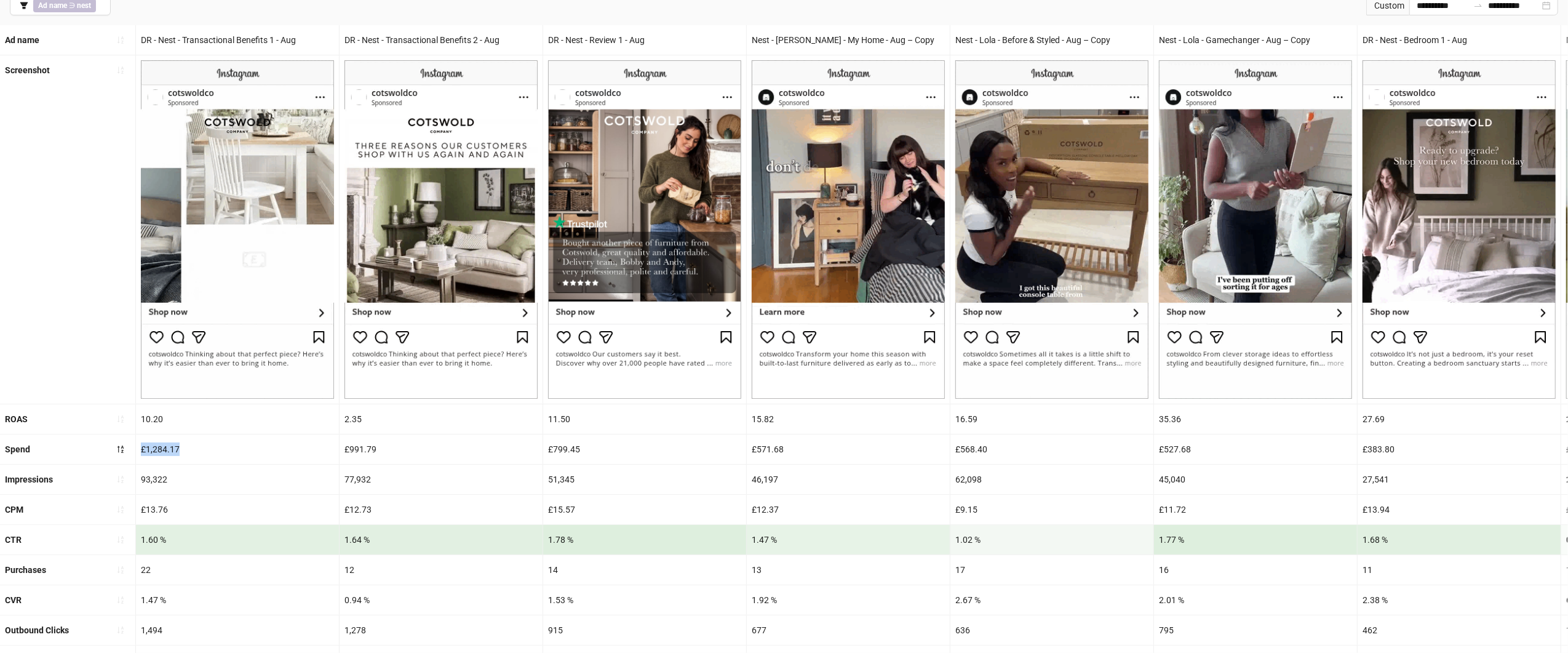
copy div "£1,284.17"
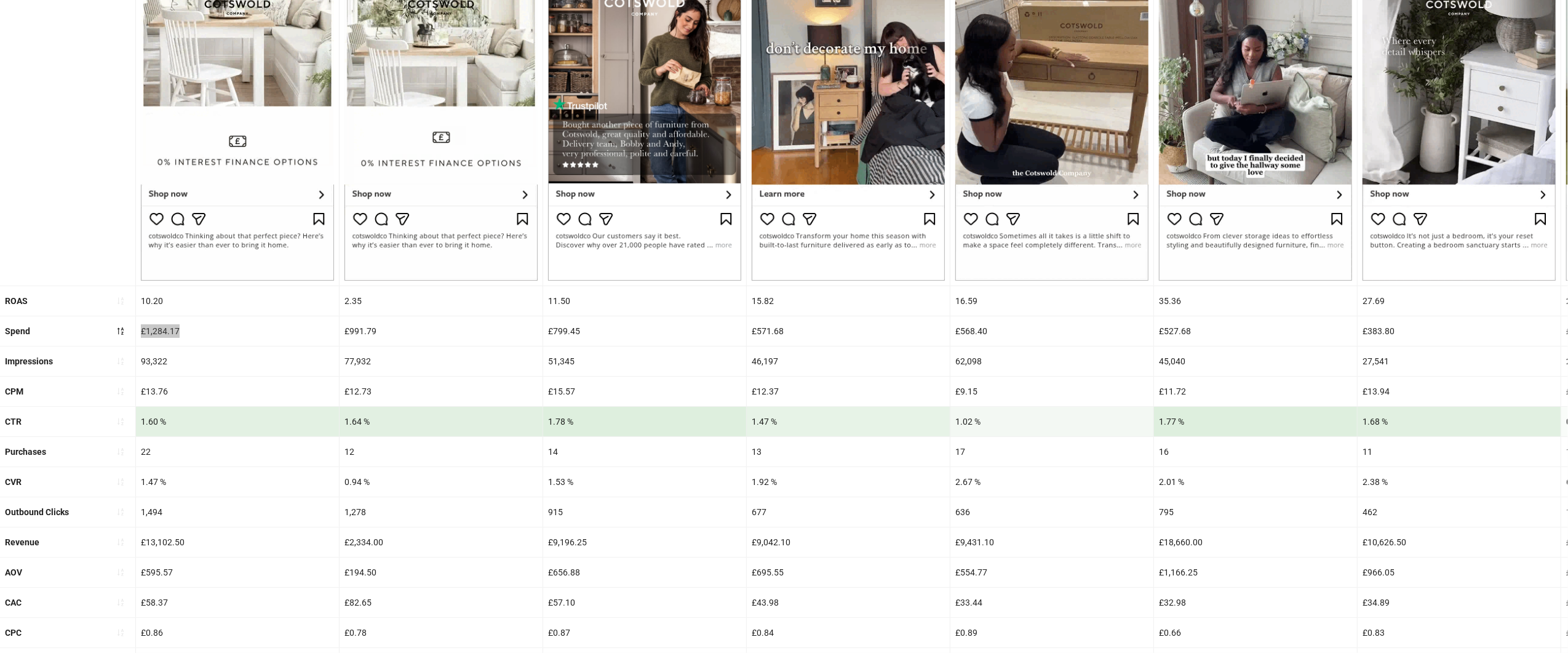
scroll to position [224, 0]
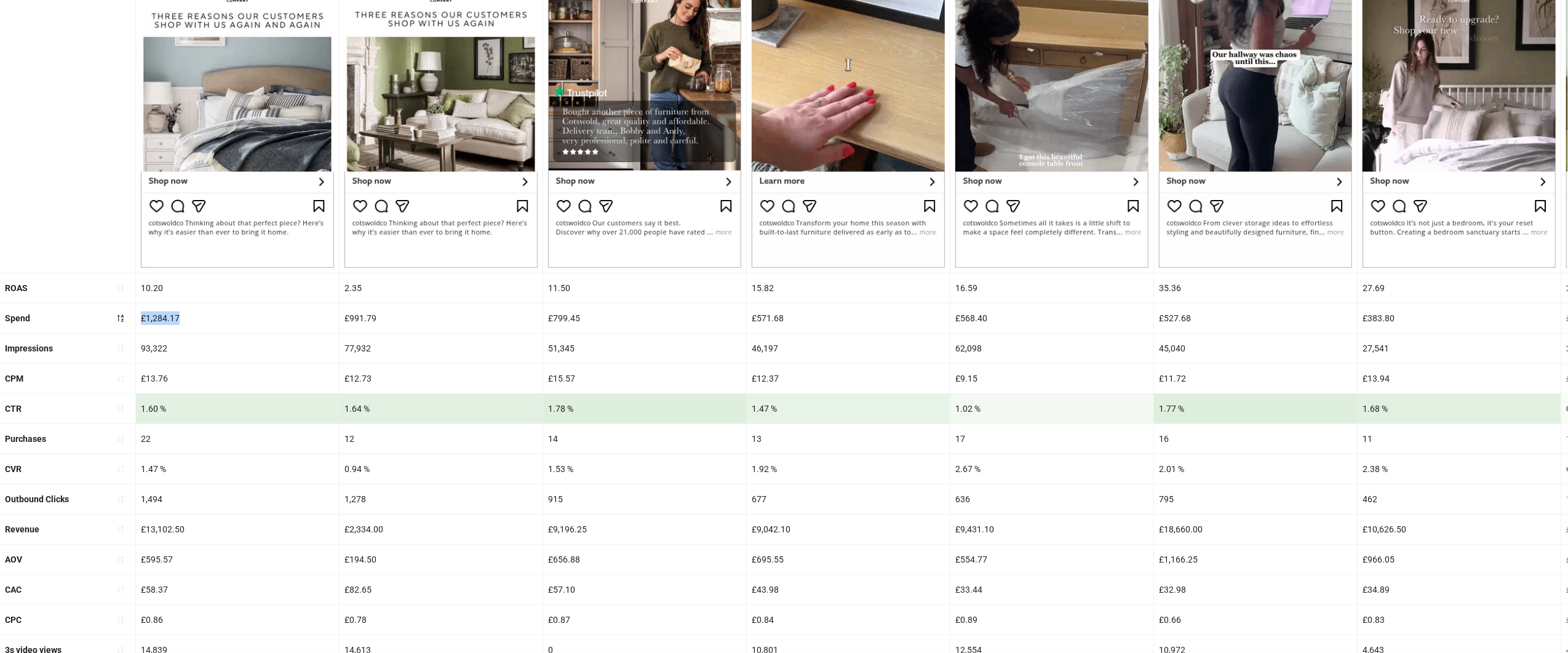
click at [161, 540] on div "£13,102.50" at bounding box center [237, 529] width 203 height 30
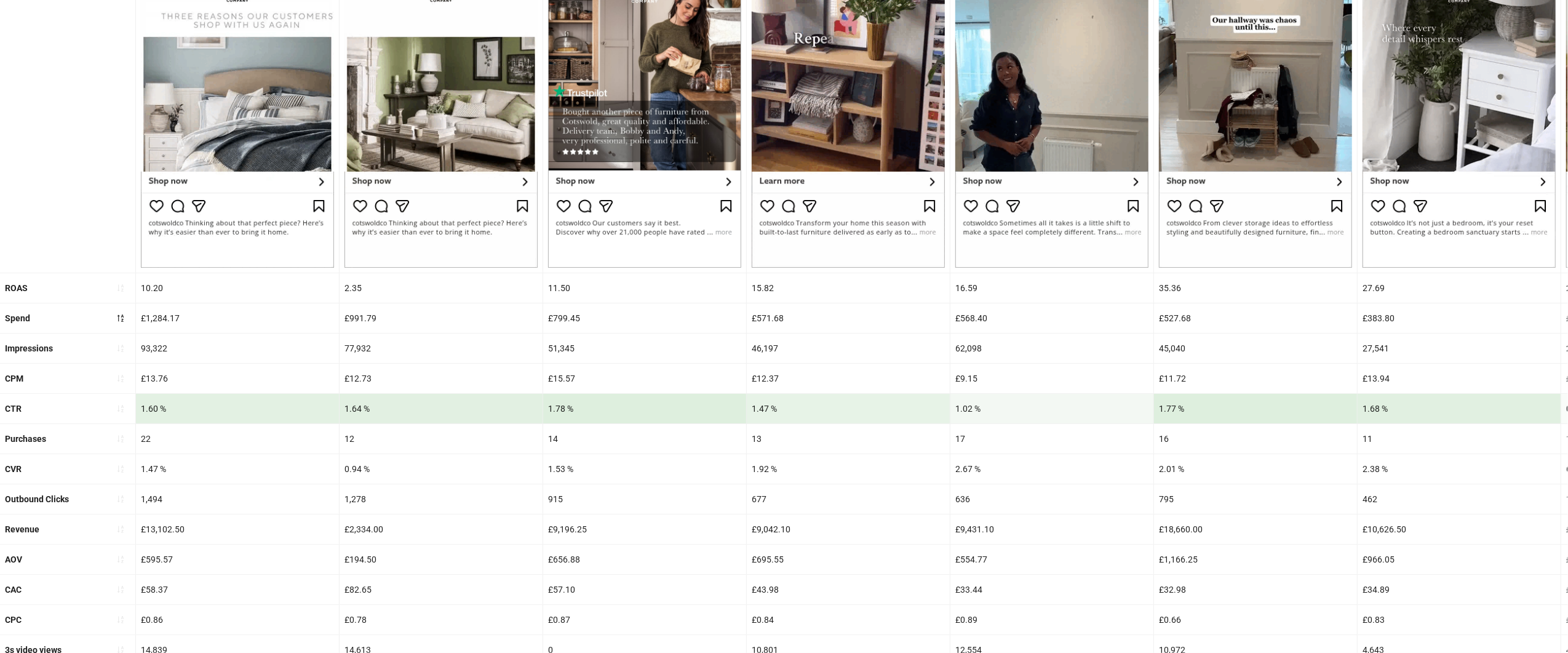
click at [161, 540] on div "£13,102.50" at bounding box center [237, 529] width 203 height 30
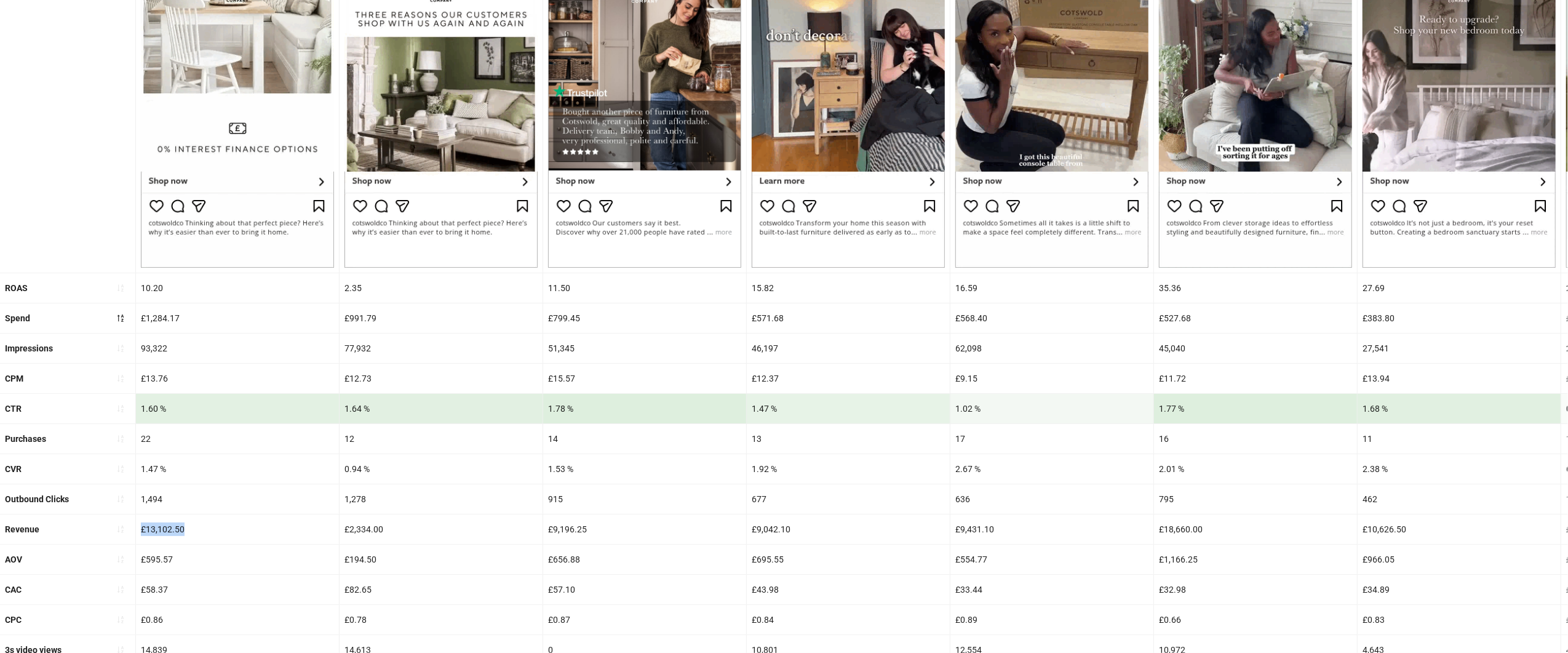
click at [161, 540] on div "£13,102.50" at bounding box center [237, 529] width 203 height 30
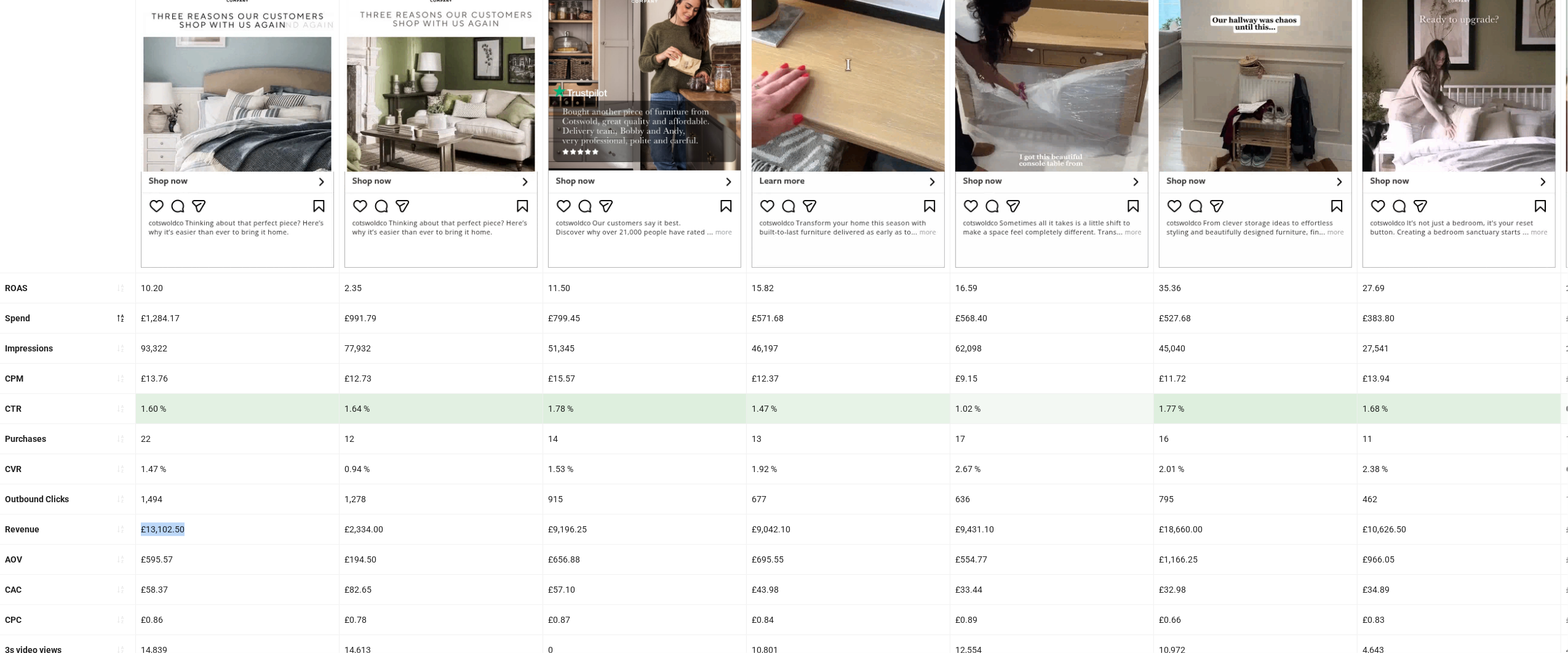
click at [161, 540] on div "£13,102.50" at bounding box center [237, 529] width 203 height 30
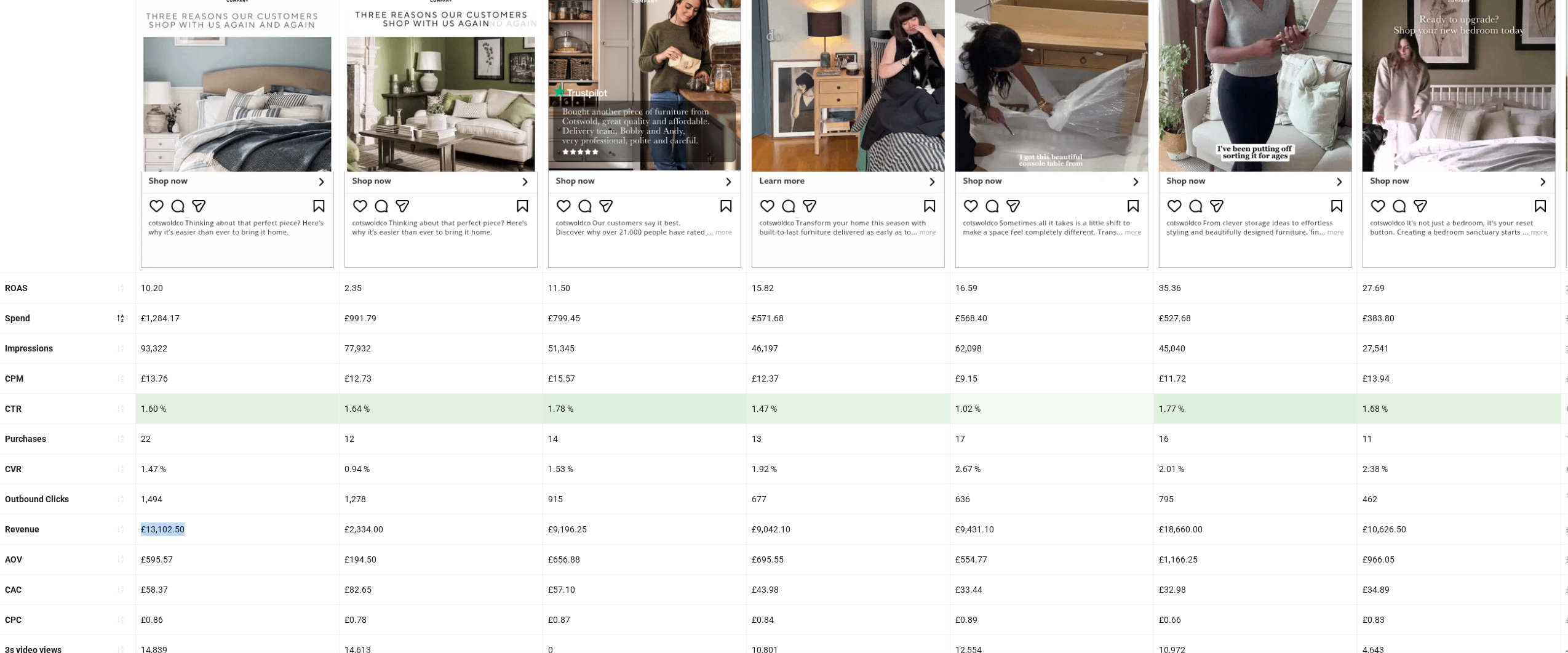
copy div "£13,102.50"
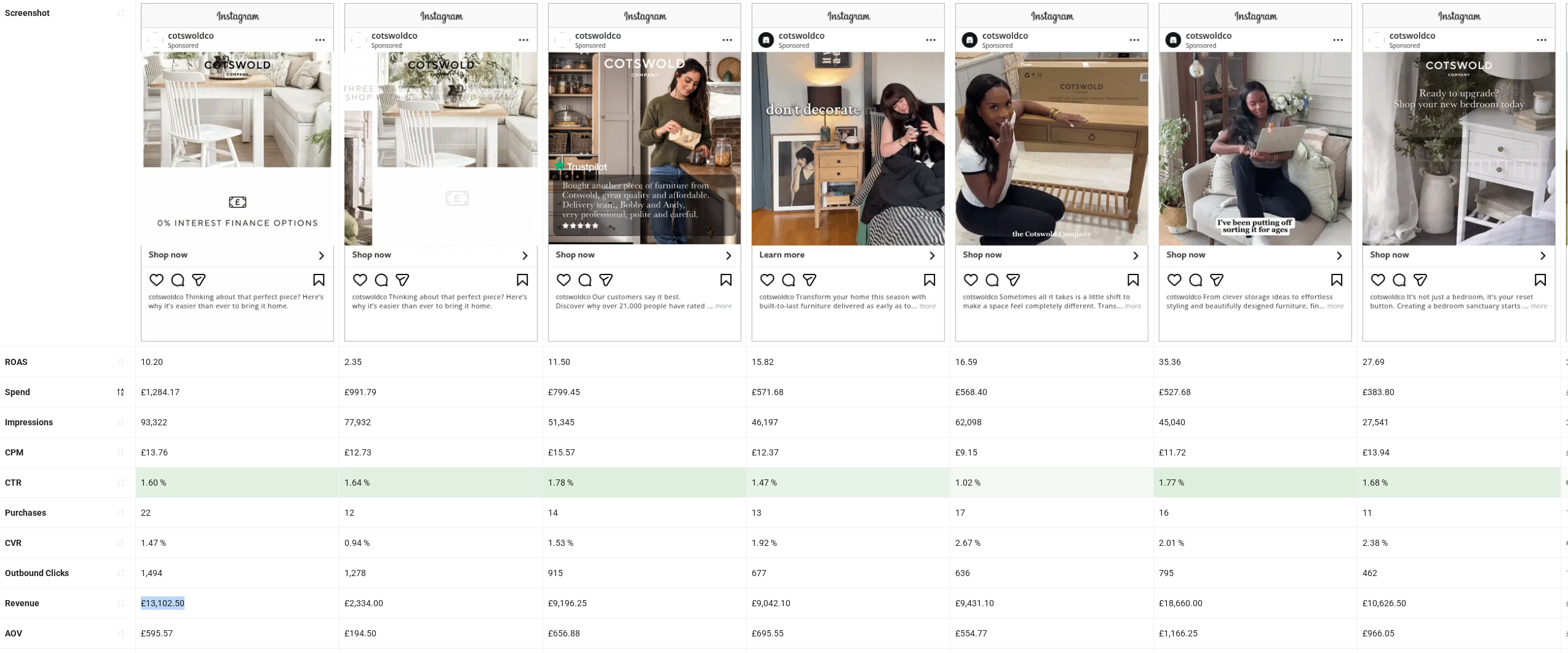
scroll to position [0, 0]
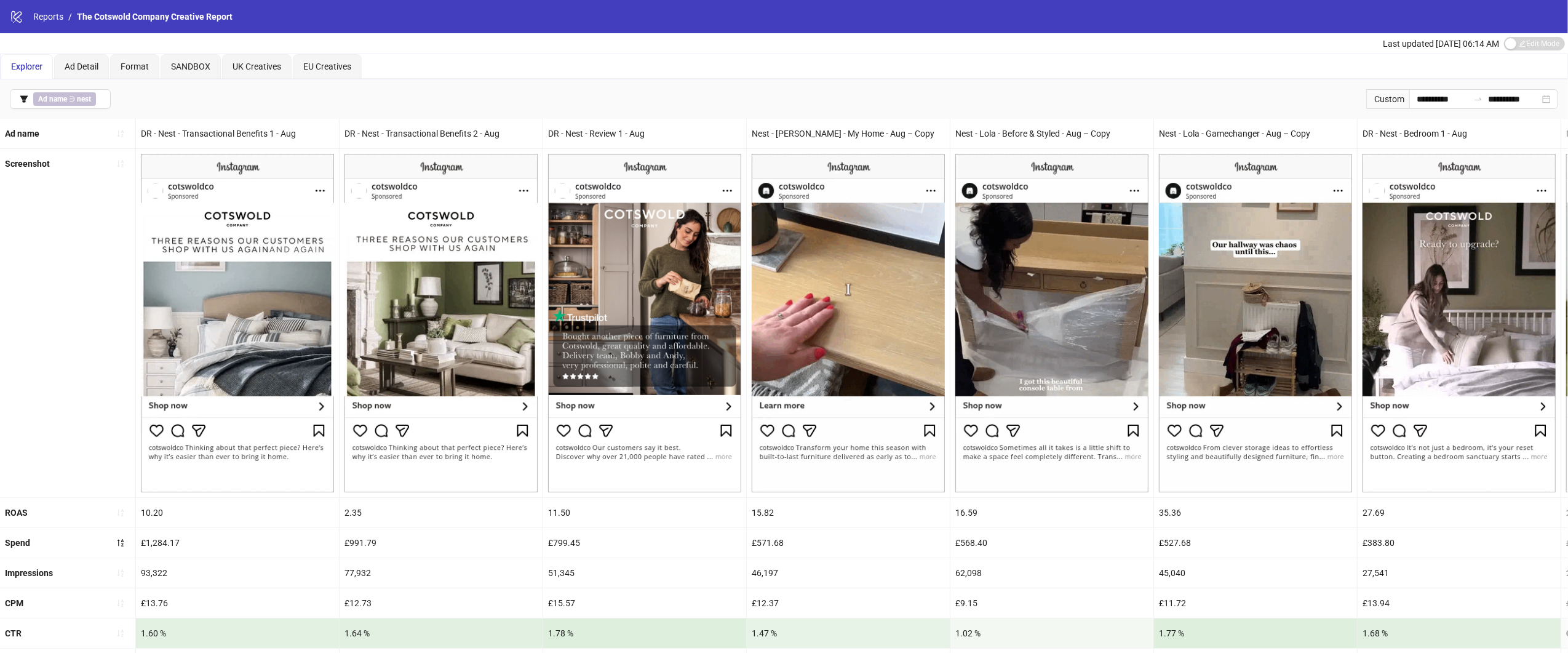
click at [248, 118] on div "**********" at bounding box center [784, 99] width 1568 height 40
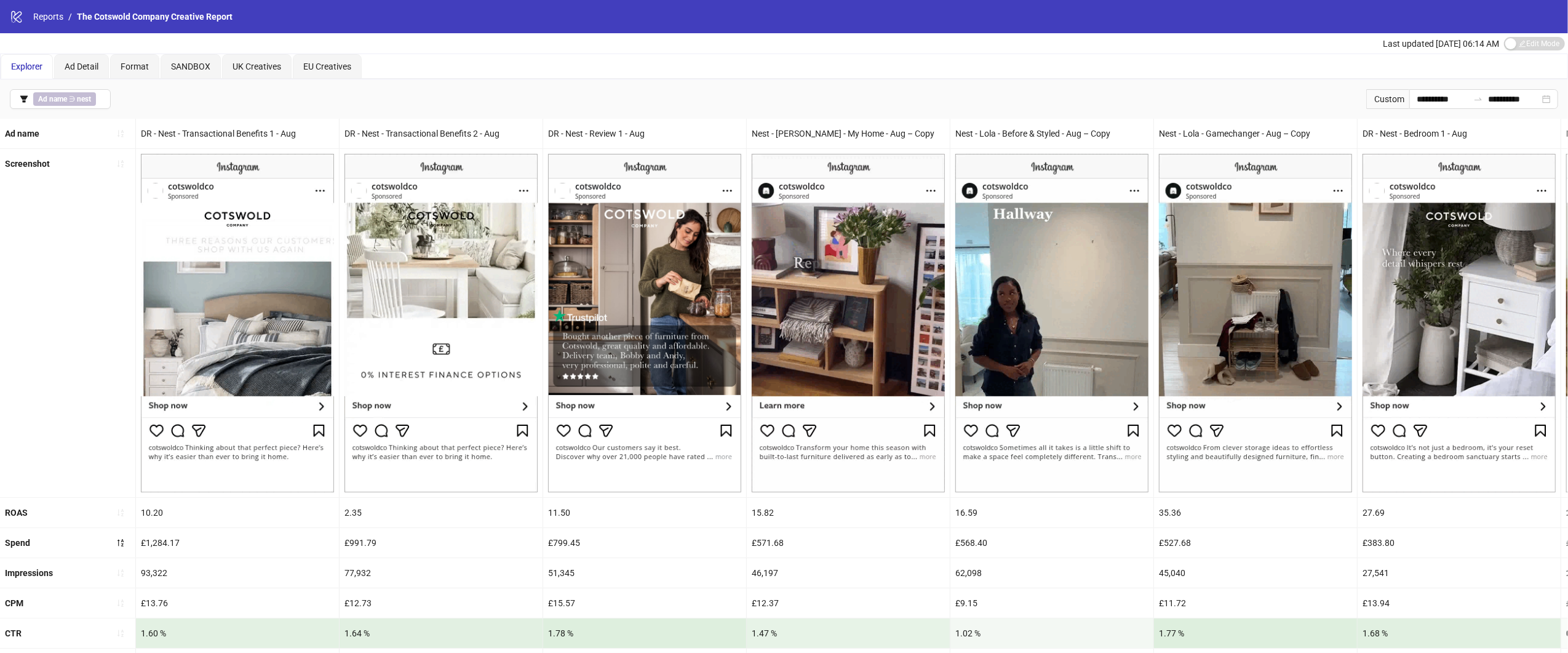
click at [248, 118] on div "**********" at bounding box center [784, 99] width 1568 height 40
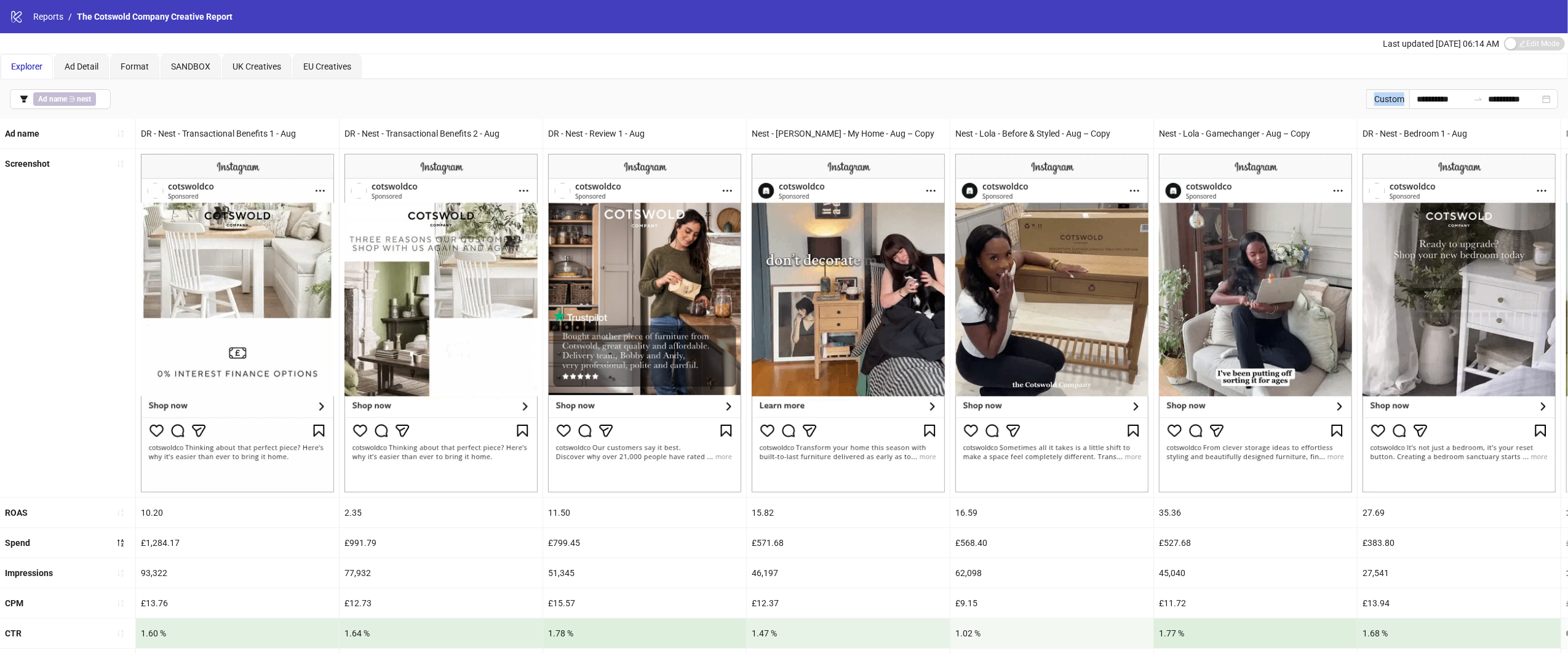
click at [248, 131] on div "DR - Nest - Transactional Benefits 1 - Aug" at bounding box center [237, 133] width 203 height 30
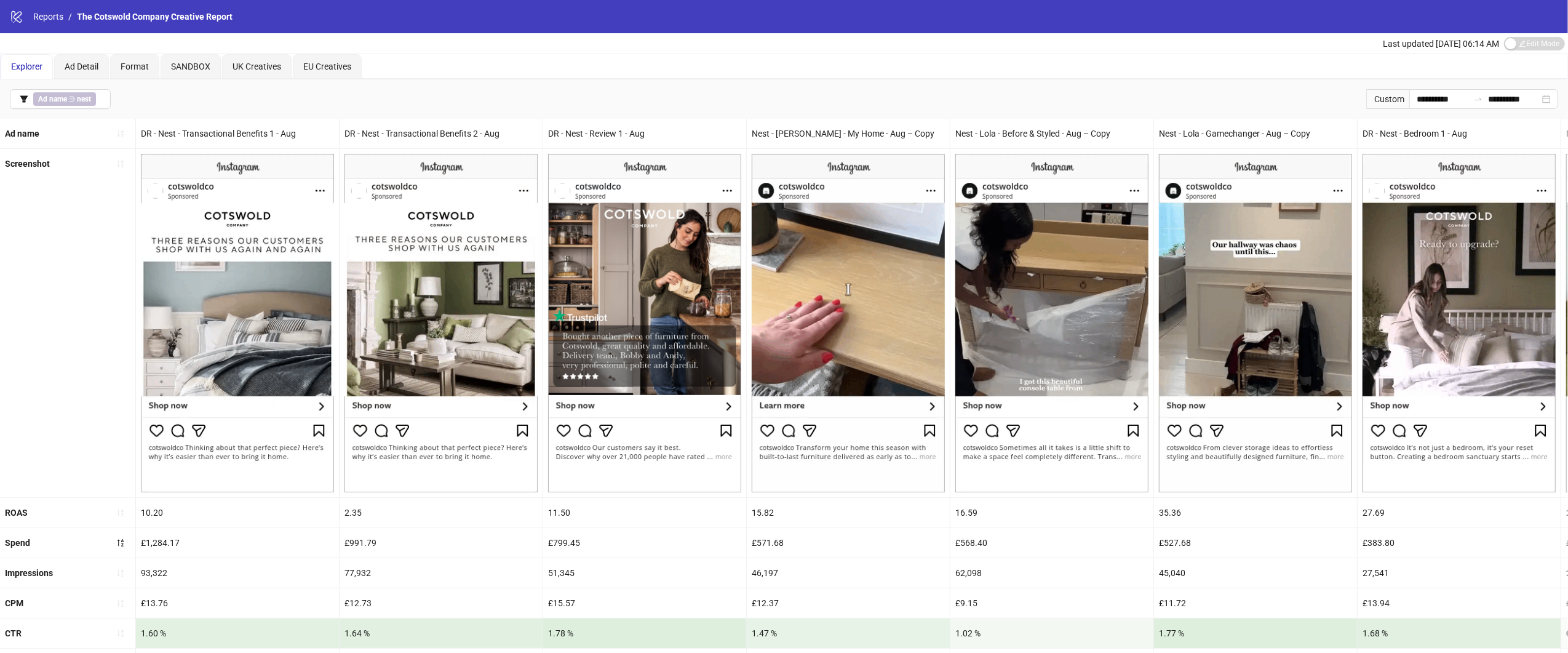
click at [248, 131] on div "DR - Nest - Transactional Benefits 1 - Aug" at bounding box center [237, 133] width 203 height 30
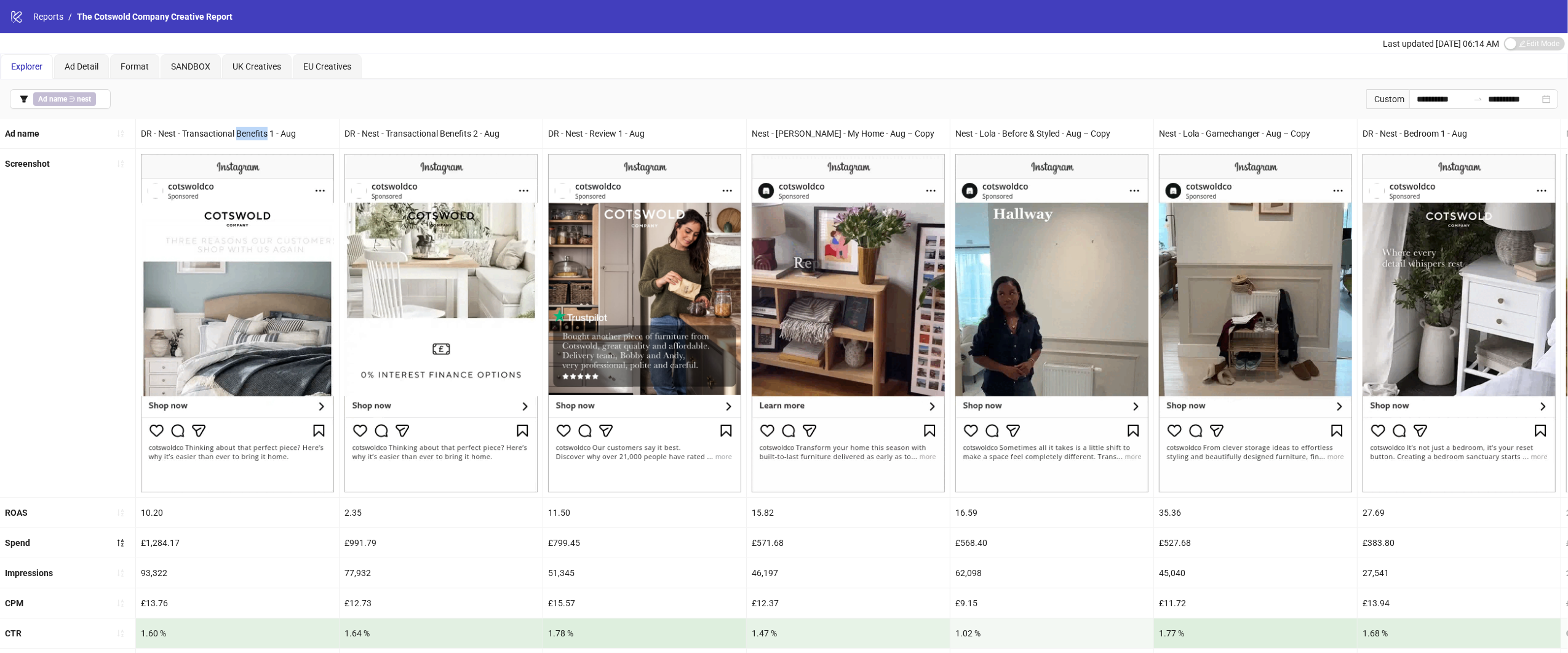
click at [248, 131] on div "DR - Nest - Transactional Benefits 1 - Aug" at bounding box center [237, 133] width 203 height 30
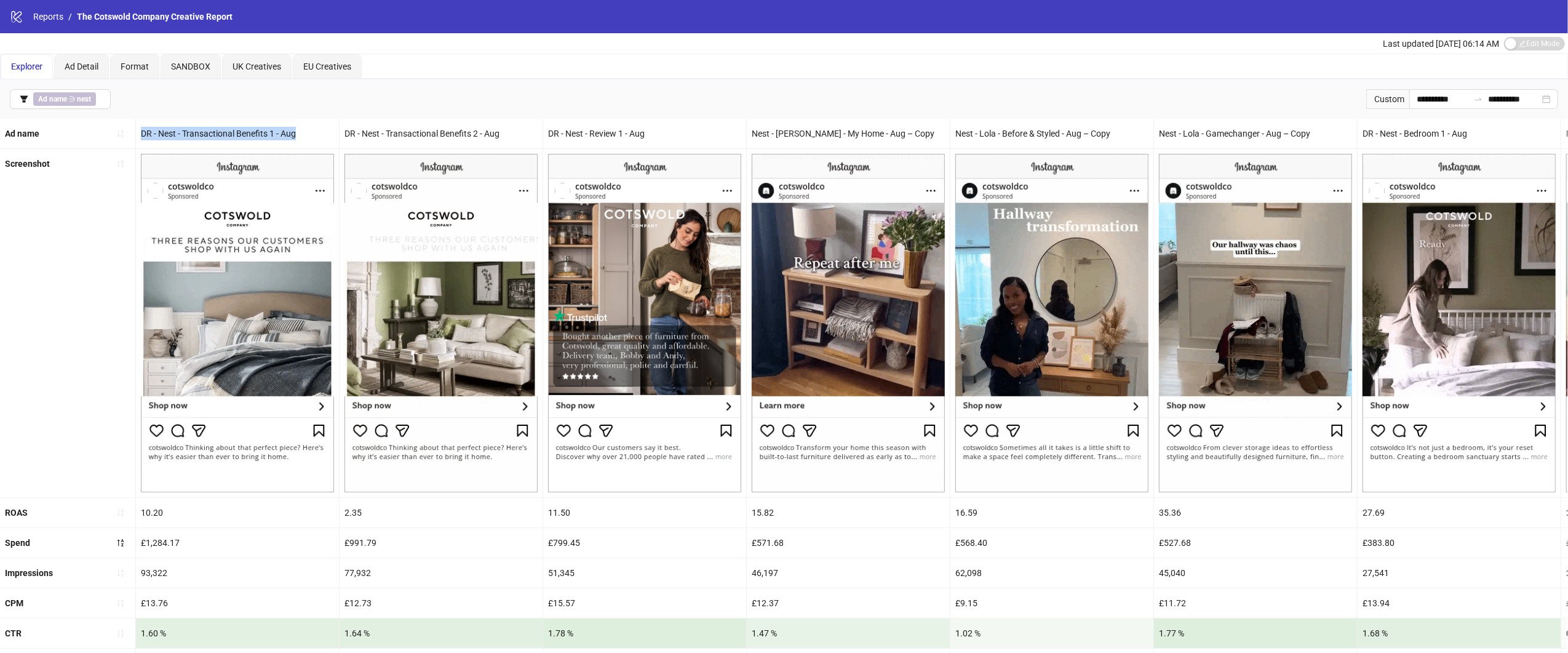
copy div "DR - Nest - Transactional Benefits 1 - Aug"
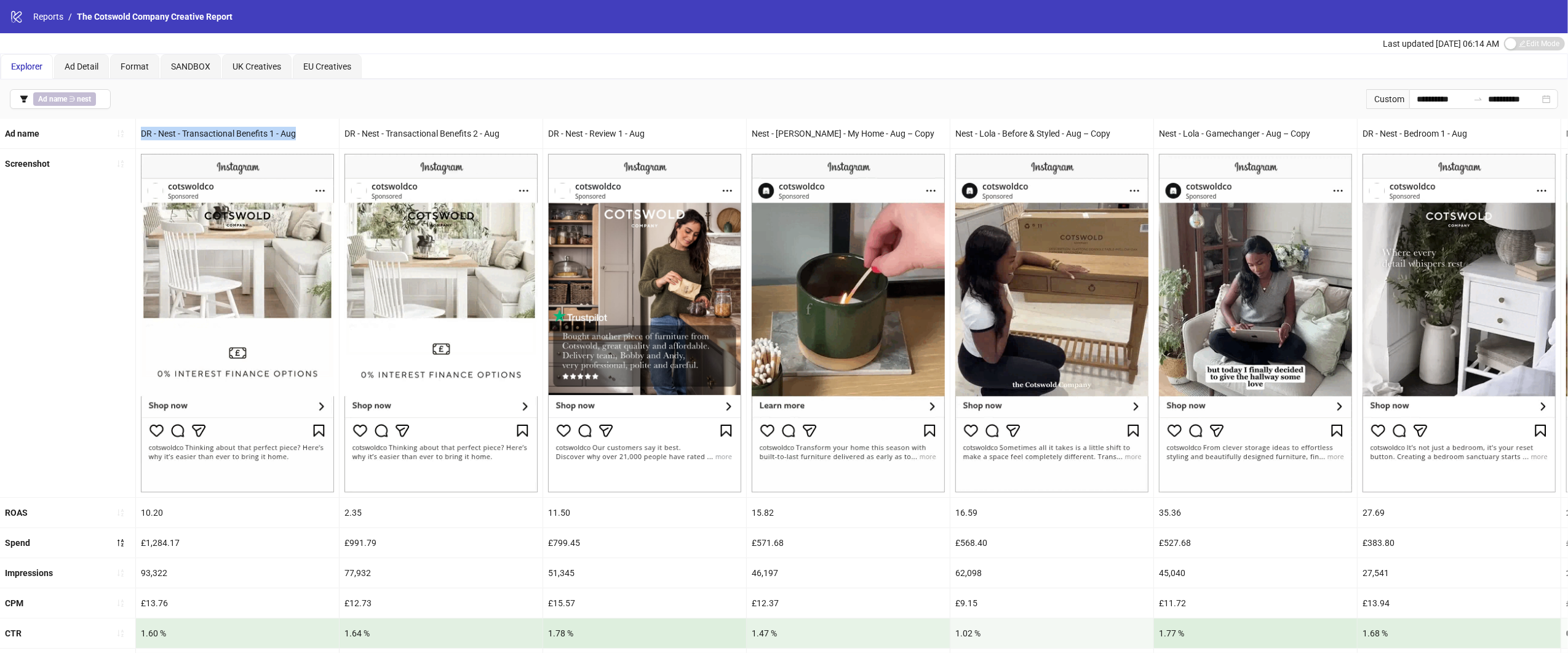
click at [475, 127] on div "DR - Nest - Transactional Benefits 2 - Aug" at bounding box center [441, 133] width 203 height 30
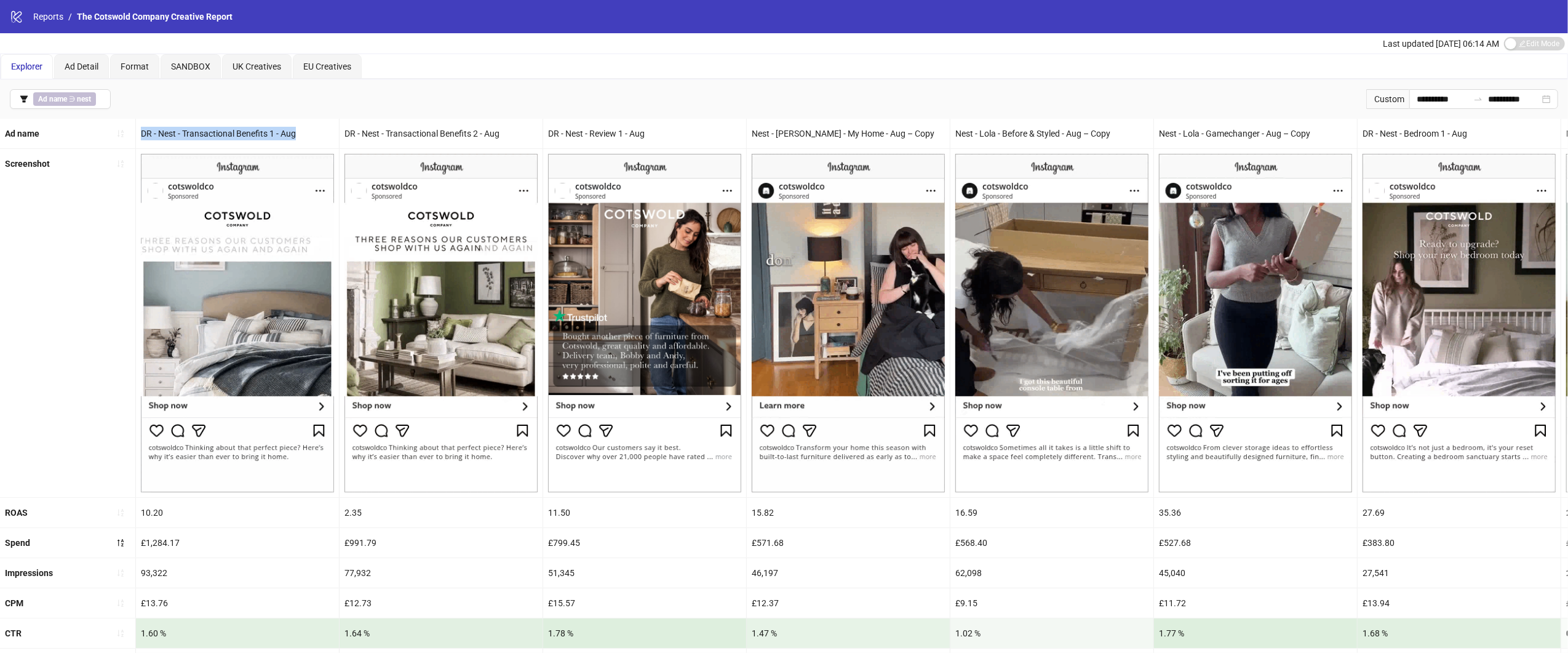
click at [475, 127] on div "DR - Nest - Transactional Benefits 2 - Aug" at bounding box center [441, 133] width 203 height 30
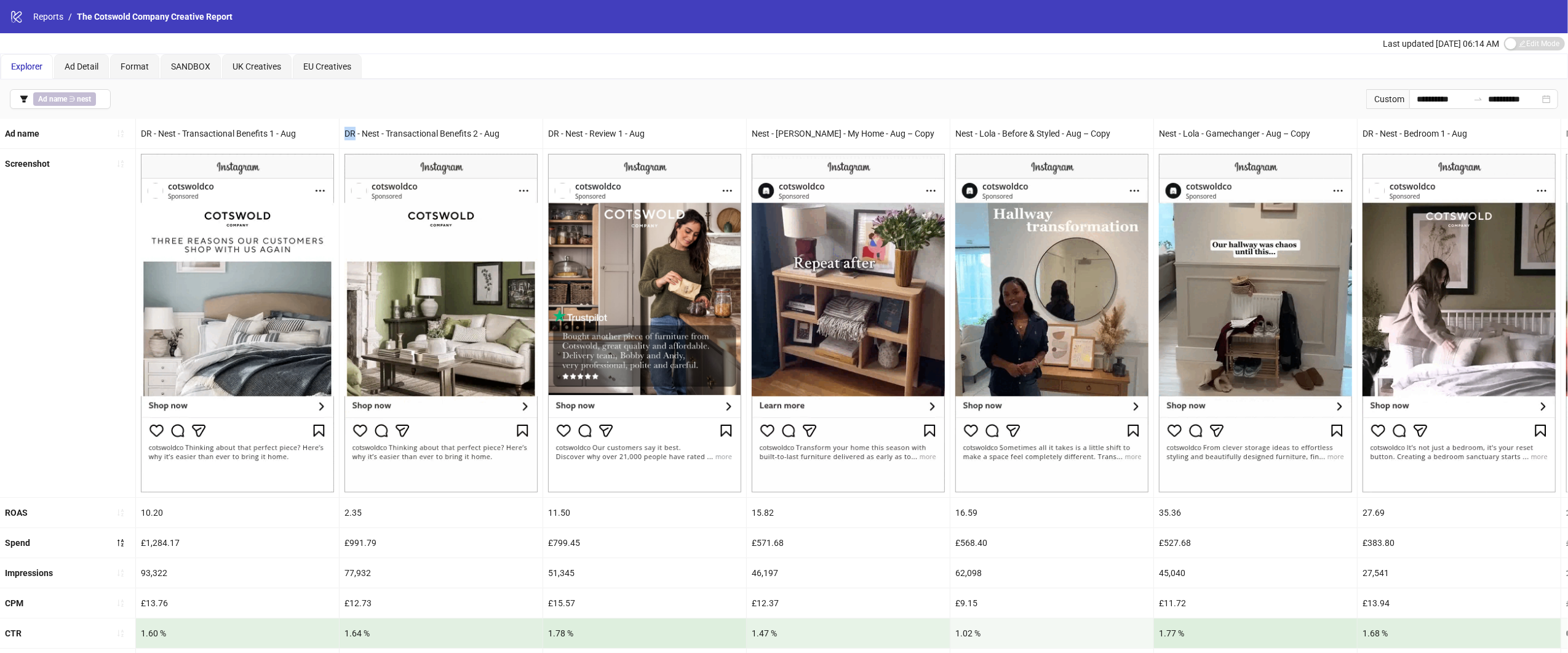
click at [475, 127] on div "DR - Nest - Transactional Benefits 2 - Aug" at bounding box center [441, 133] width 203 height 30
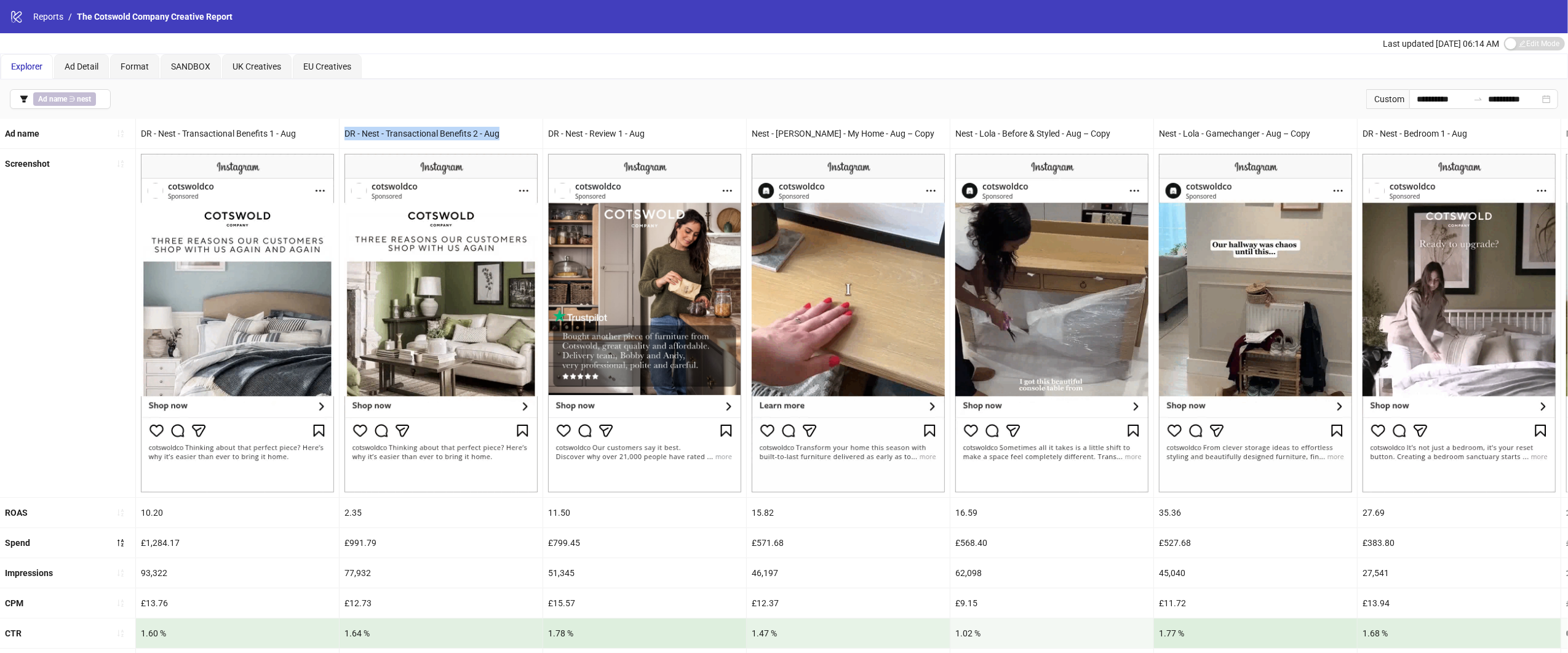
copy div "DR - Nest - Transactional Benefits 2 - Aug"
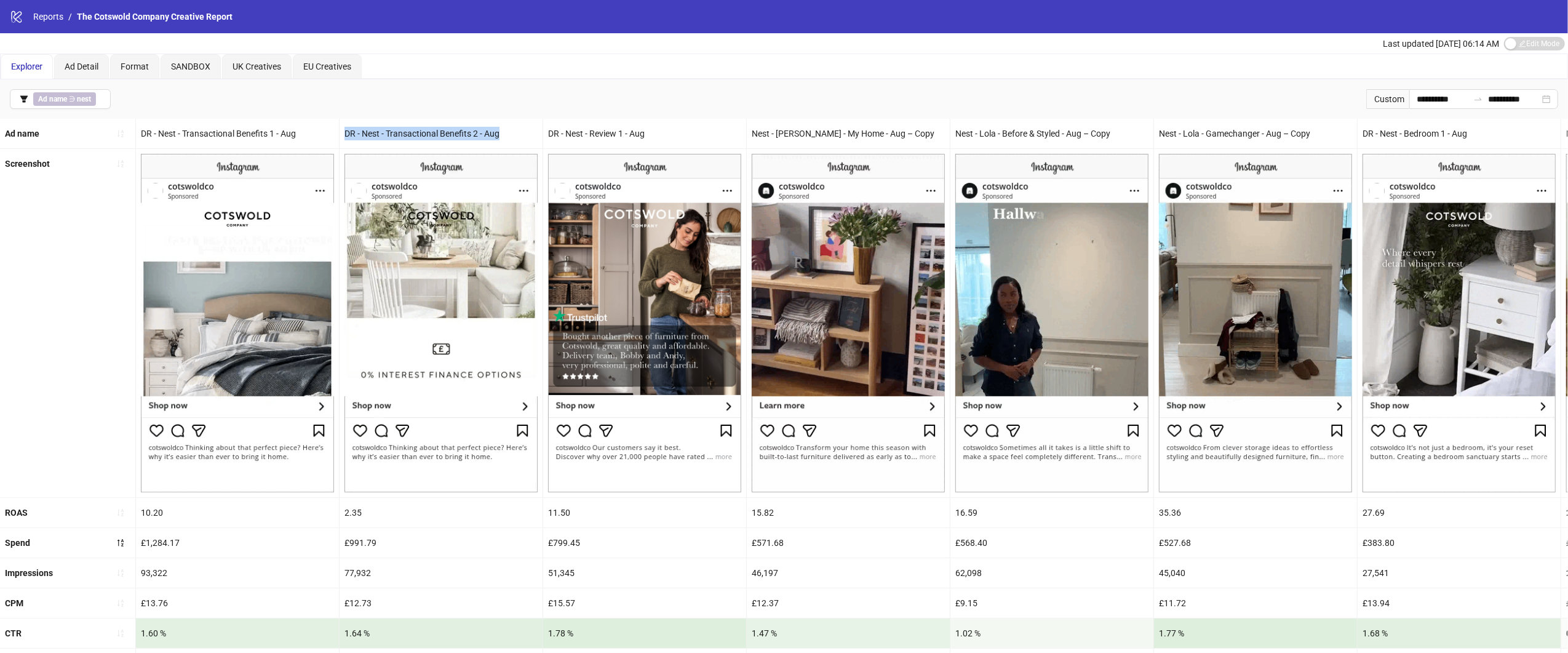
click at [600, 137] on div "DR - Nest - Review 1 - Aug" at bounding box center [644, 133] width 203 height 30
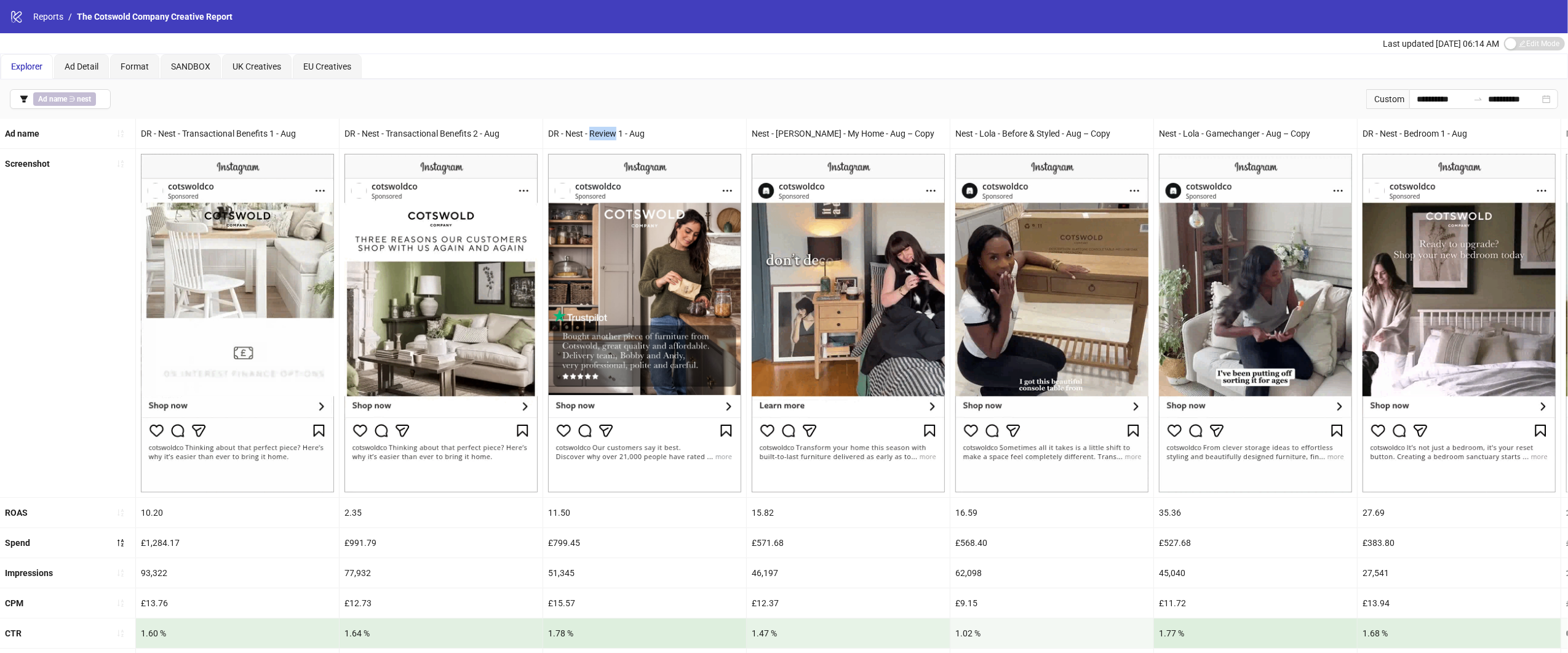
click at [600, 137] on div "DR - Nest - Review 1 - Aug" at bounding box center [644, 133] width 203 height 30
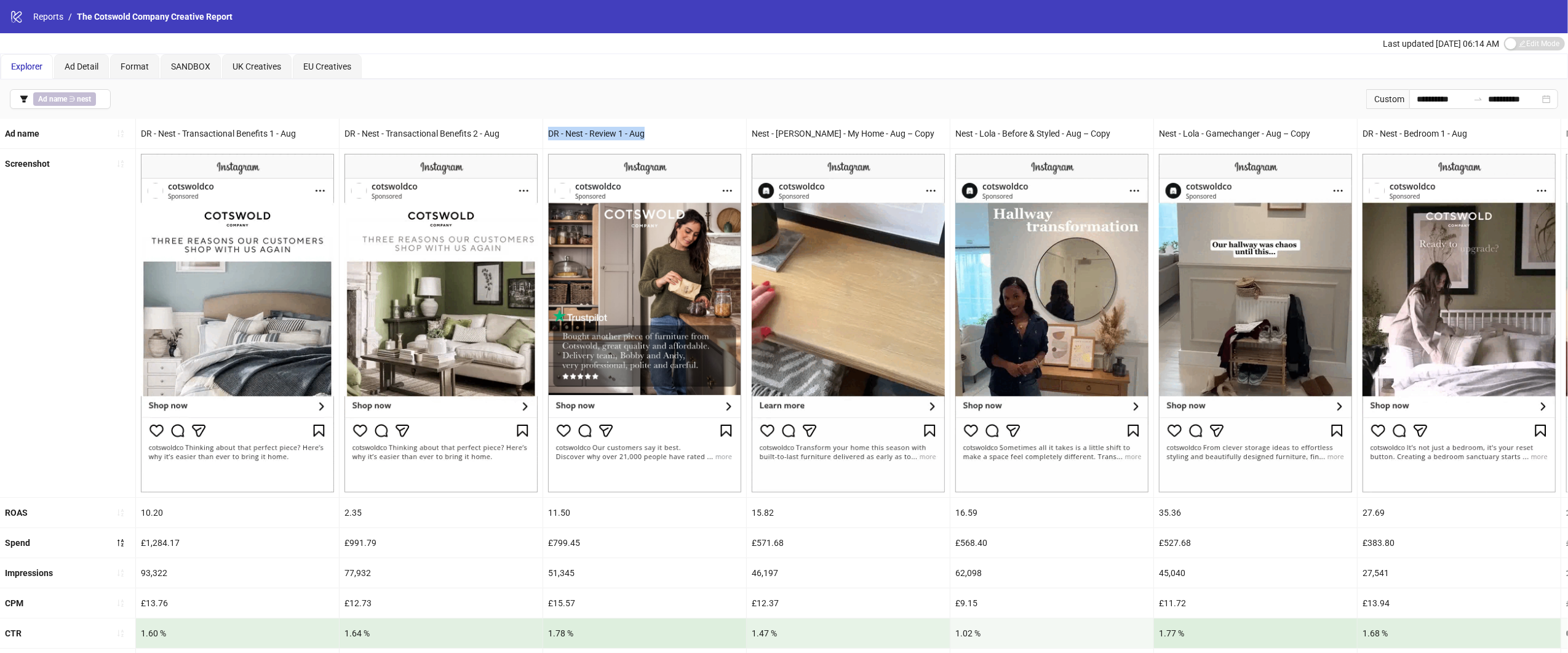
click at [600, 137] on div "DR - Nest - Review 1 - Aug" at bounding box center [644, 133] width 203 height 30
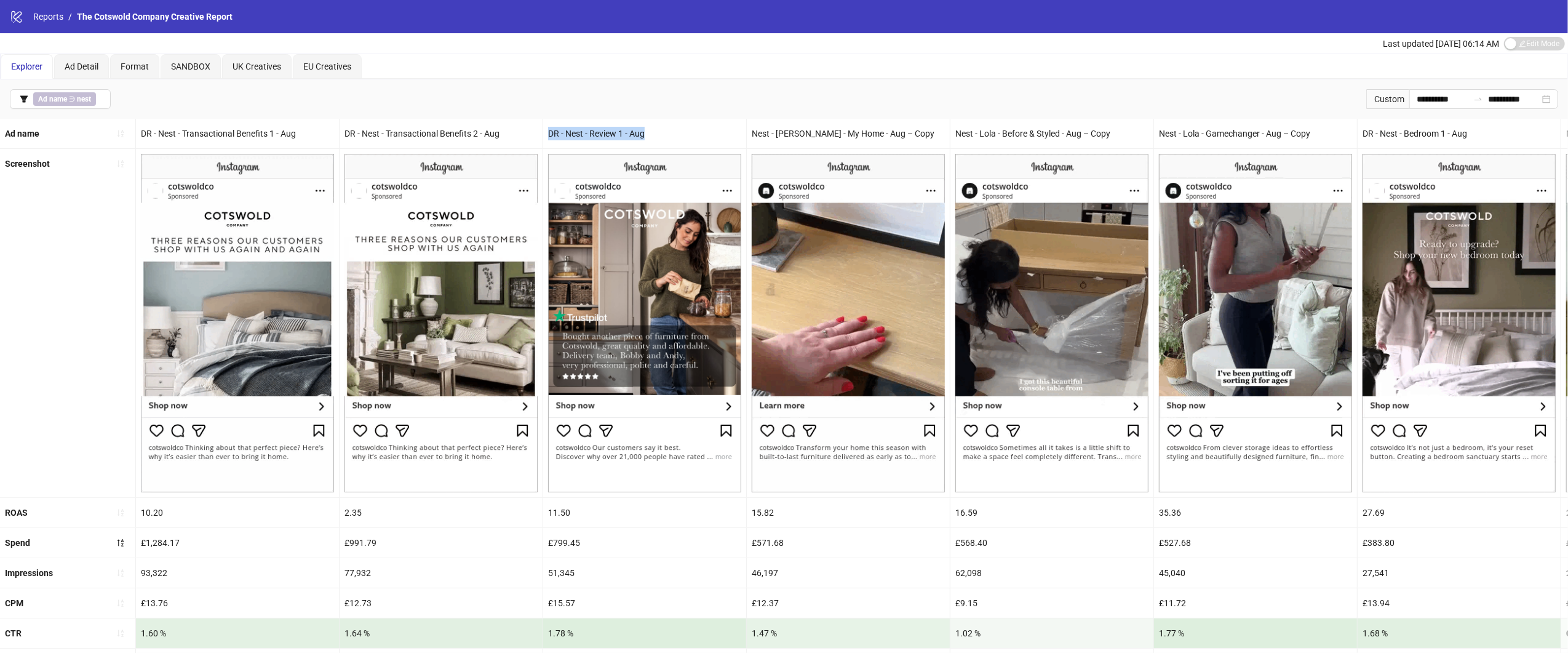
copy div "DR - Nest - Review 1 - Aug"
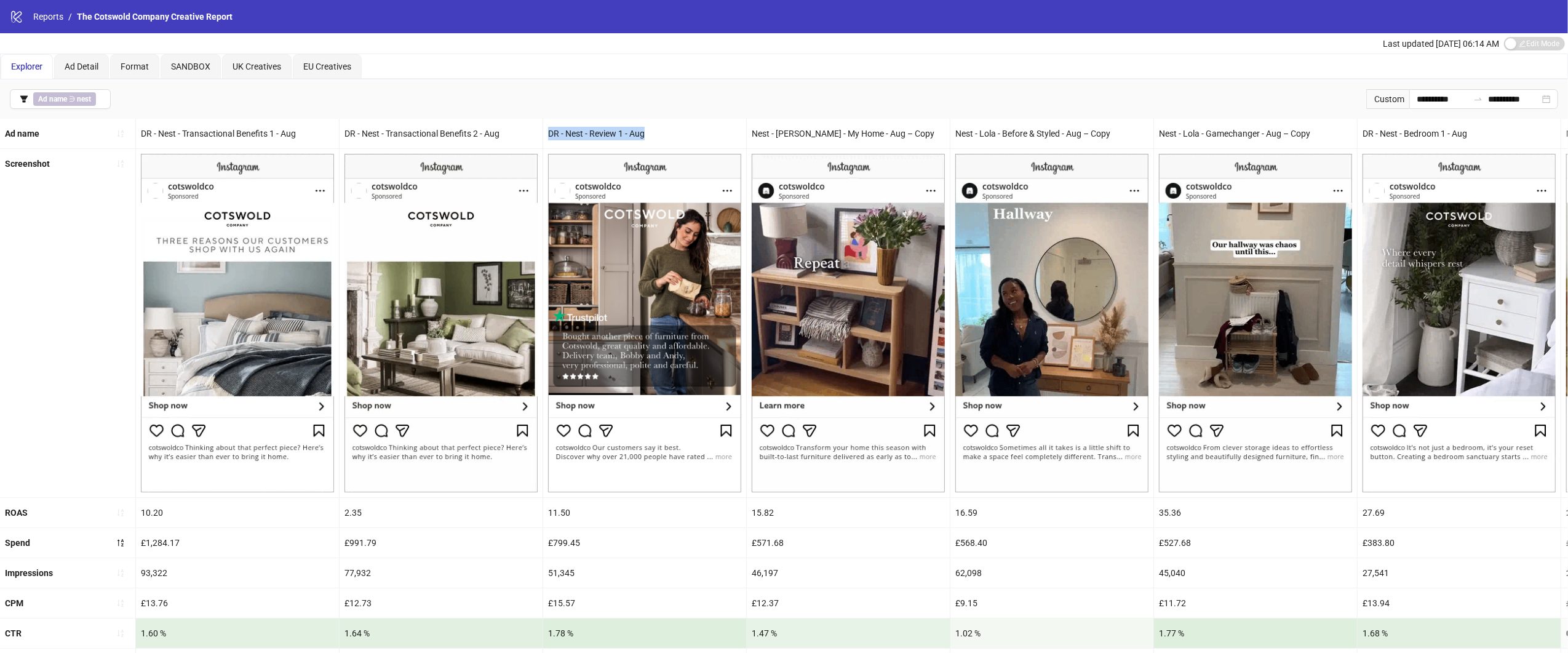
click at [836, 129] on div "Nest - [PERSON_NAME] - My Home - Aug – Copy" at bounding box center [848, 133] width 203 height 30
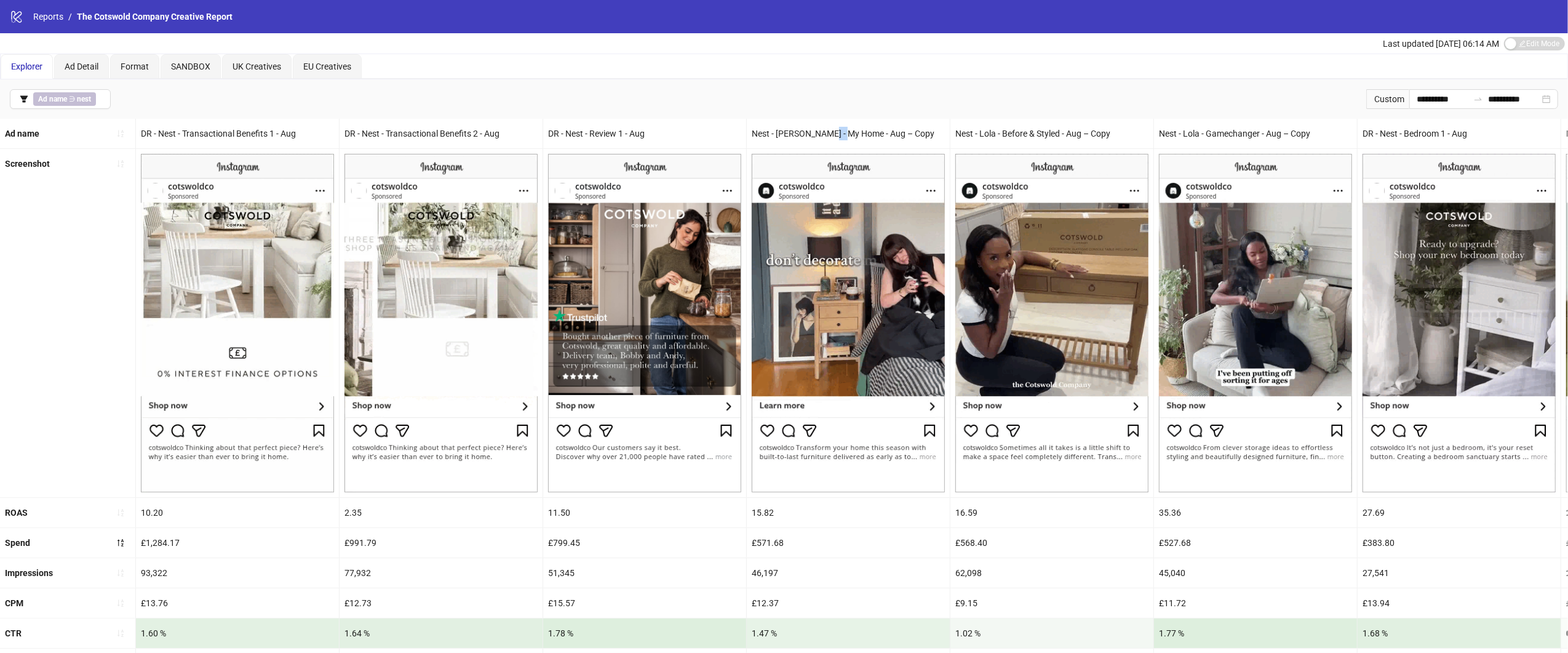
click at [836, 129] on div "Nest - [PERSON_NAME] - My Home - Aug – Copy" at bounding box center [848, 133] width 203 height 30
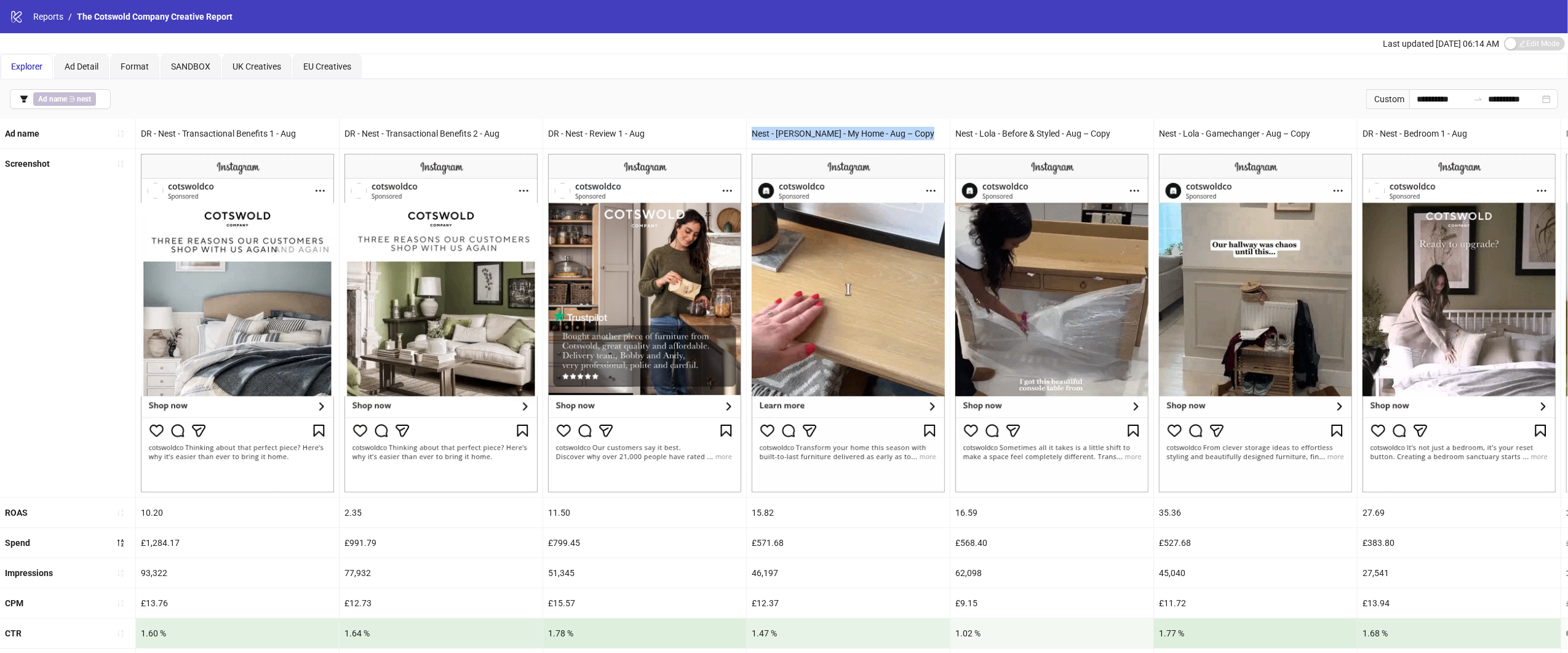
click at [836, 129] on div "Nest - [PERSON_NAME] - My Home - Aug – Copy" at bounding box center [848, 133] width 203 height 30
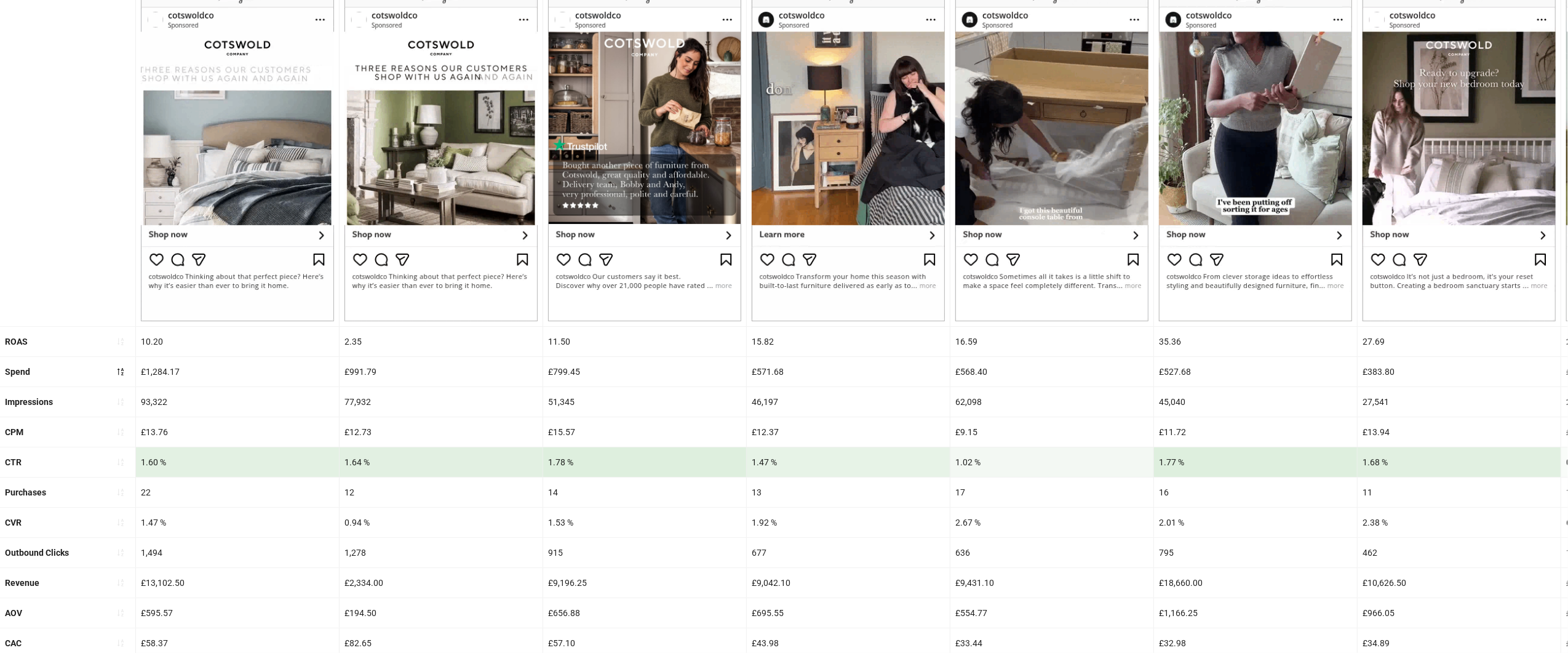
scroll to position [277, 0]
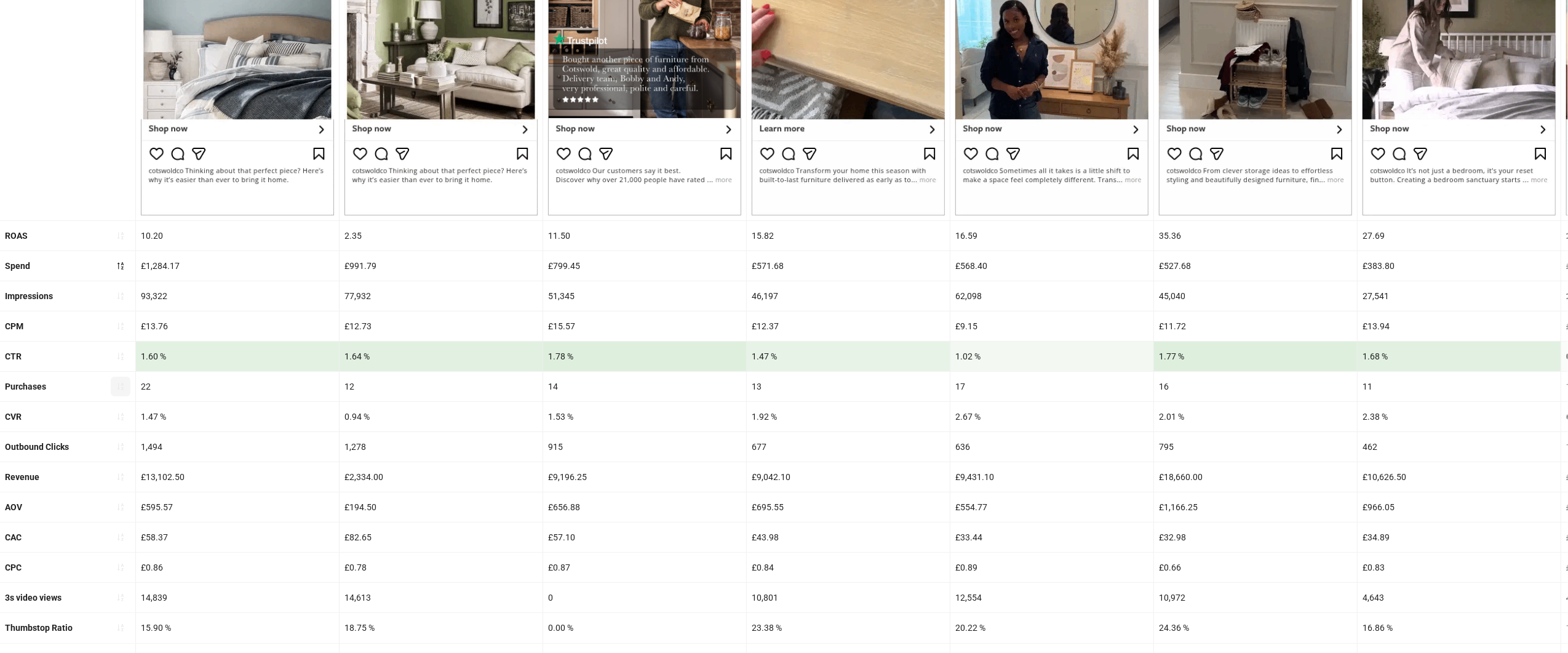
click at [119, 383] on icon "sort-ascending" at bounding box center [121, 387] width 9 height 9
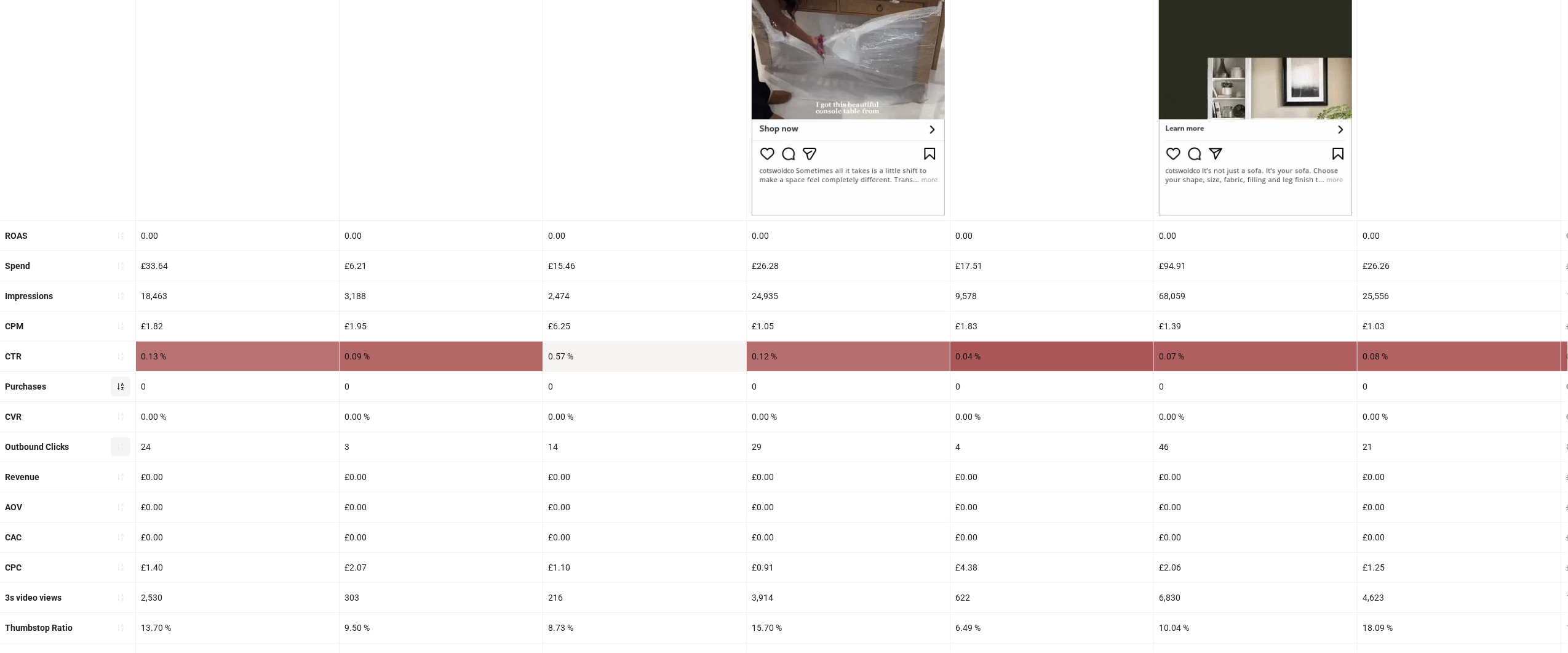
click at [122, 457] on button "button" at bounding box center [121, 447] width 20 height 20
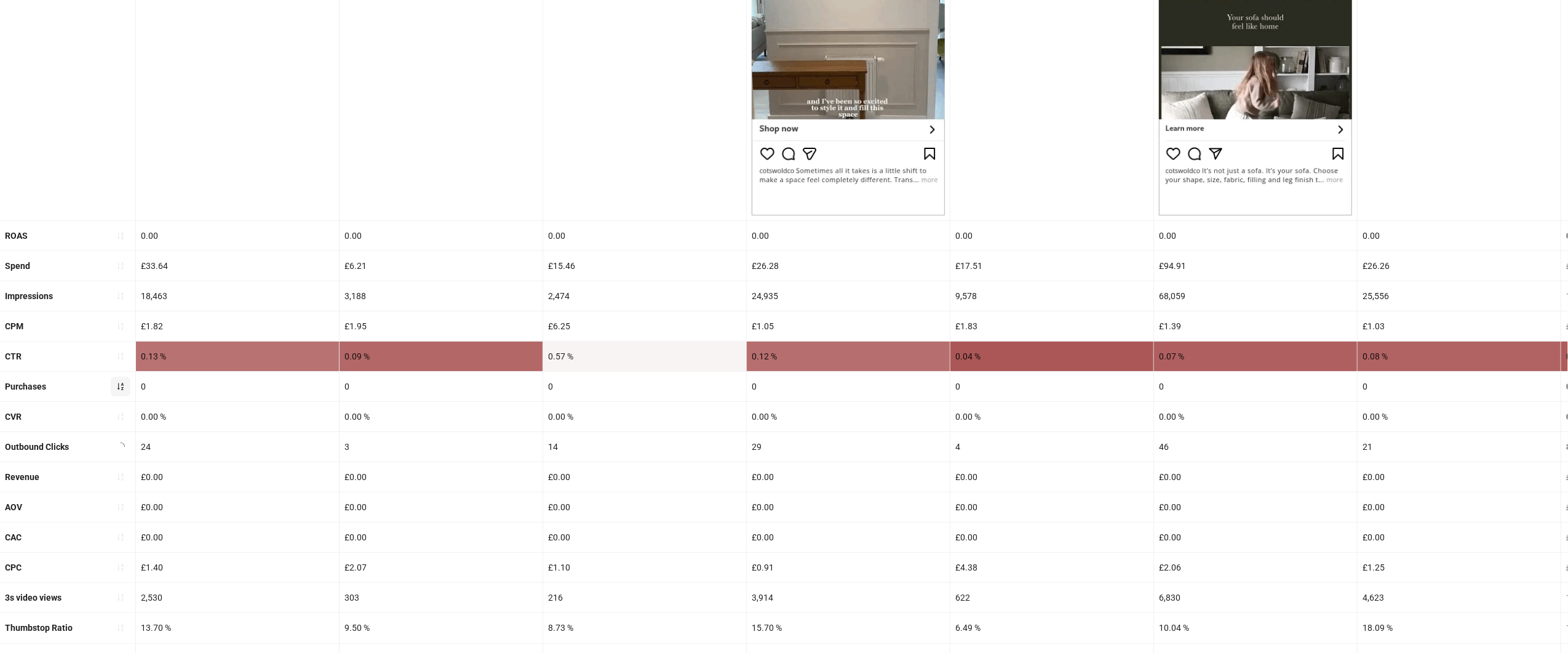
click at [119, 394] on button "button" at bounding box center [121, 387] width 20 height 20
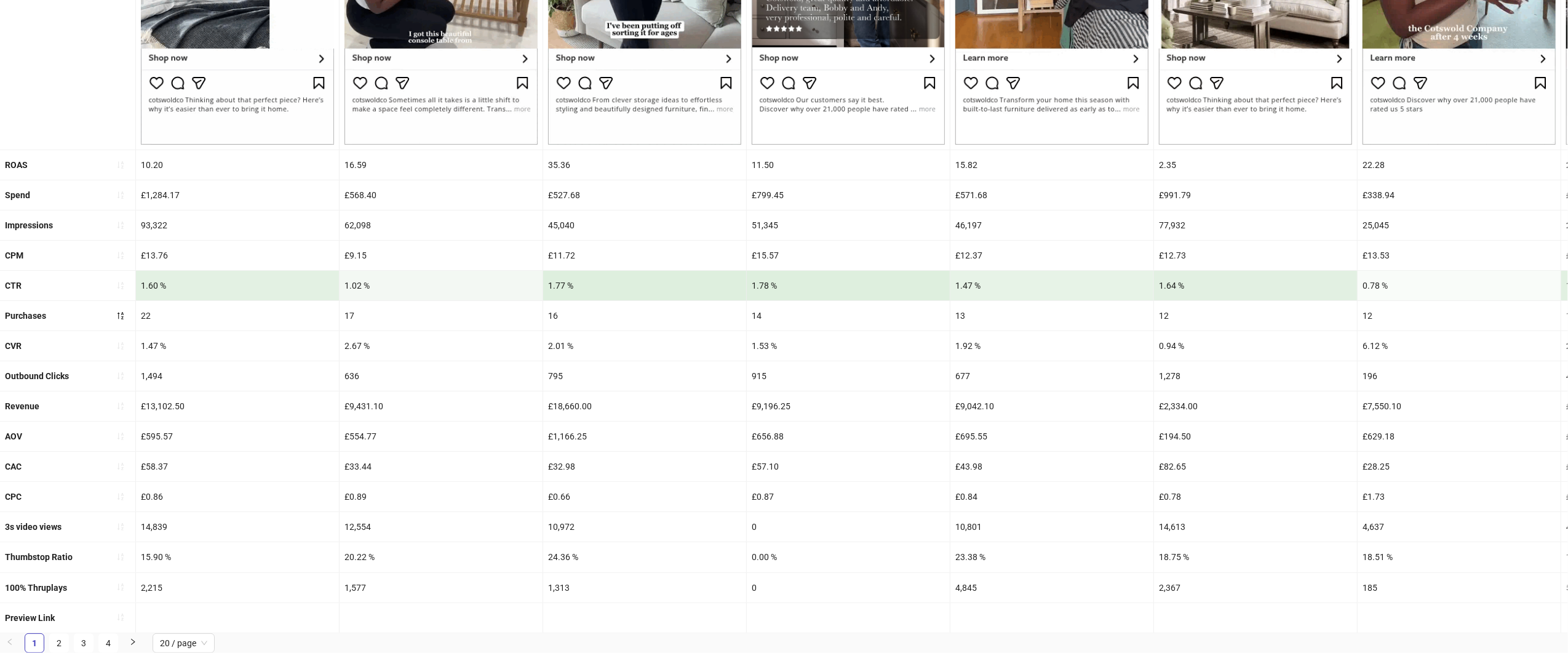
scroll to position [0, 0]
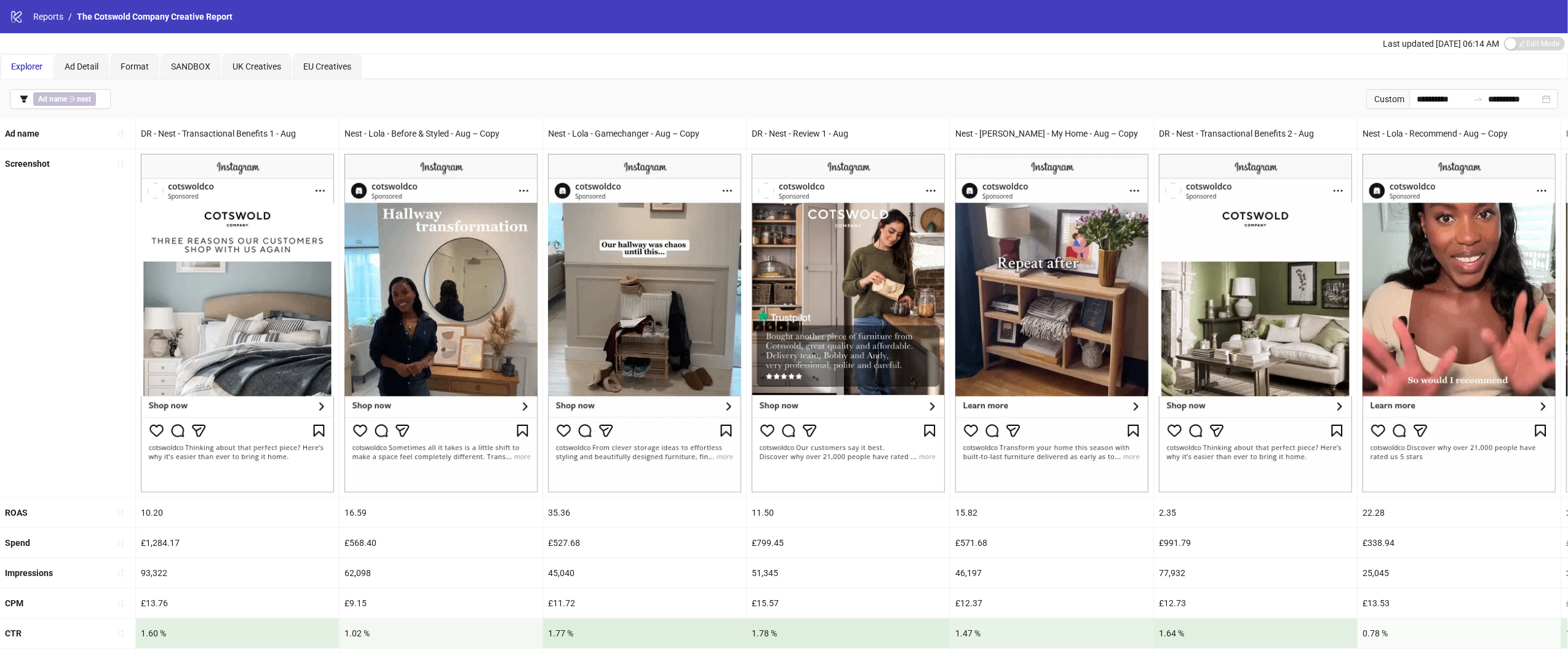
click at [390, 137] on div "Nest - Lola - Before & Styled - Aug – Copy" at bounding box center [441, 133] width 203 height 30
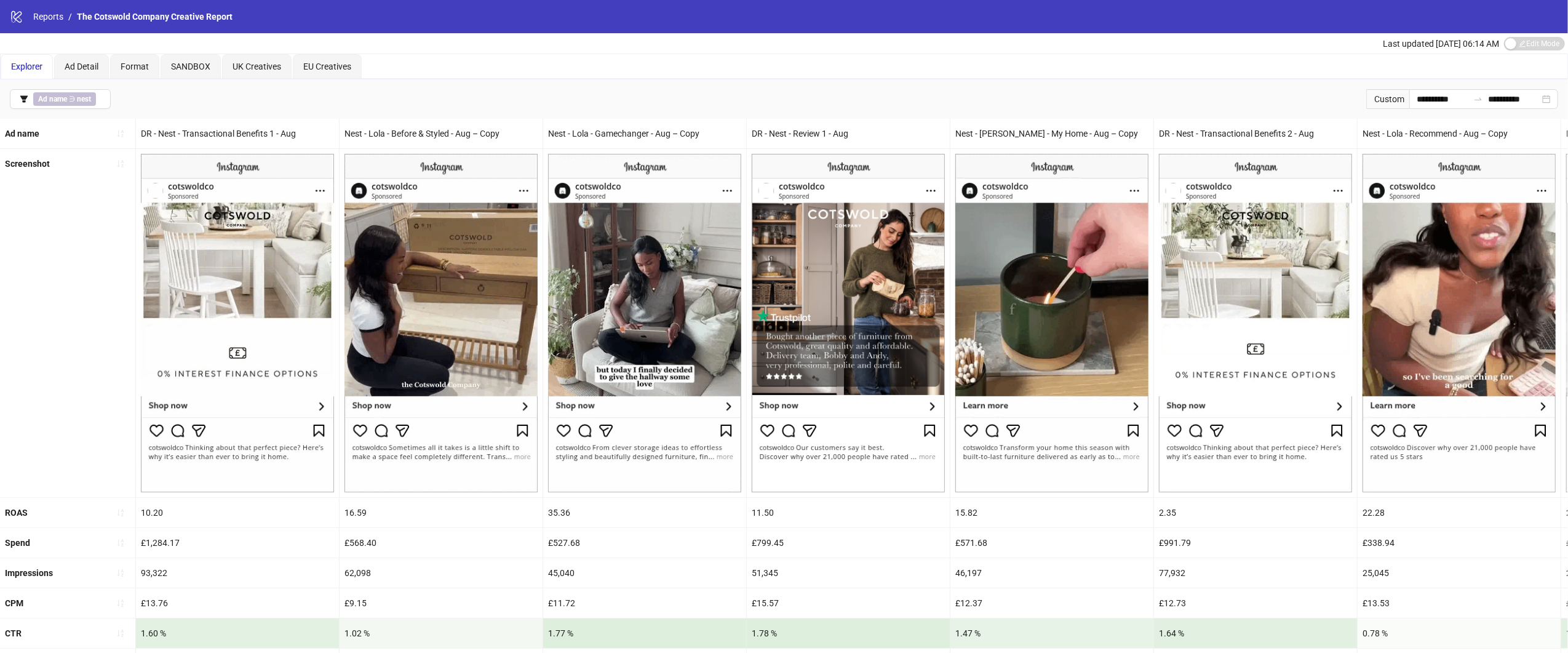
click at [390, 137] on div "Nest - Lola - Before & Styled - Aug – Copy" at bounding box center [441, 133] width 203 height 30
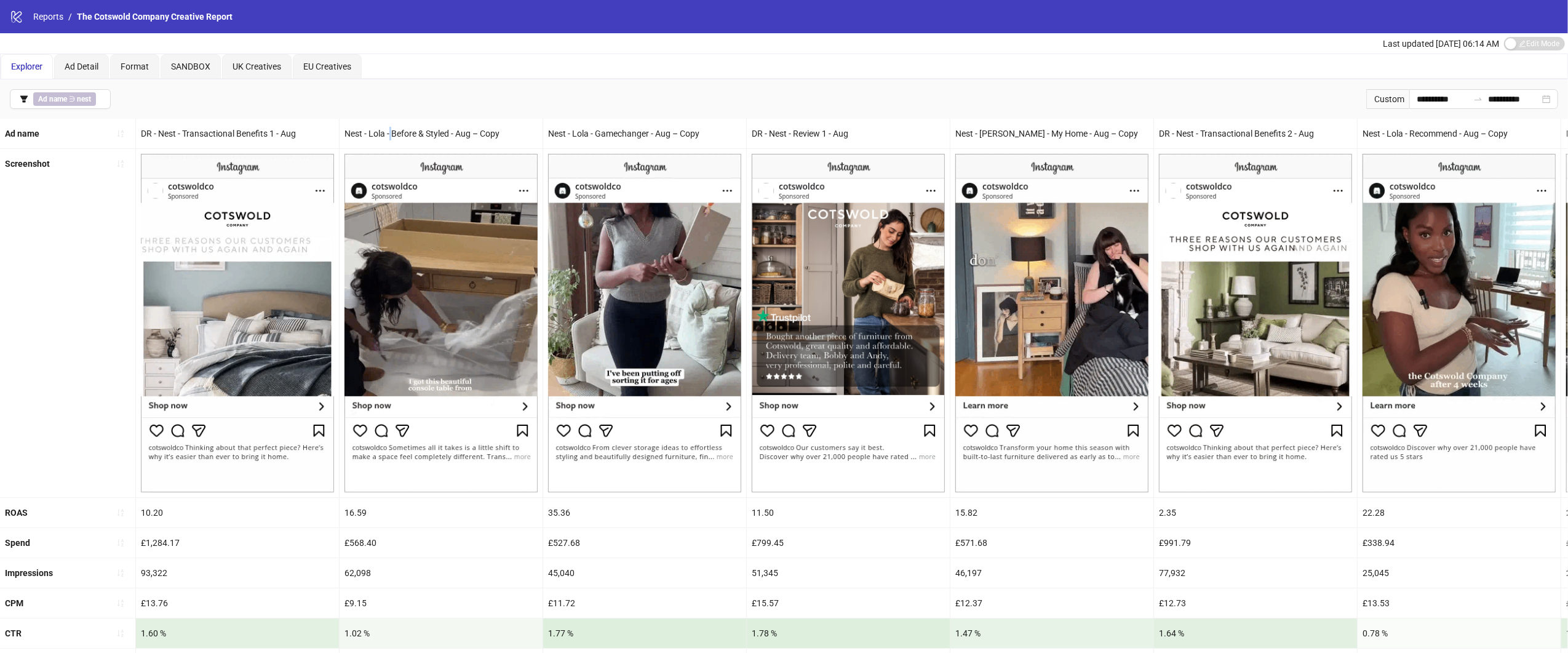
click at [390, 137] on div "Nest - Lola - Before & Styled - Aug – Copy" at bounding box center [441, 133] width 203 height 30
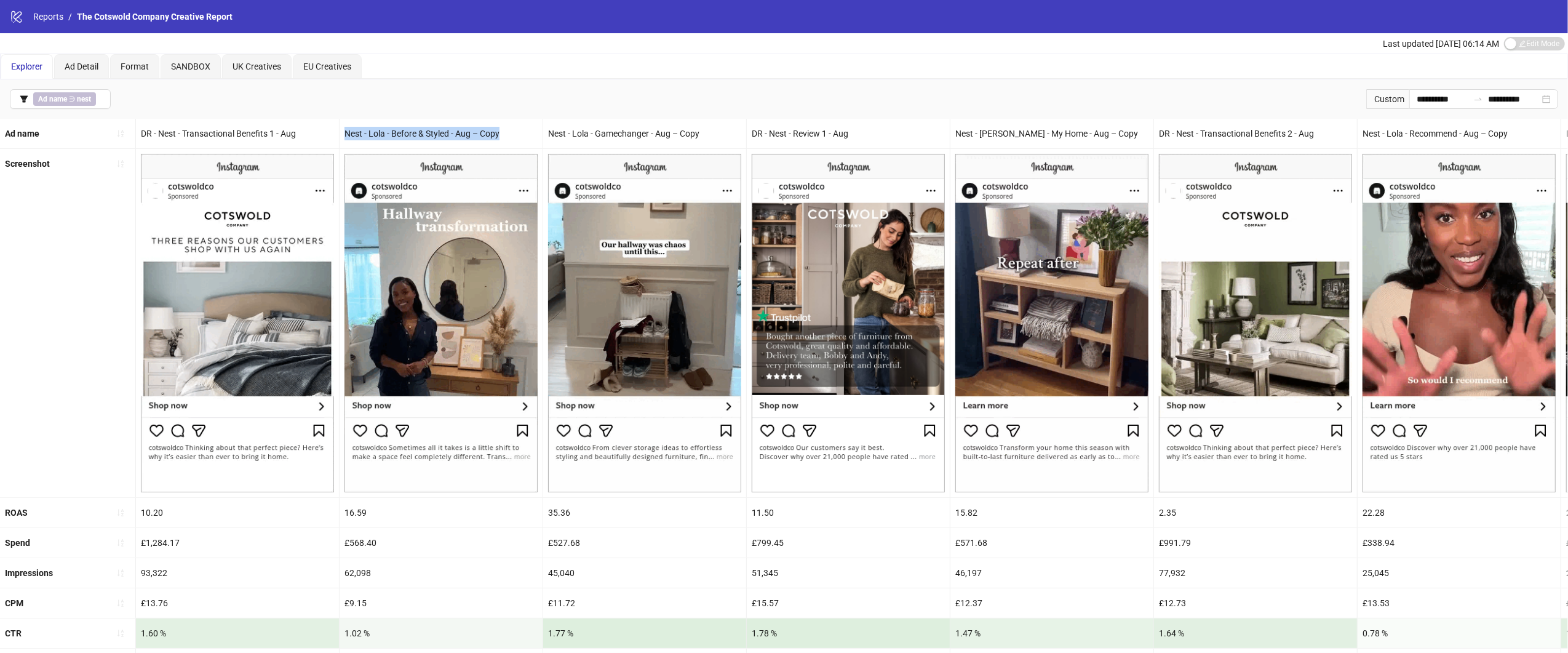
click at [645, 133] on div "Nest - Lola - Gamechanger - Aug – Copy" at bounding box center [644, 133] width 203 height 30
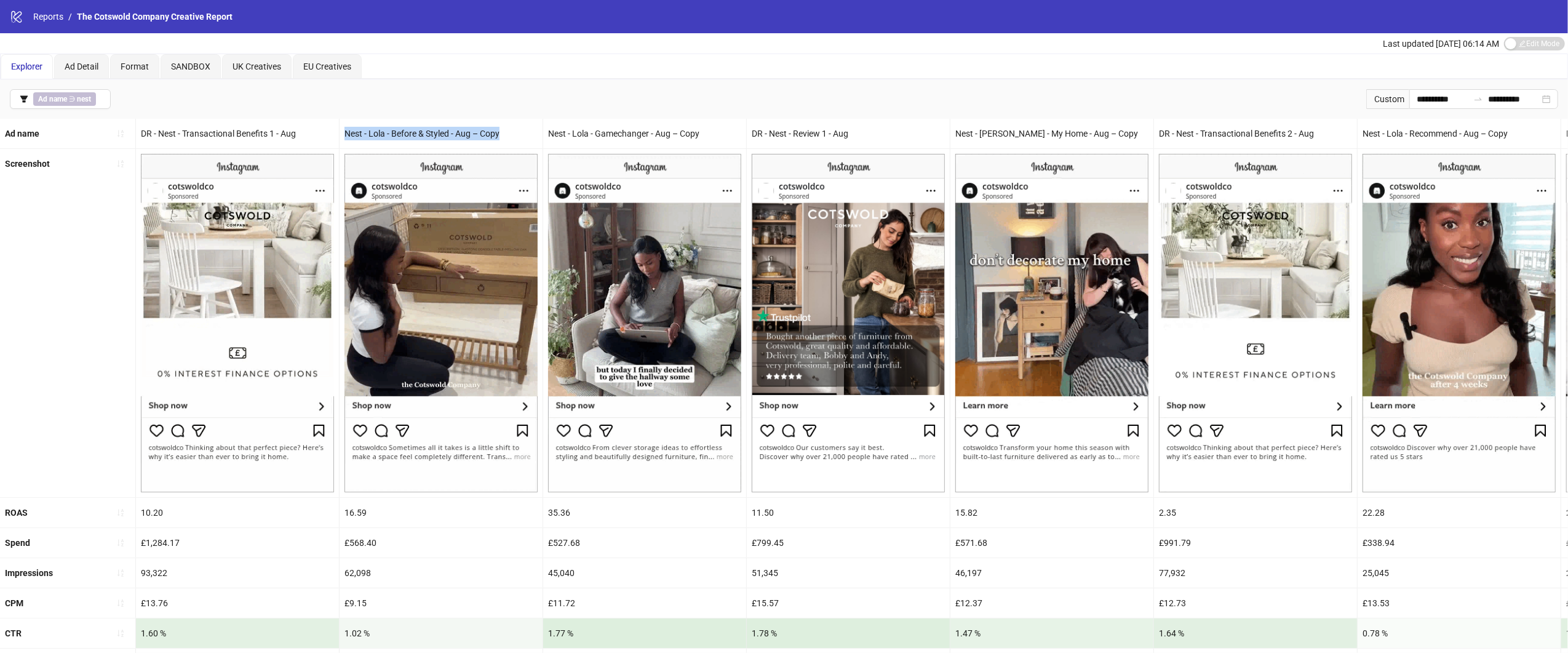
click at [645, 133] on div "Nest - Lola - Gamechanger - Aug – Copy" at bounding box center [644, 133] width 203 height 30
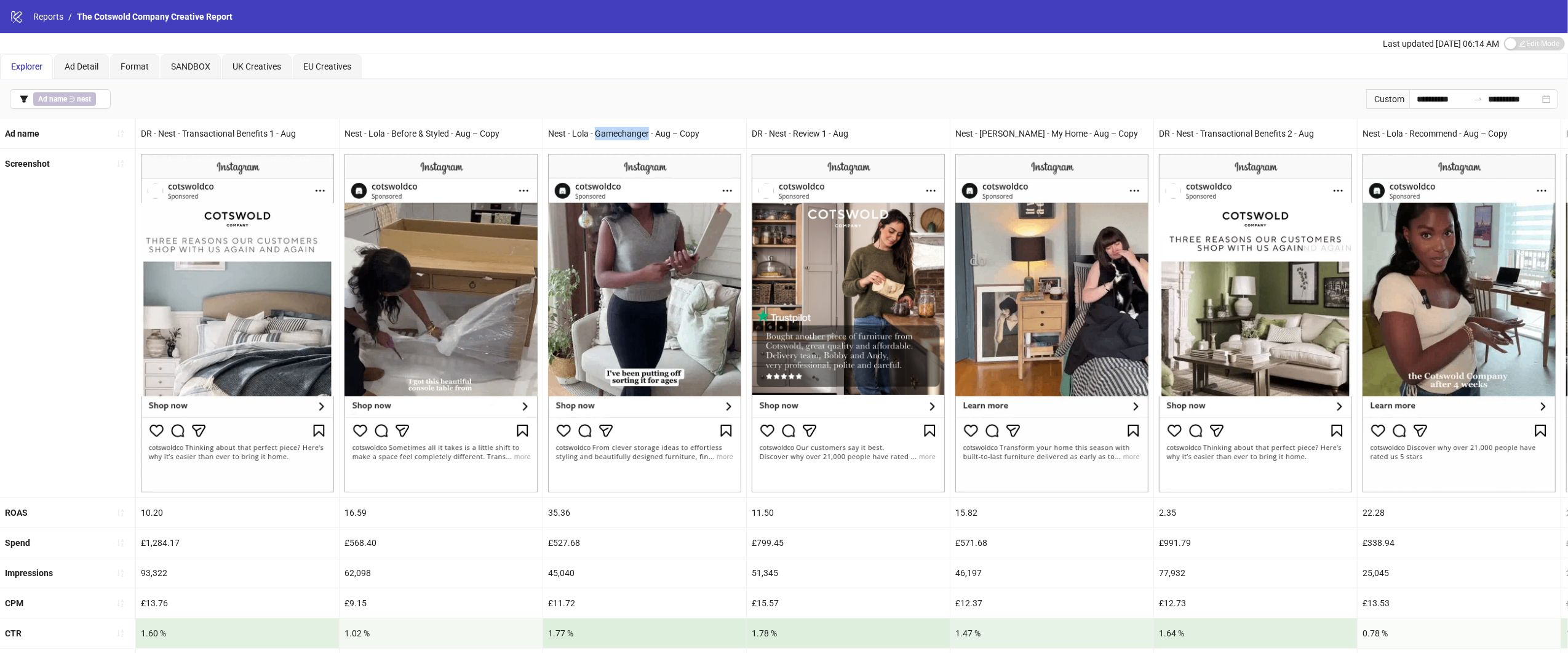
click at [645, 133] on div "Nest - Lola - Gamechanger - Aug – Copy" at bounding box center [644, 133] width 203 height 30
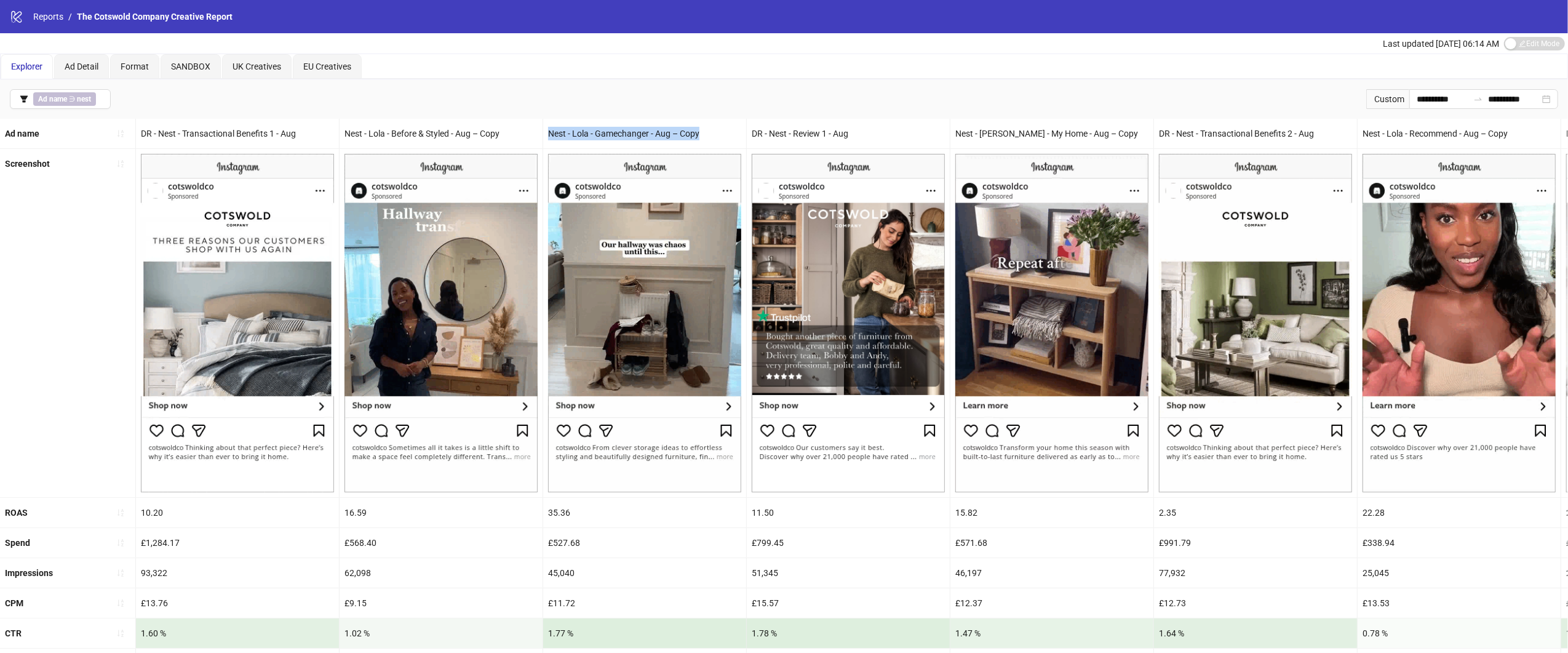
click at [812, 125] on div "DR - Nest - Review 1 - Aug" at bounding box center [848, 133] width 203 height 30
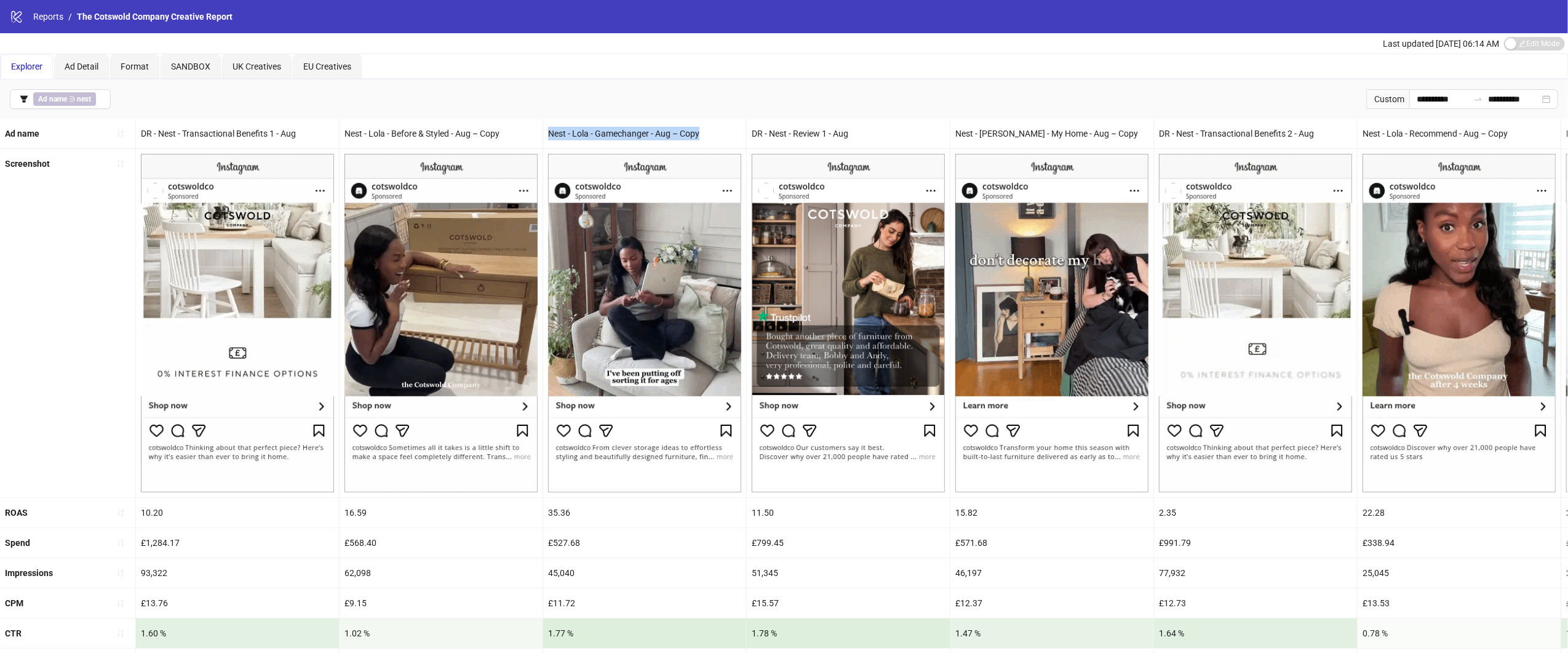
click at [812, 125] on div "DR - Nest - Review 1 - Aug" at bounding box center [848, 133] width 203 height 30
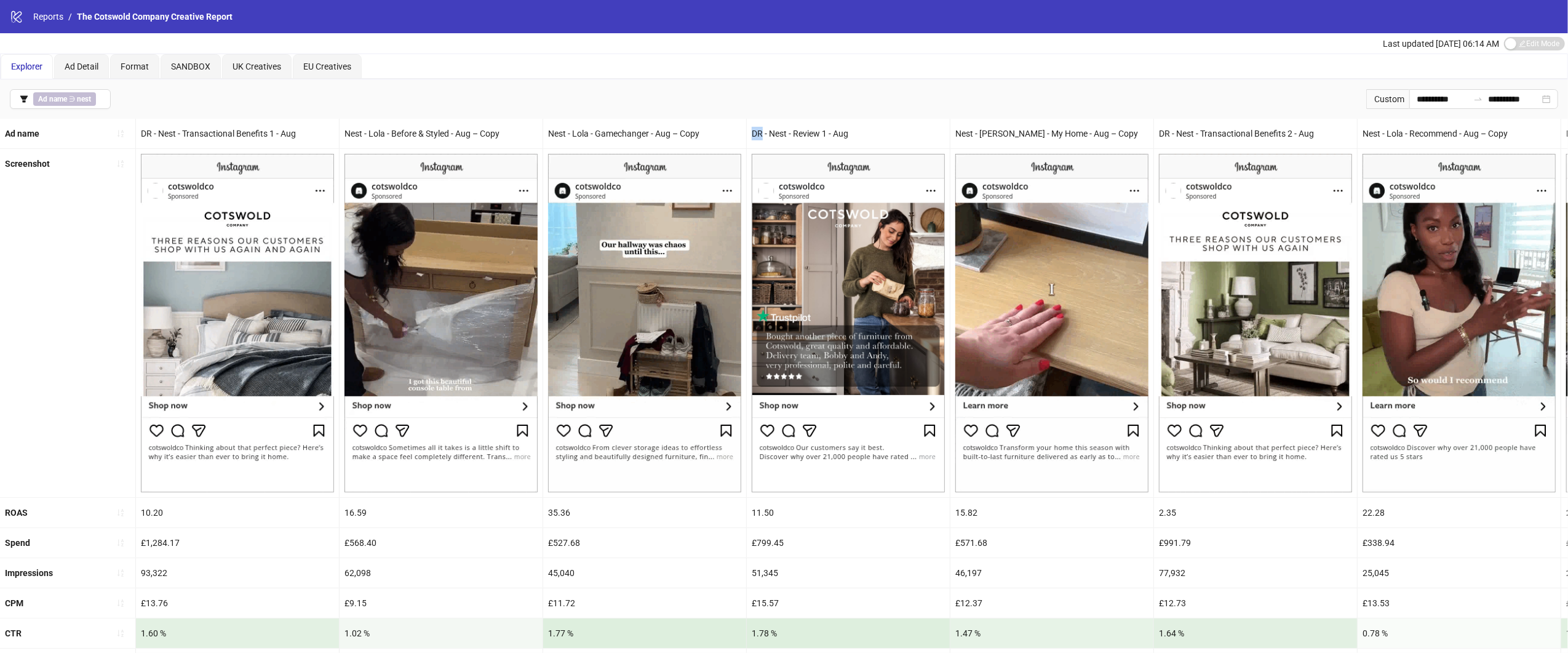
click at [812, 125] on div "DR - Nest - Review 1 - Aug" at bounding box center [848, 133] width 203 height 30
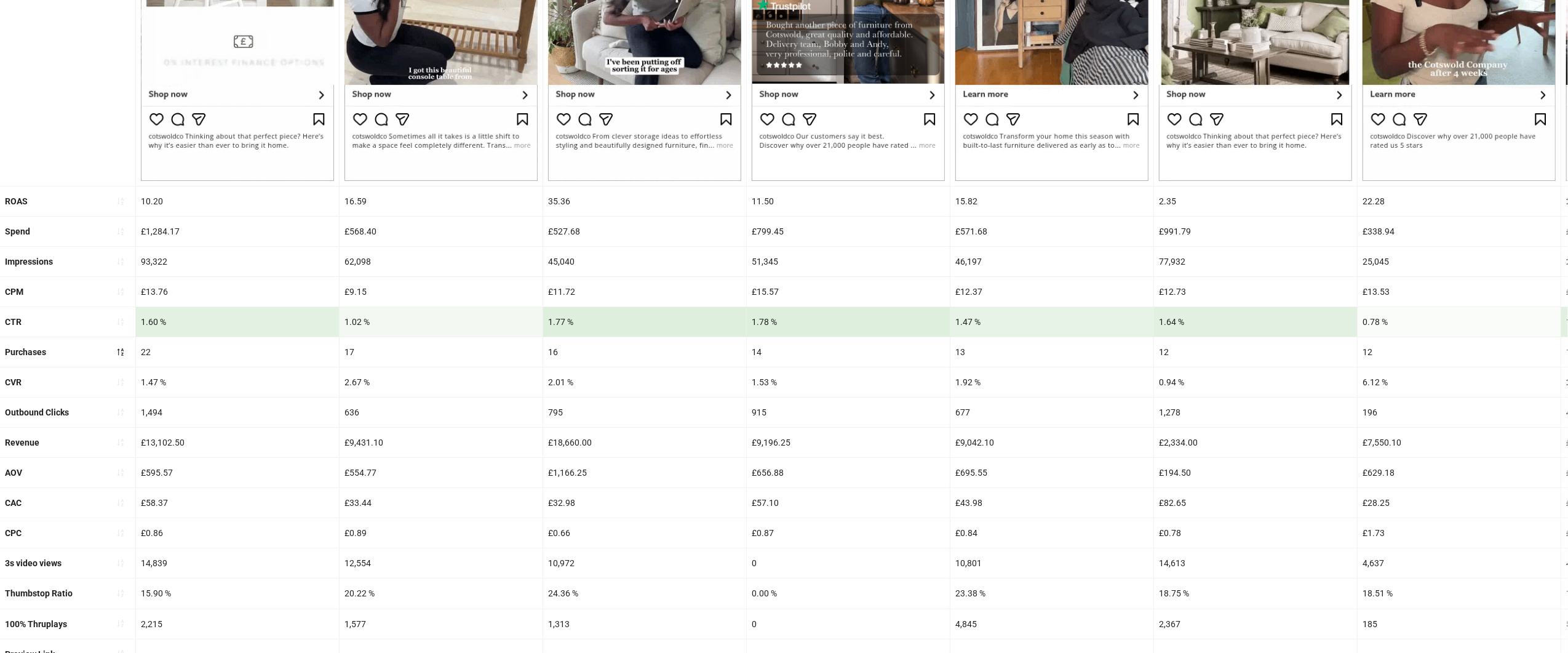
scroll to position [352, 0]
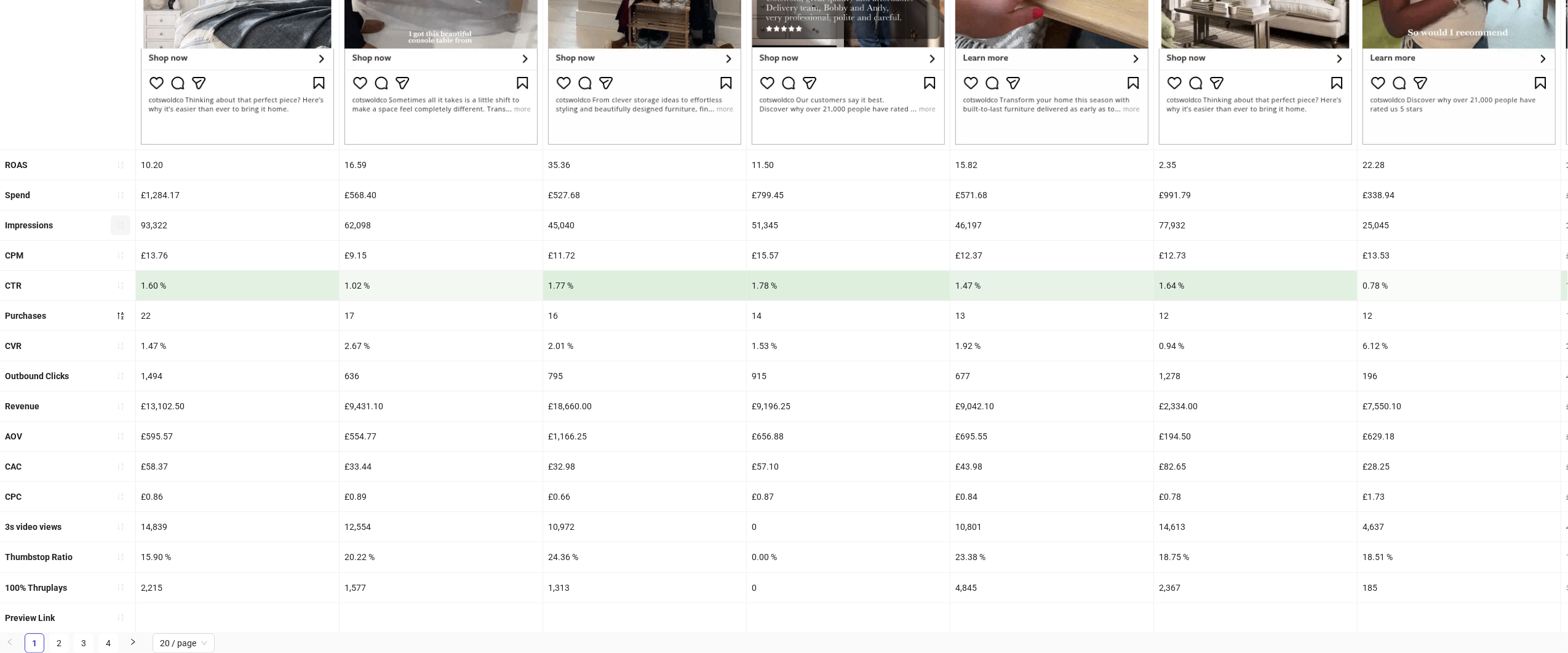
click at [122, 222] on icon "sort-ascending" at bounding box center [120, 225] width 6 height 7
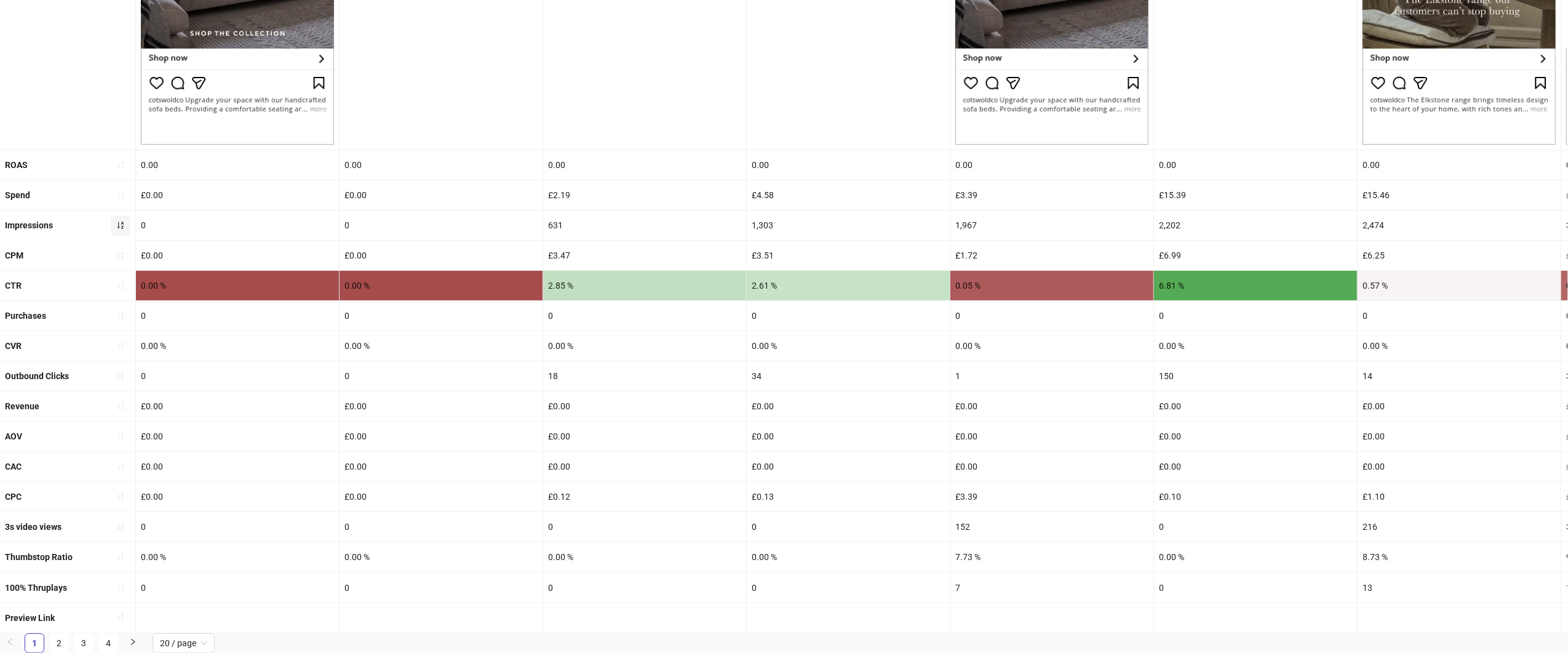
click at [122, 222] on icon "sort-ascending" at bounding box center [120, 225] width 6 height 7
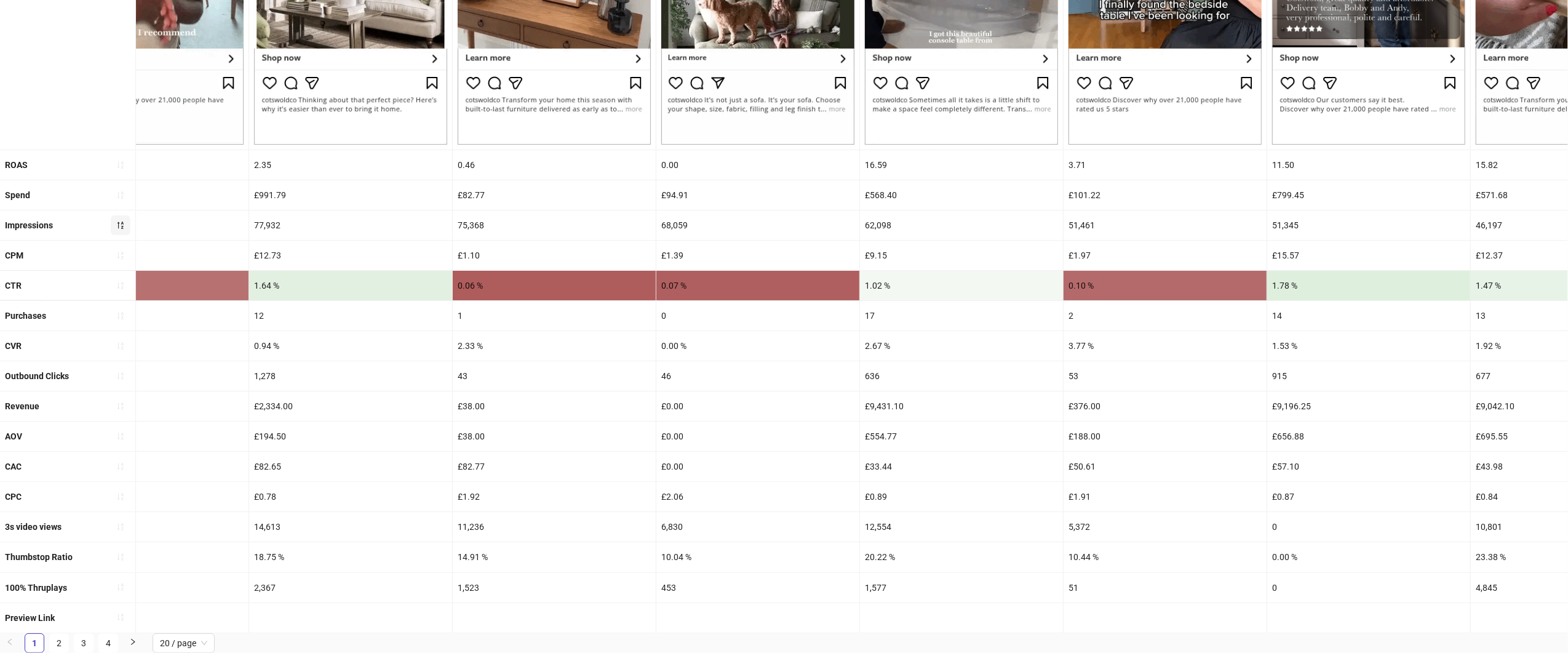
click at [108, 254] on div "CPM" at bounding box center [68, 255] width 136 height 30
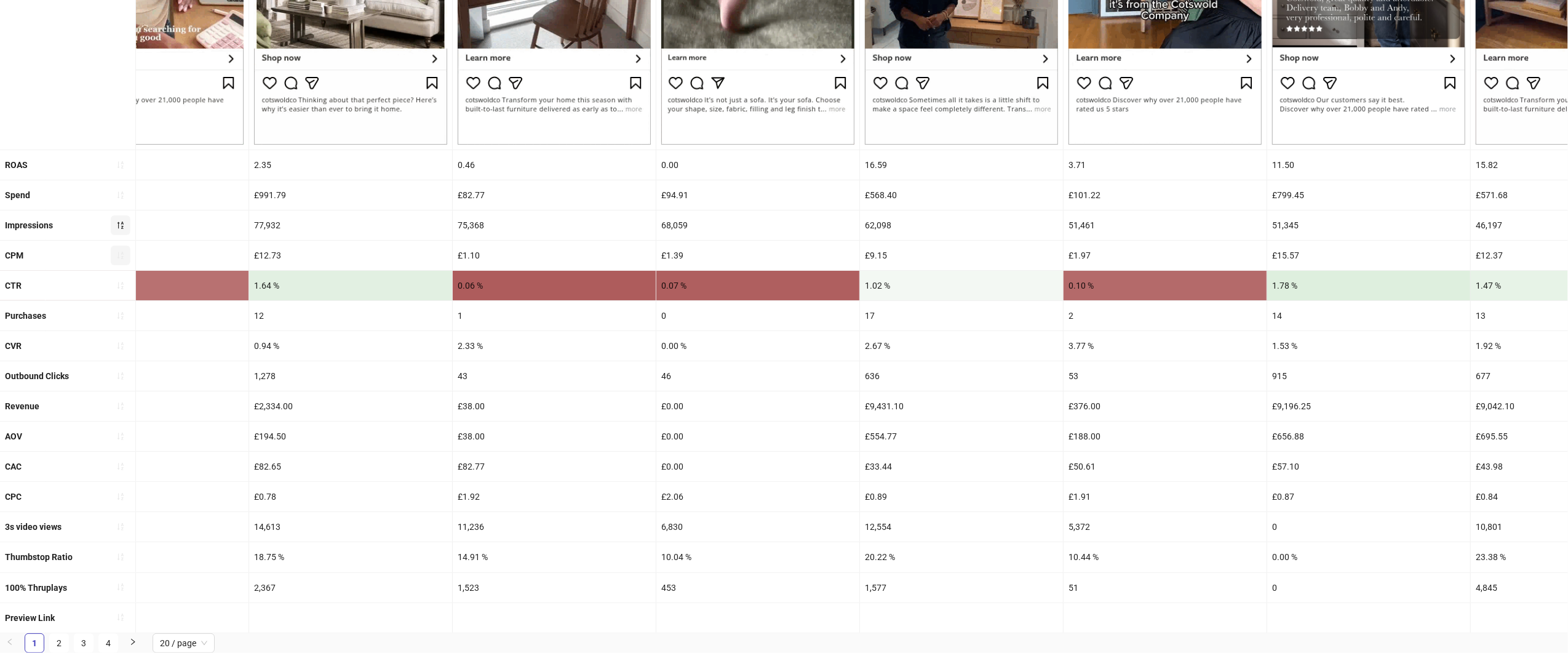
click at [115, 254] on button "button" at bounding box center [121, 256] width 20 height 20
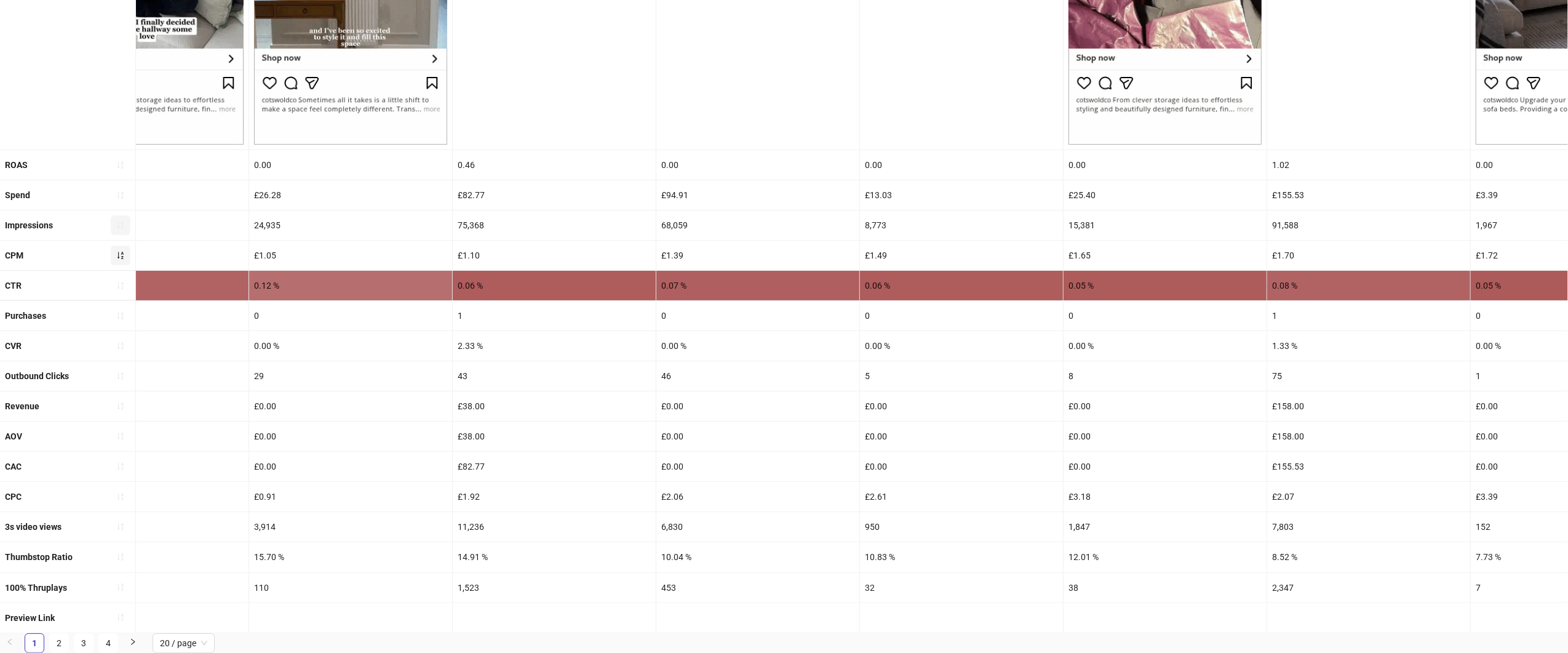
click at [118, 254] on icon "sort-ascending" at bounding box center [120, 255] width 6 height 7
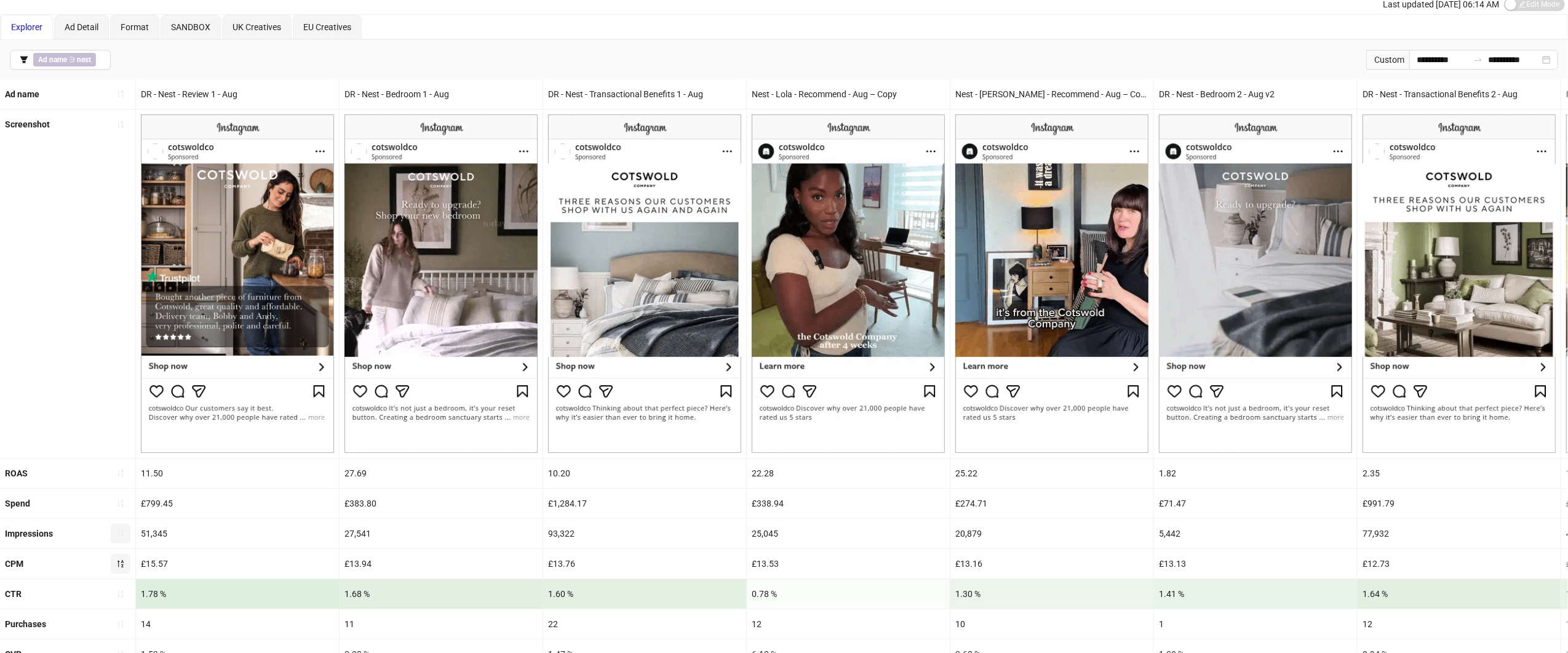
scroll to position [0, 0]
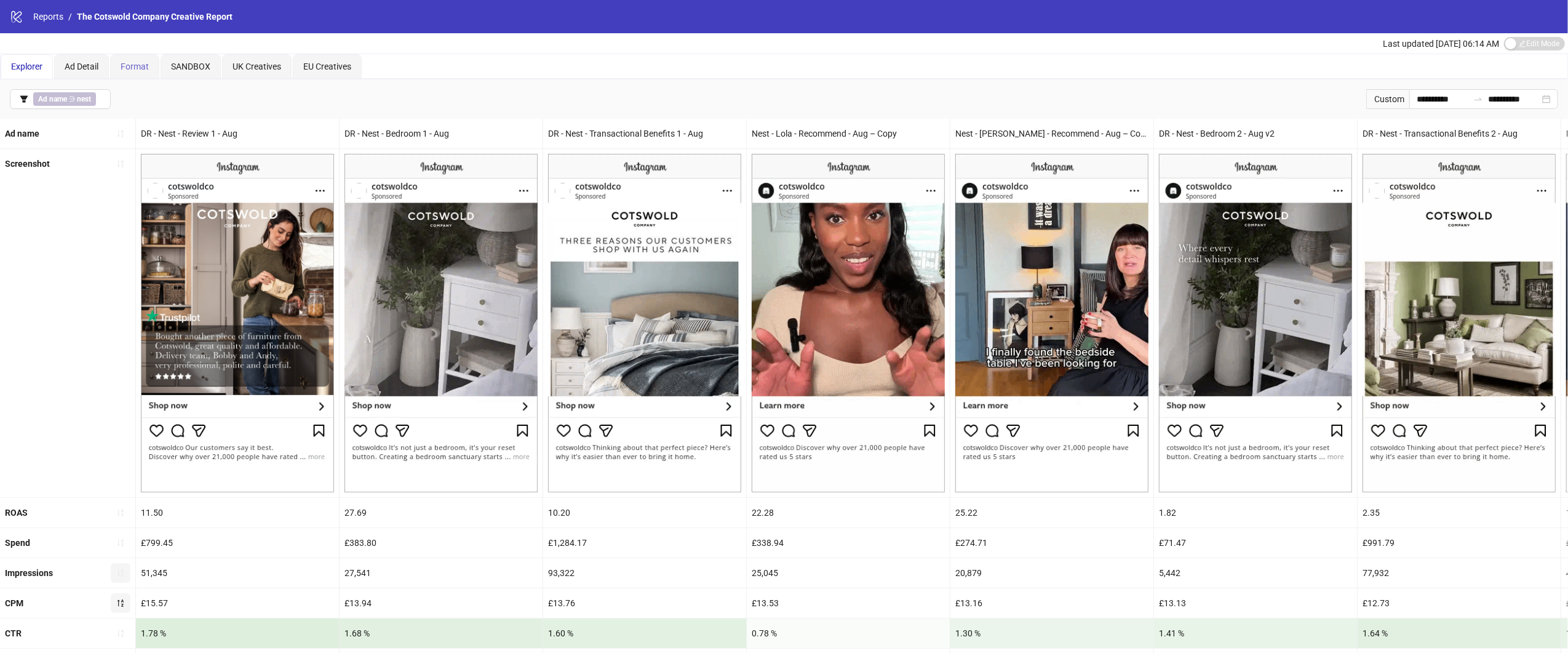
click at [137, 74] on div "Format" at bounding box center [135, 66] width 49 height 24
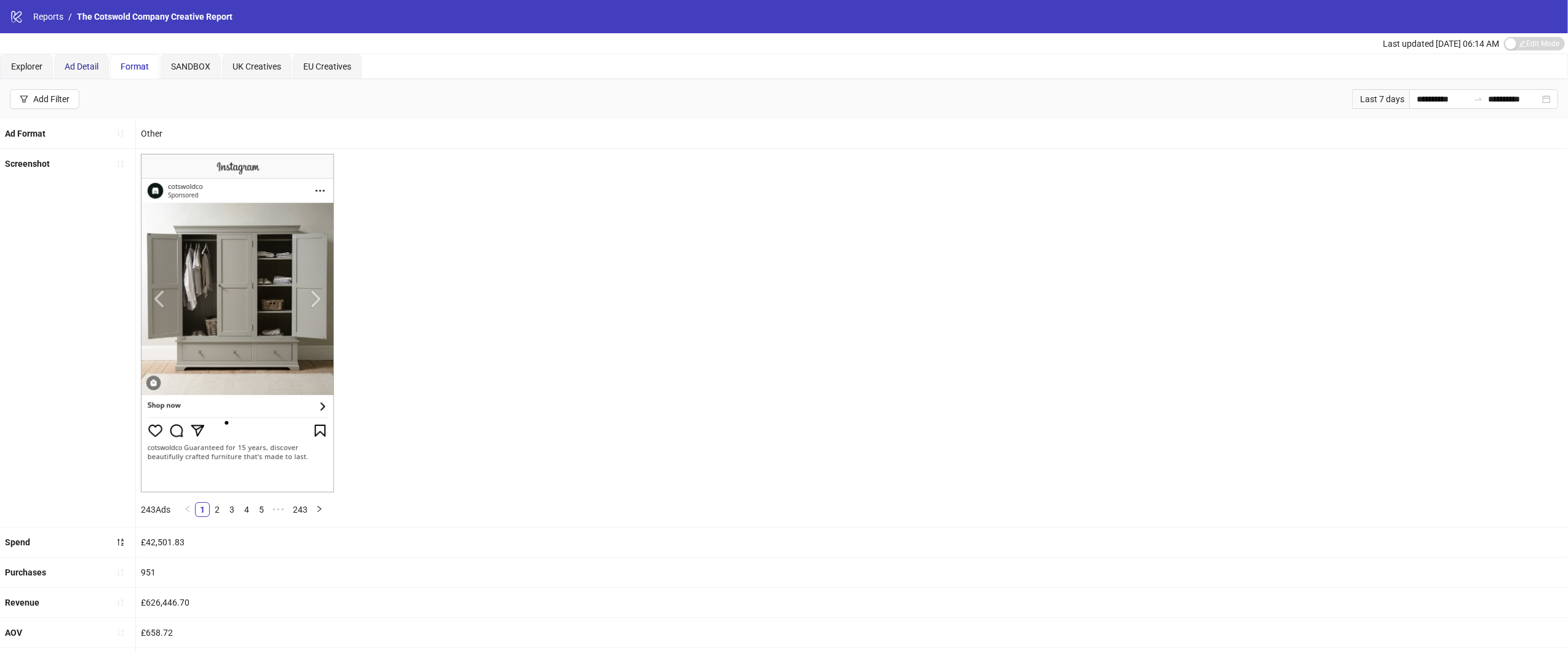
click at [79, 71] on div "Ad Detail" at bounding box center [80, 66] width 33 height 14
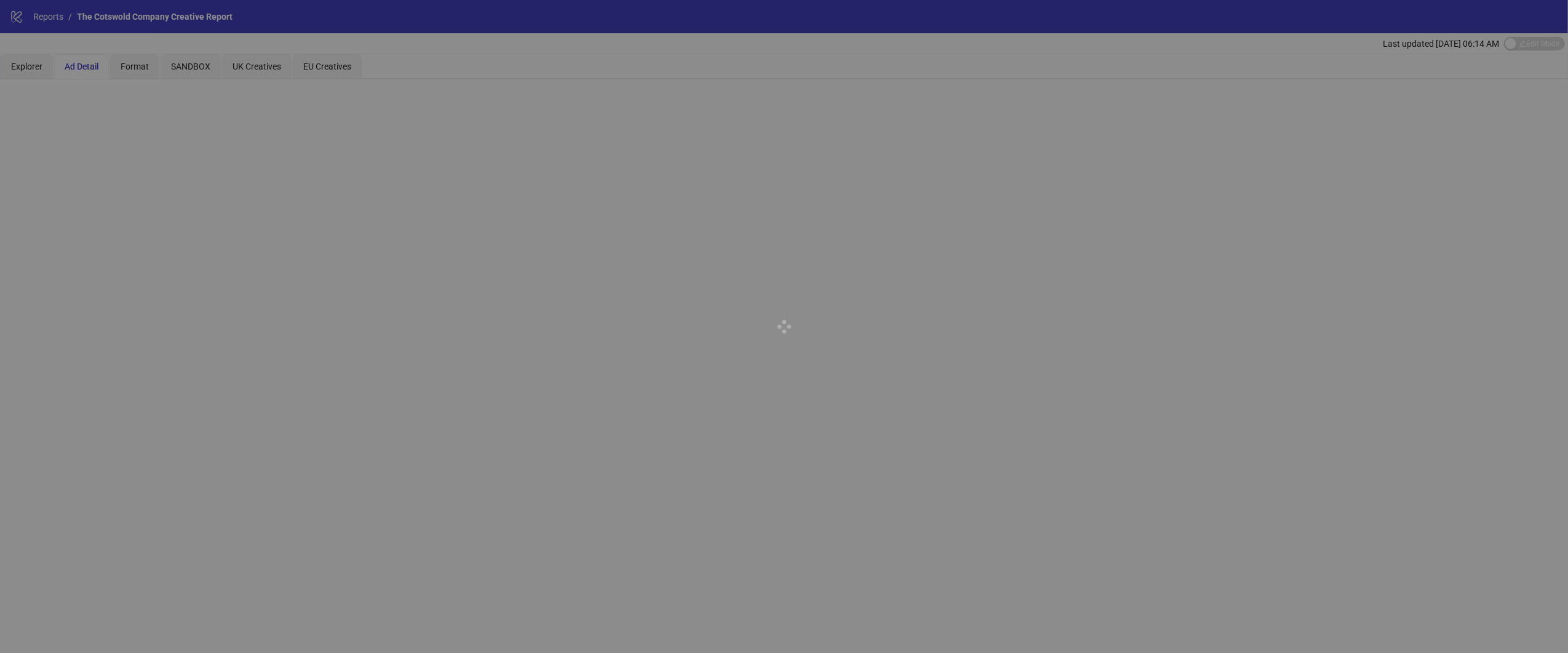
click at [38, 74] on div at bounding box center [784, 326] width 1568 height 653
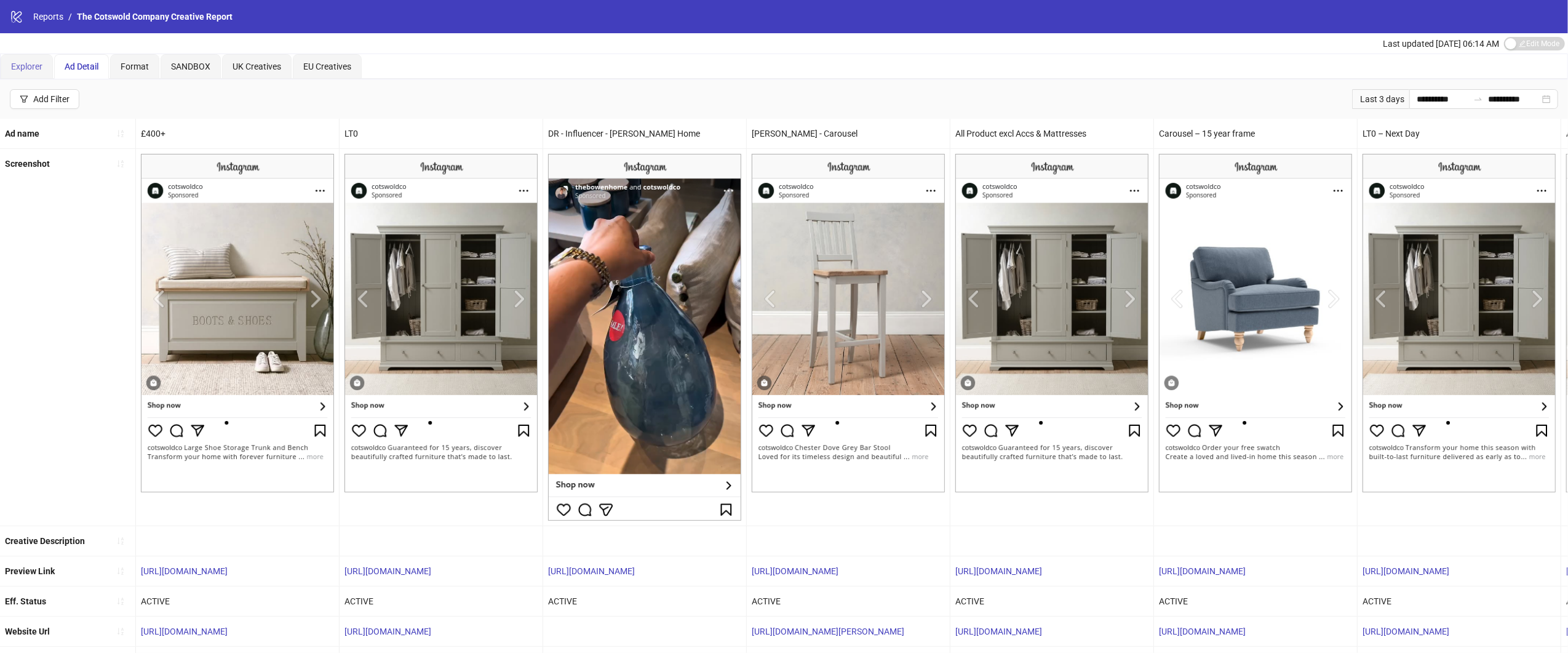
click at [35, 73] on div "Explorer" at bounding box center [27, 66] width 52 height 24
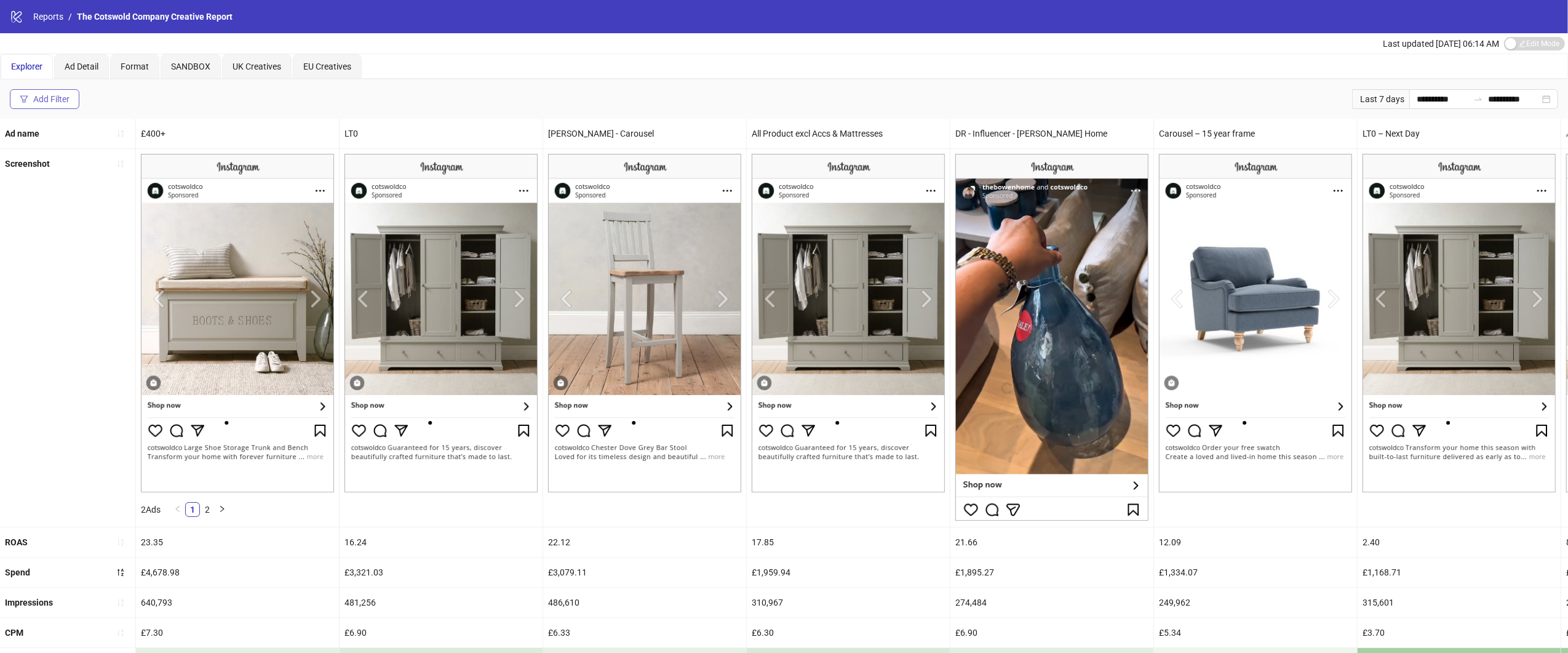
click at [39, 91] on button "Add Filter" at bounding box center [44, 99] width 70 height 20
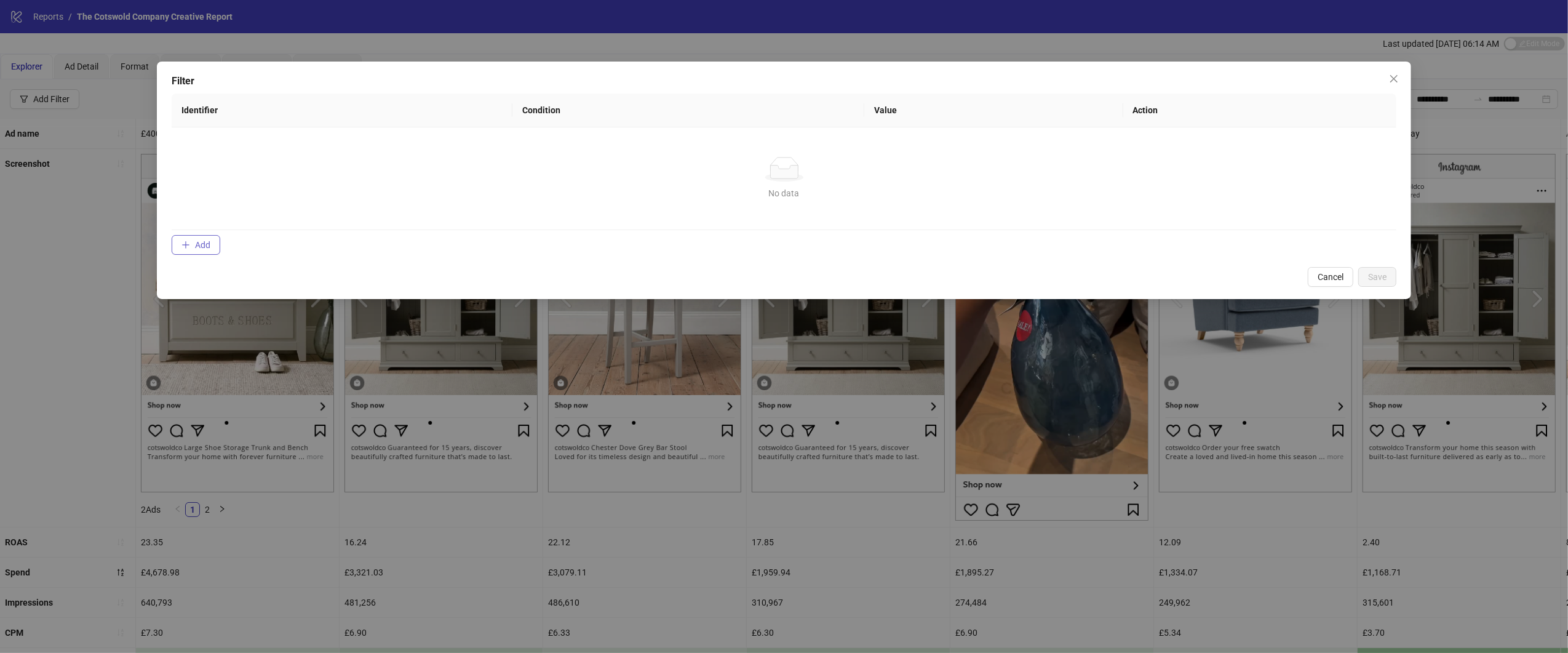
click at [206, 251] on button "Add" at bounding box center [196, 245] width 49 height 20
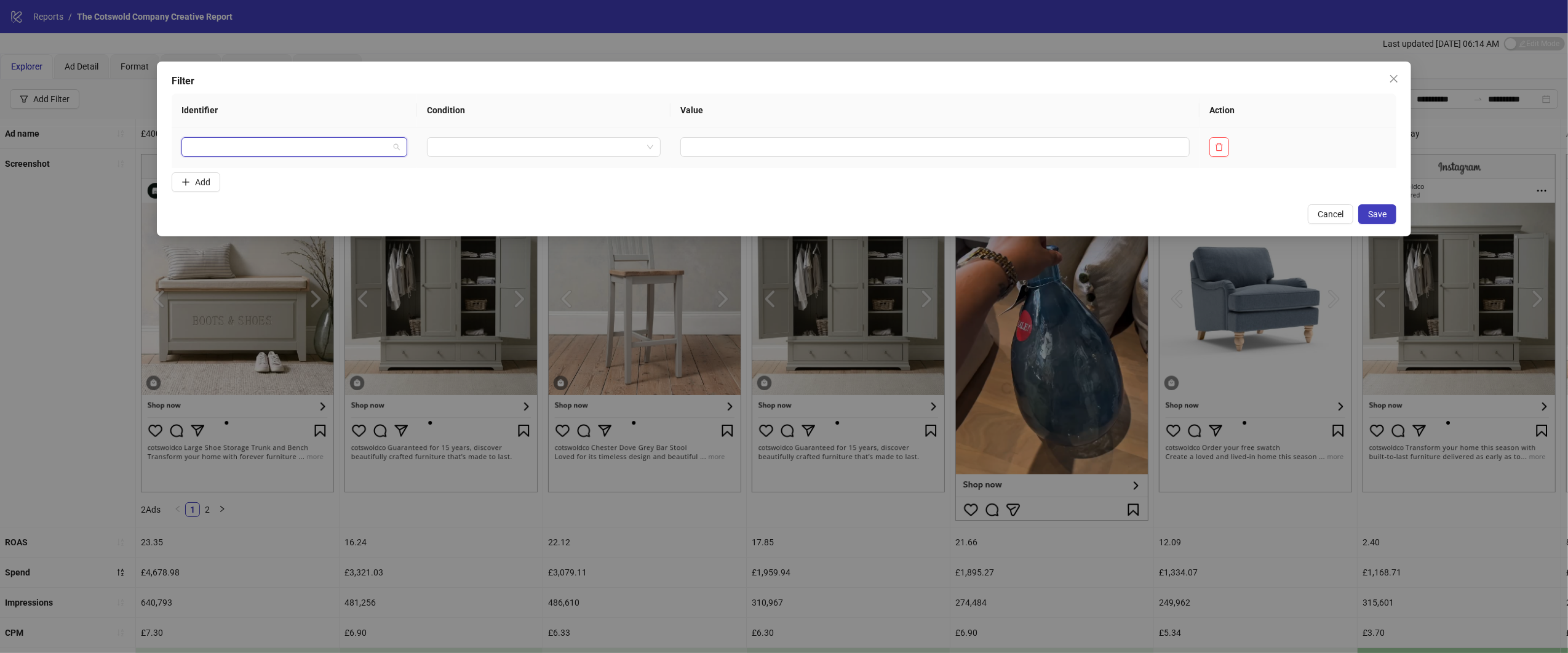
click at [368, 146] on input "search" at bounding box center [288, 147] width 200 height 18
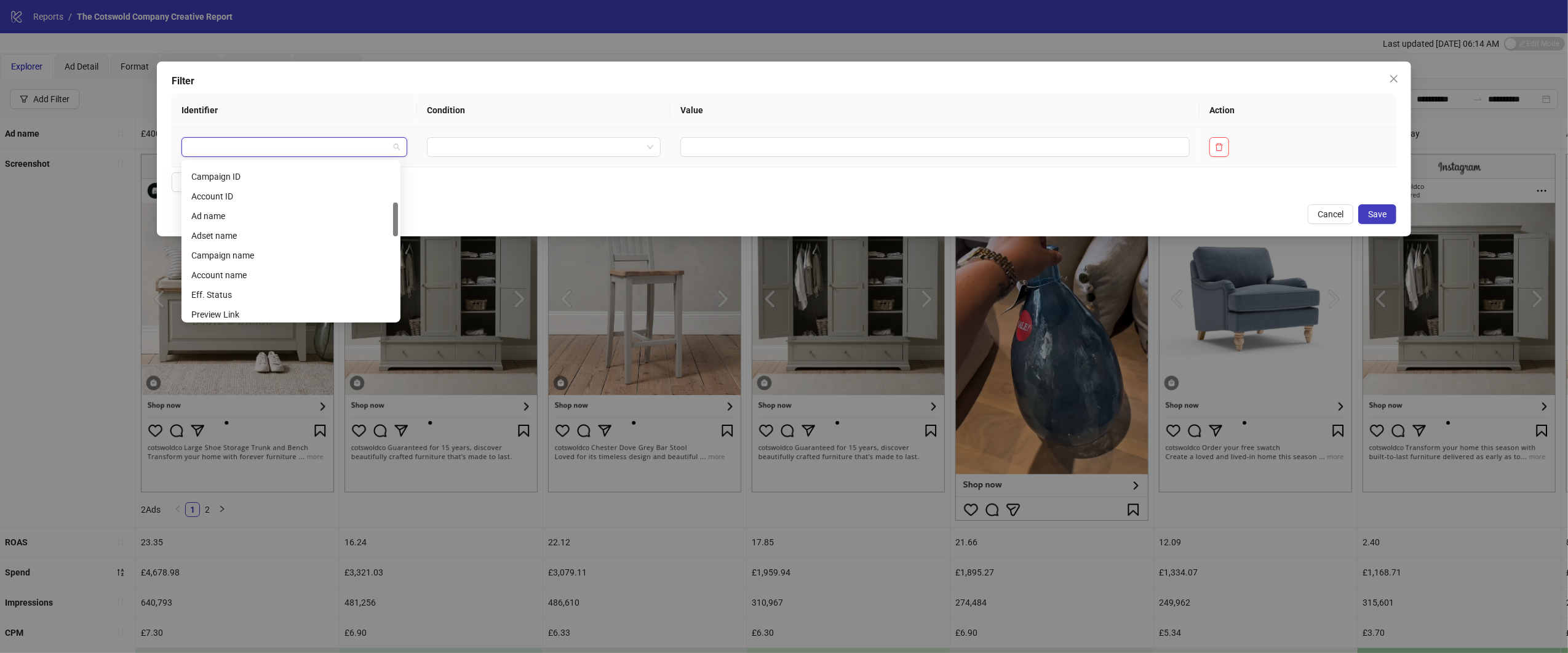
scroll to position [185, 0]
click at [338, 221] on div "Ad name" at bounding box center [291, 223] width 200 height 14
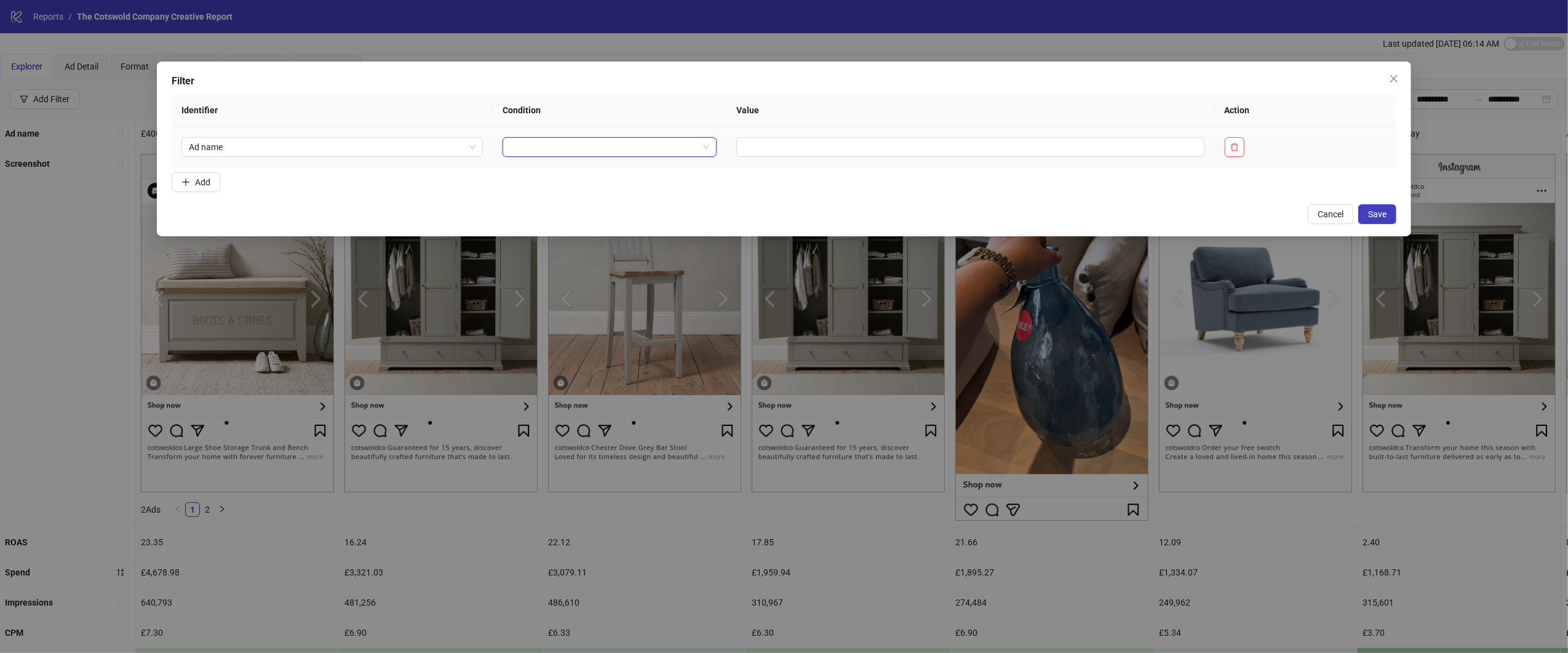
click at [535, 148] on input "search" at bounding box center [604, 147] width 188 height 18
click at [544, 184] on div "CONTAINS" at bounding box center [606, 193] width 203 height 20
click at [841, 142] on input "text" at bounding box center [1008, 147] width 426 height 20
type input "****"
click at [1370, 212] on span "Save" at bounding box center [1377, 213] width 18 height 10
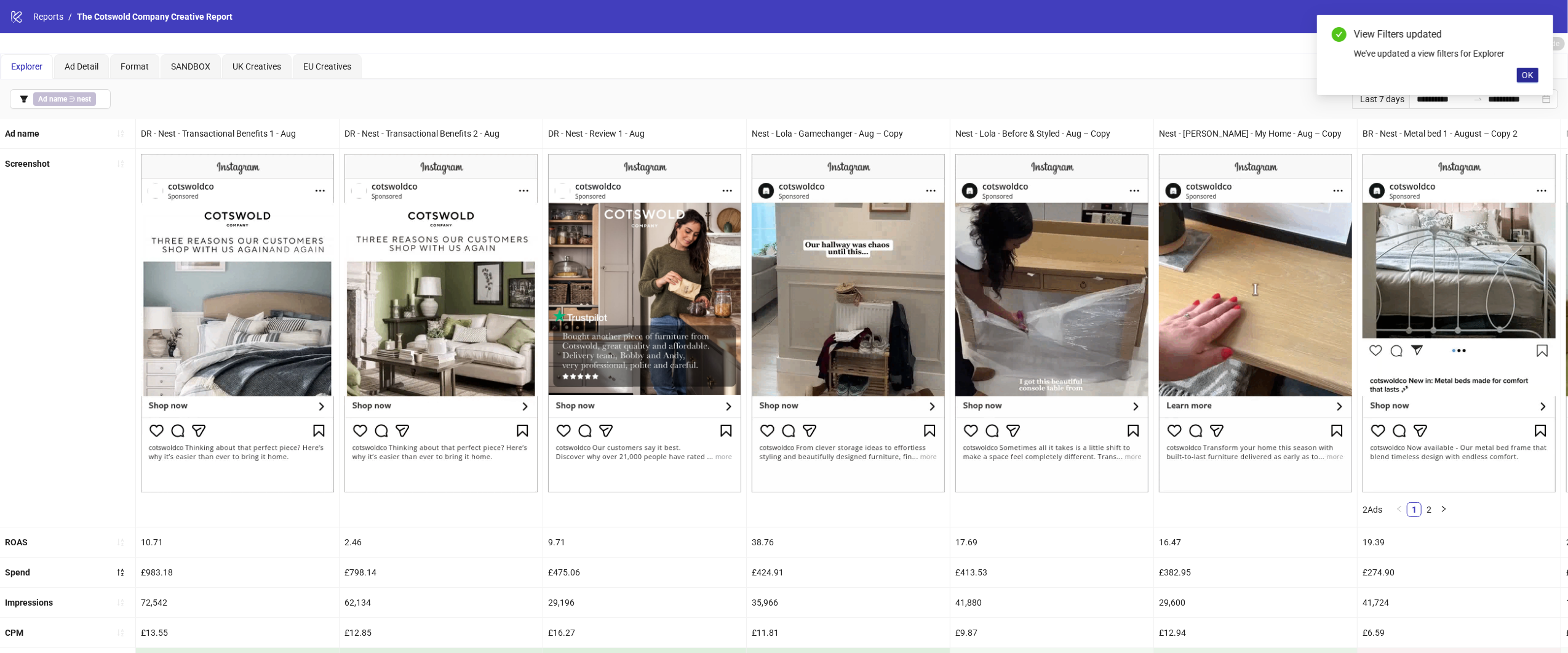
click at [1529, 71] on span "OK" at bounding box center [1527, 75] width 12 height 10
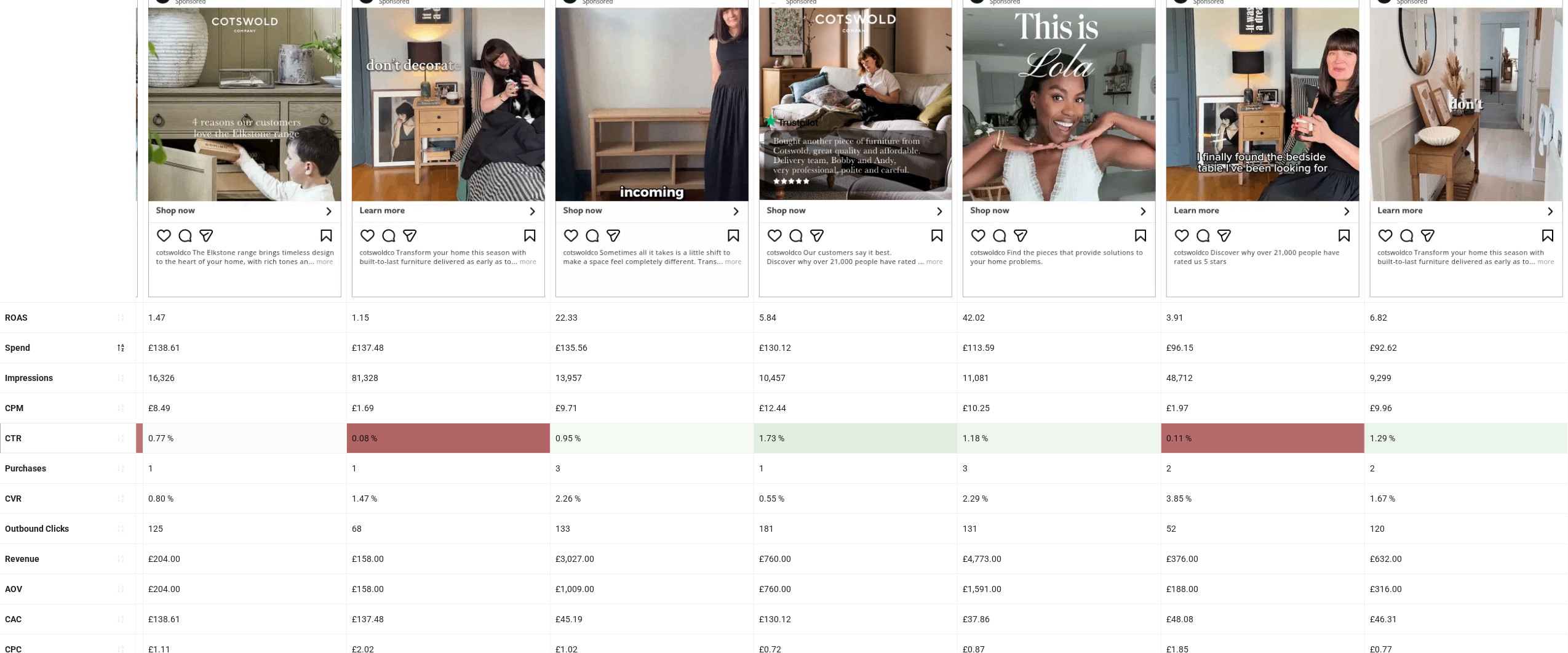
scroll to position [352, 0]
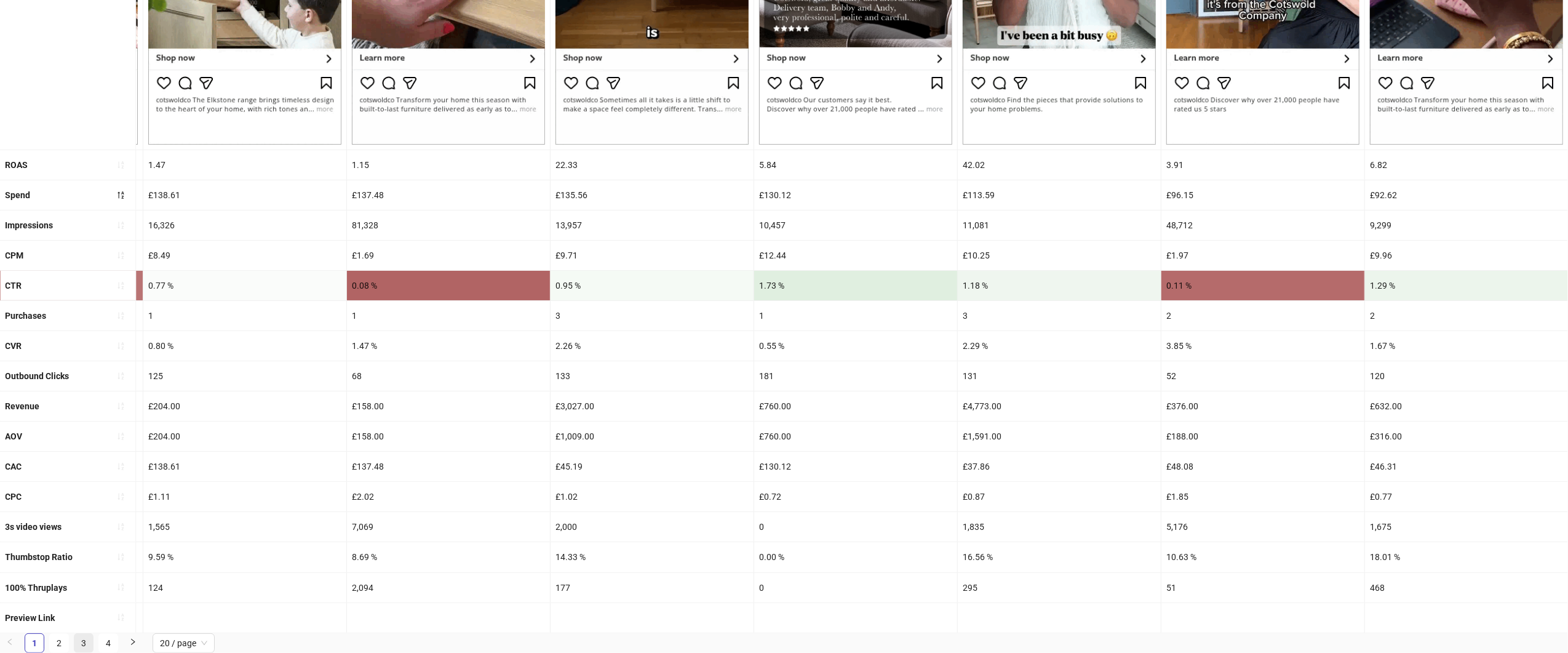
click at [86, 639] on link "3" at bounding box center [83, 643] width 18 height 18
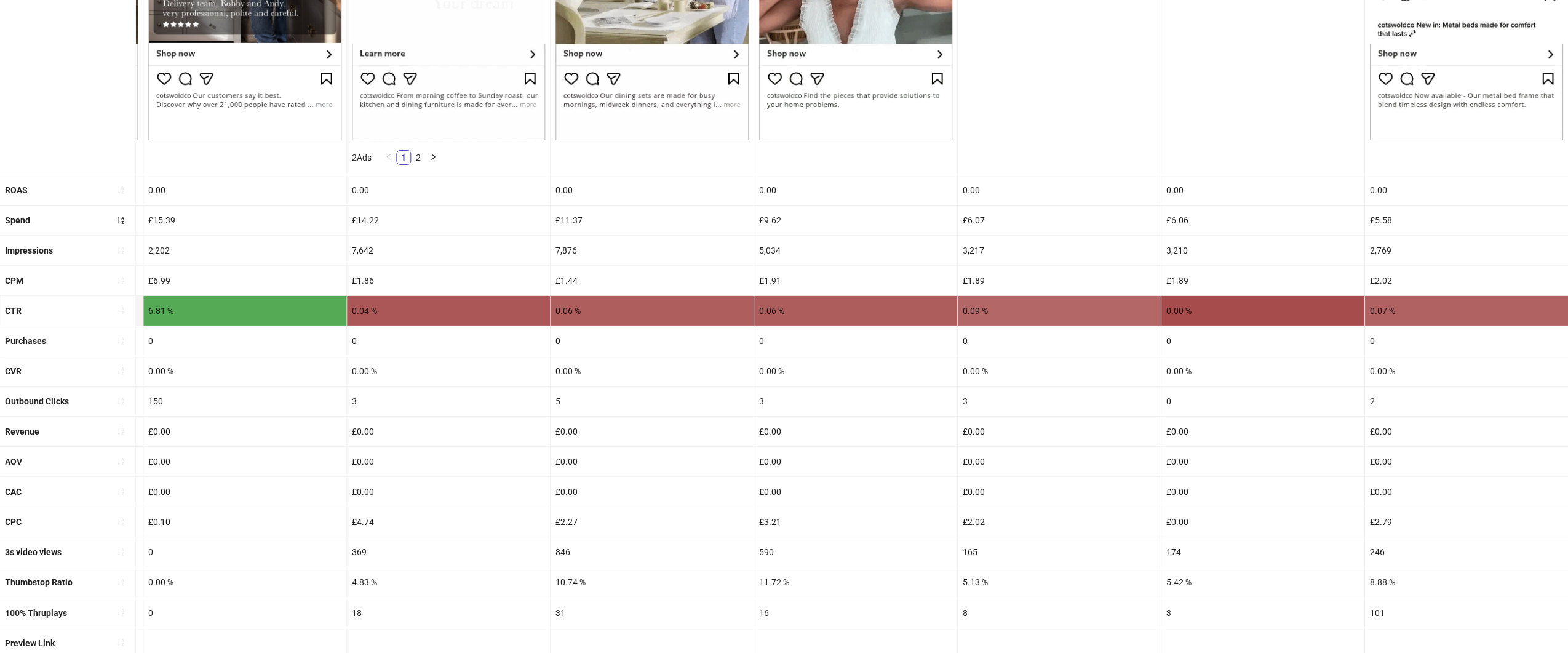
scroll to position [382, 0]
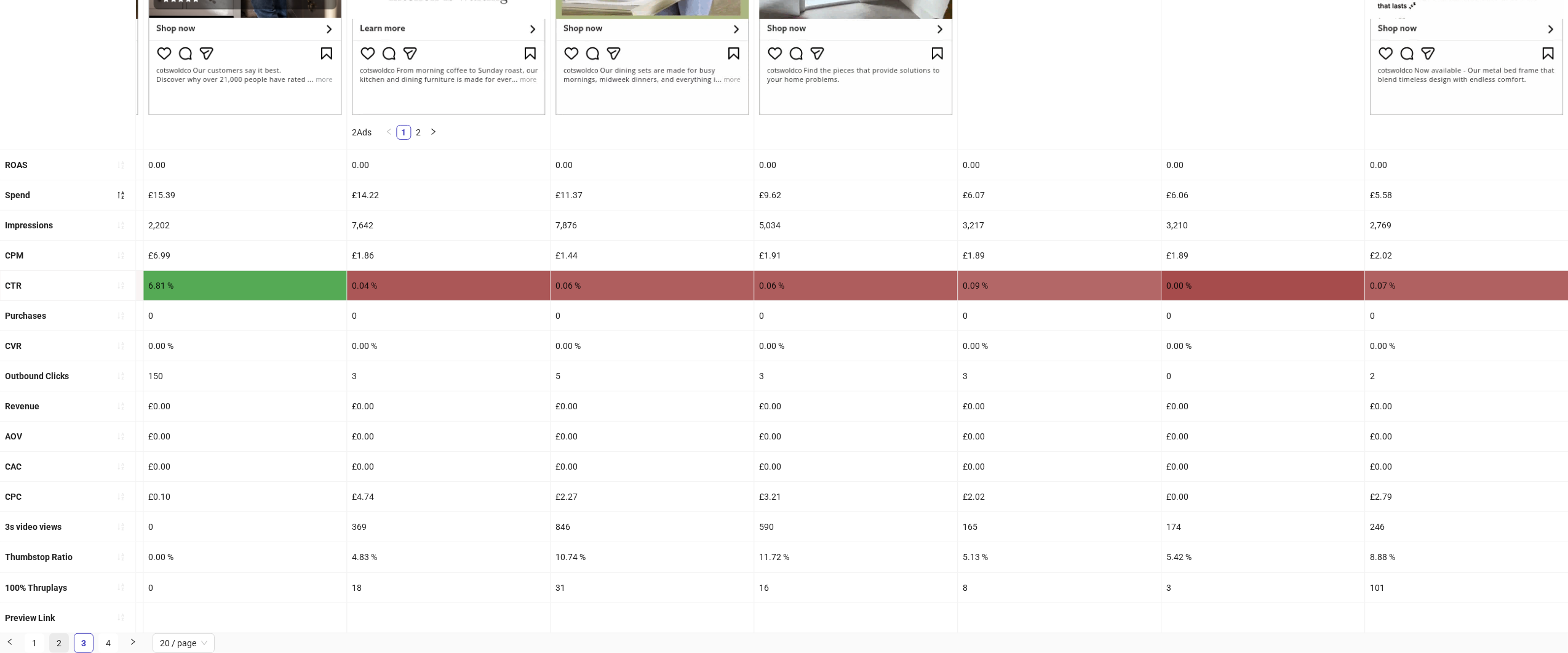
click at [58, 644] on link "2" at bounding box center [59, 643] width 18 height 18
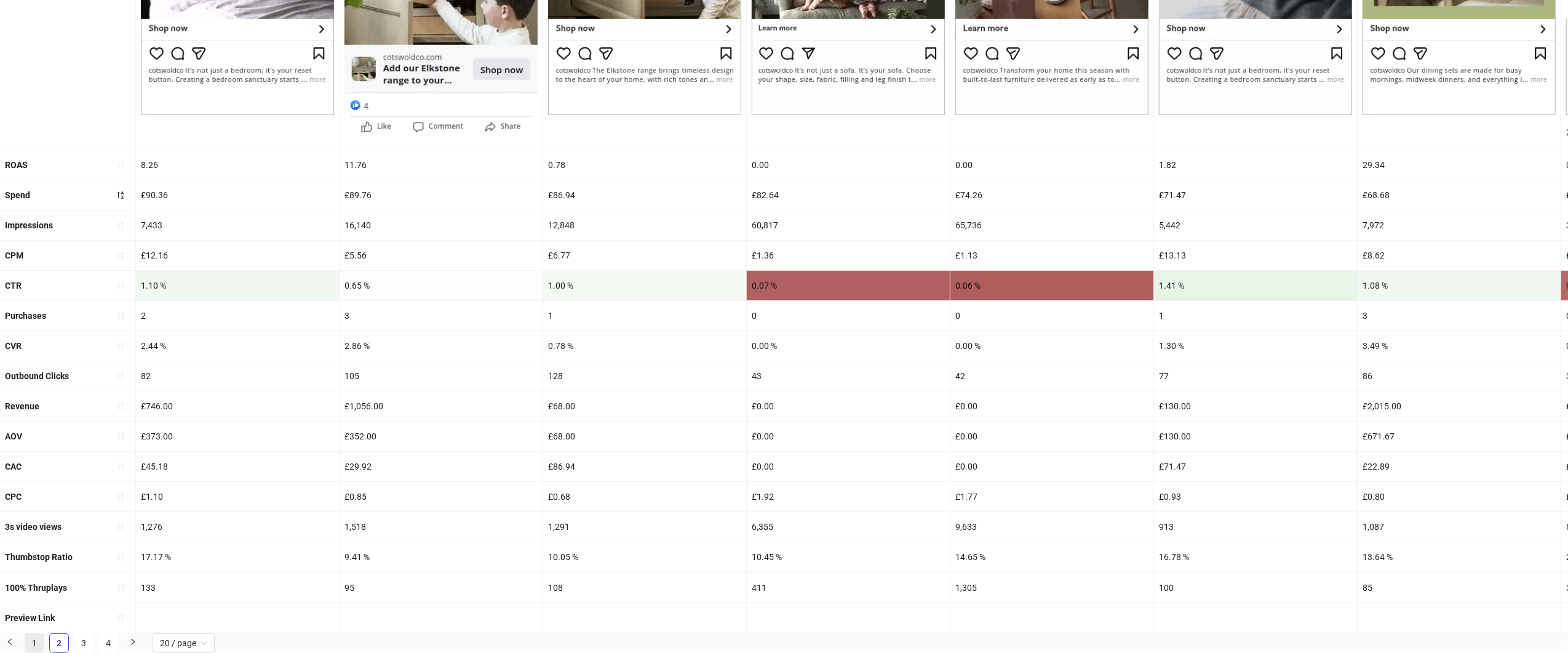
click at [36, 638] on link "1" at bounding box center [34, 643] width 18 height 18
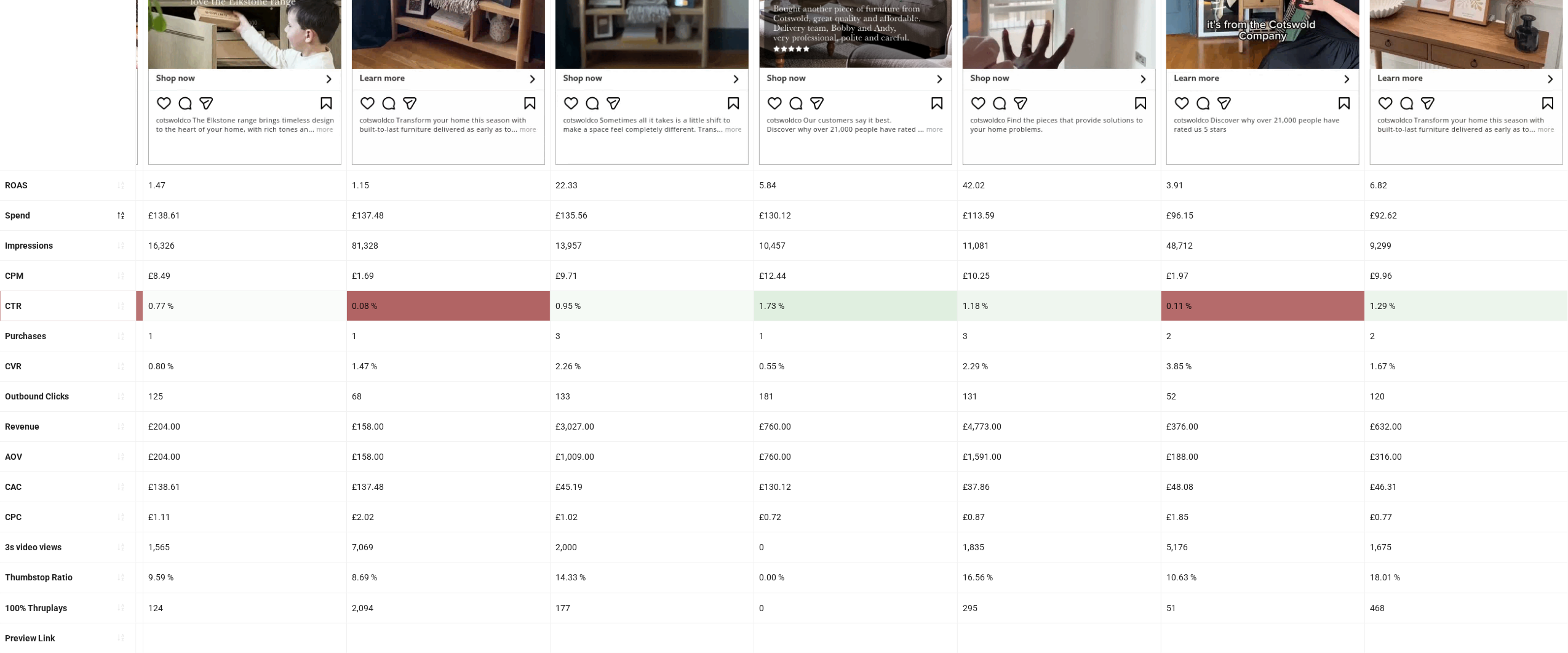
scroll to position [352, 0]
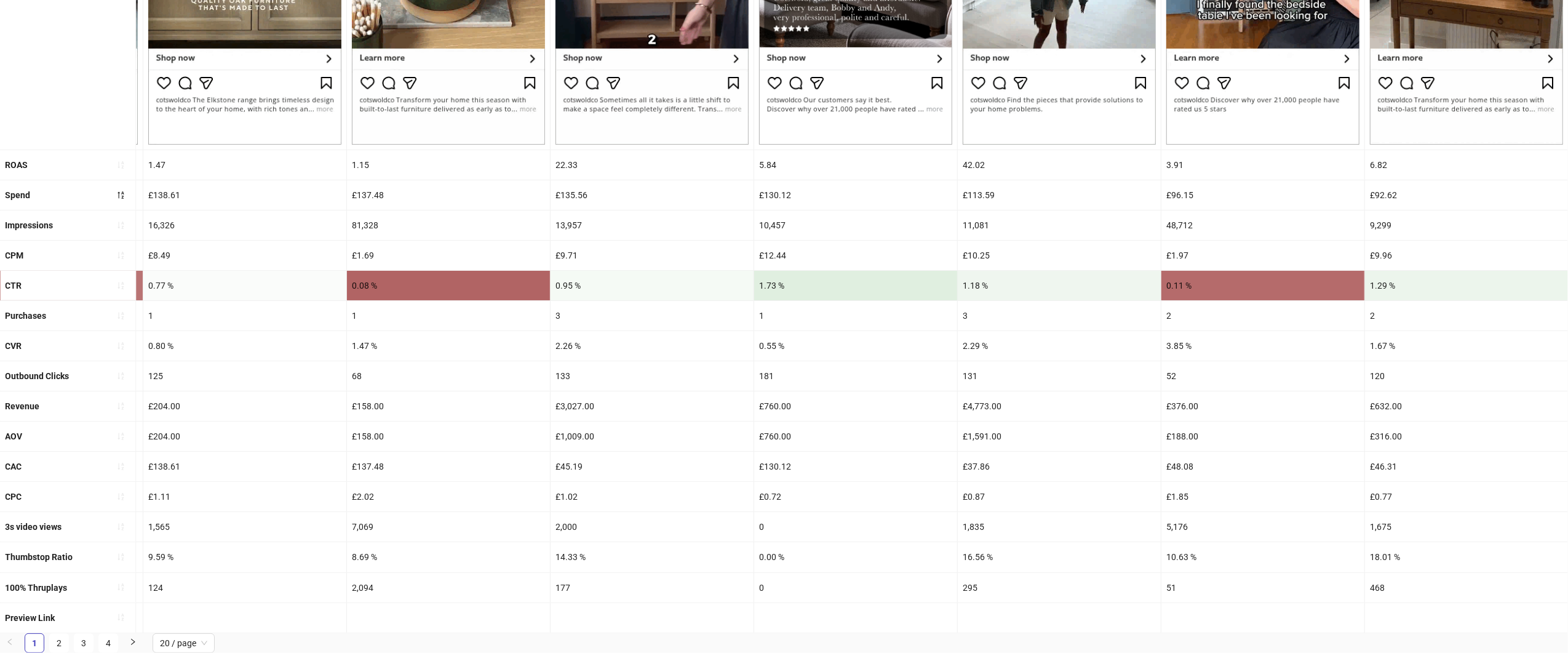
click at [947, 395] on div "£760.00" at bounding box center [856, 406] width 203 height 30
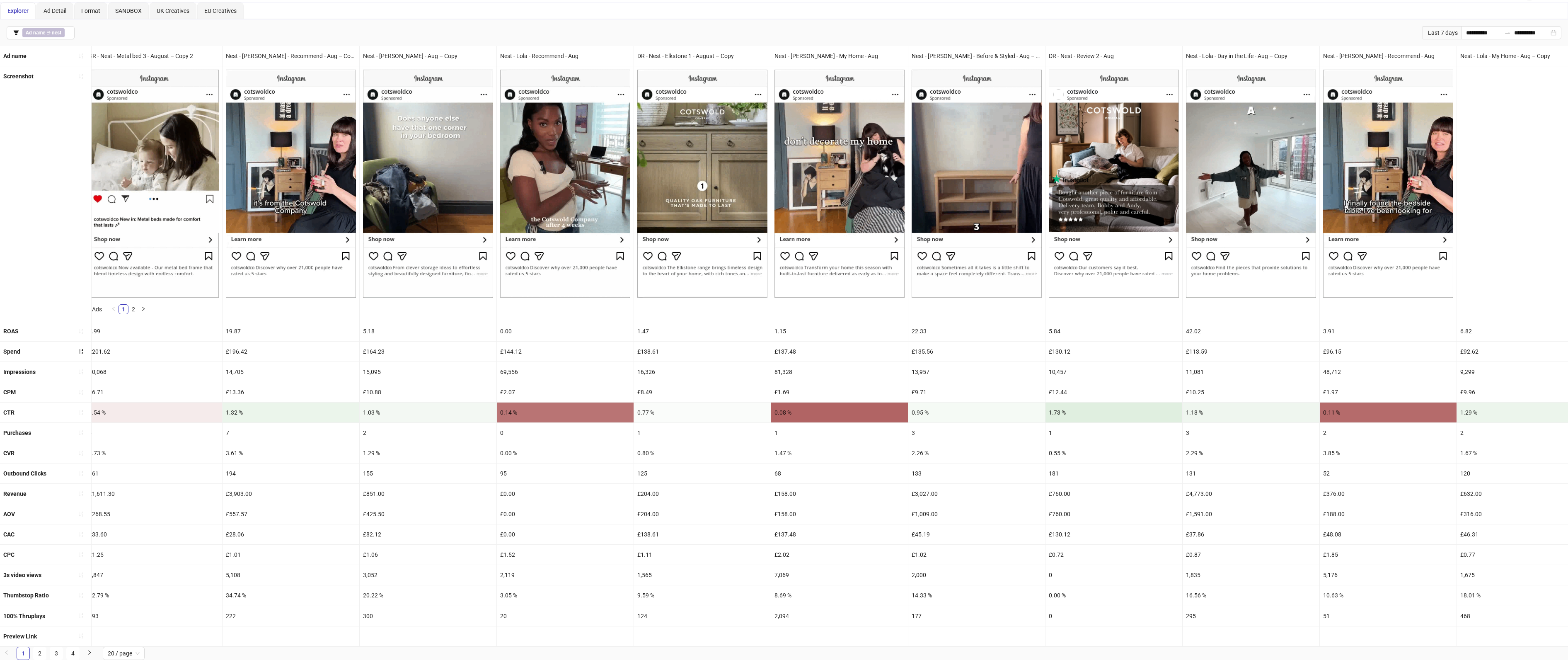
scroll to position [0, 1275]
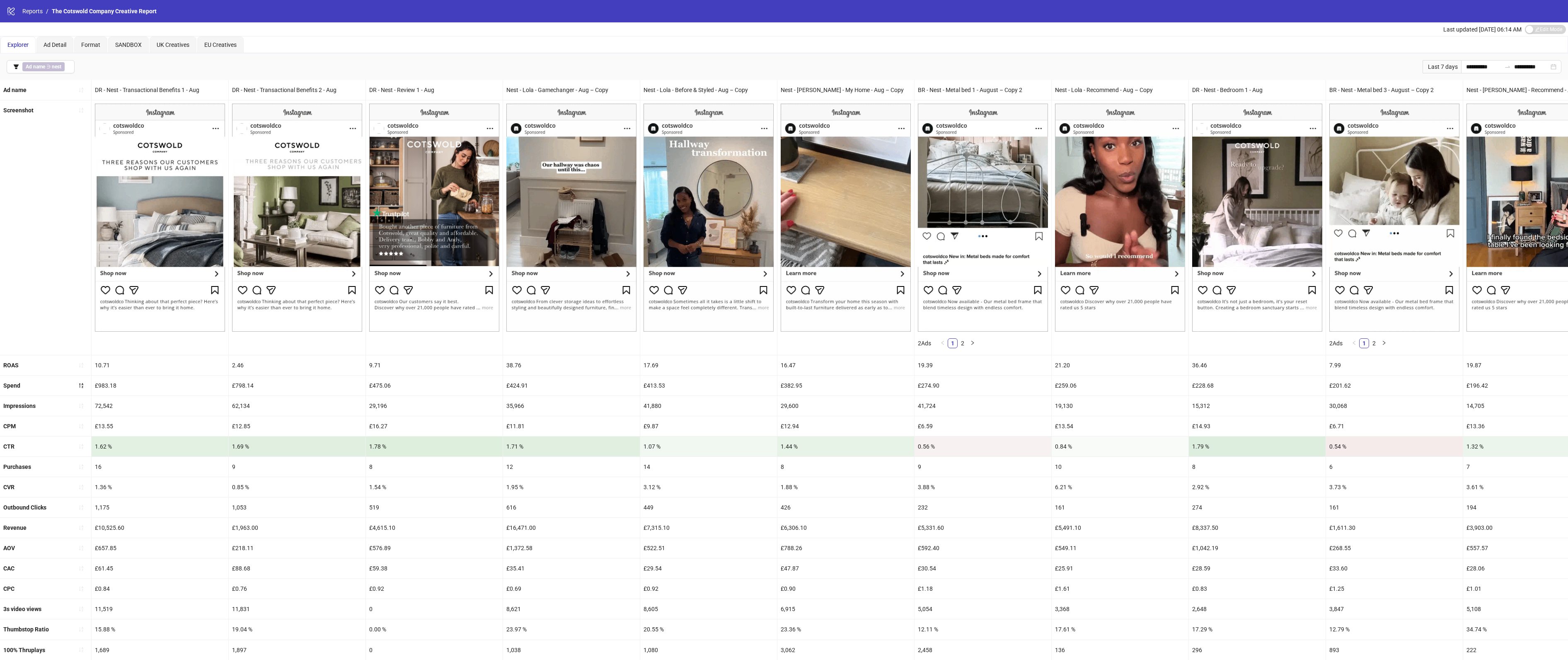
scroll to position [44, 0]
